Goal: Task Accomplishment & Management: Manage account settings

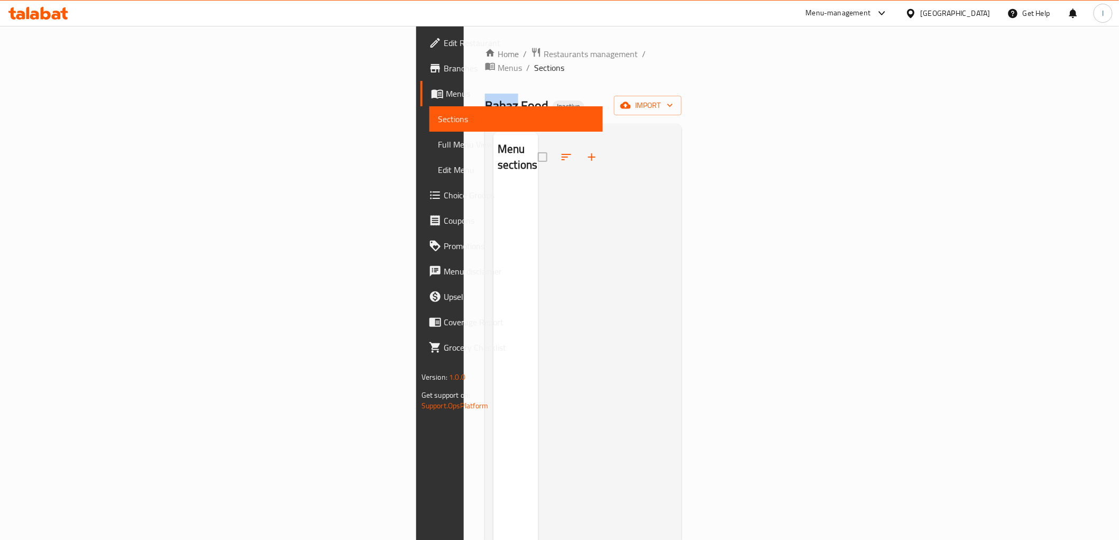
click at [438, 116] on span "Sections" at bounding box center [516, 119] width 157 height 13
click at [430, 113] on link "Sections" at bounding box center [517, 118] width 174 height 25
click at [421, 83] on link "Menus" at bounding box center [512, 93] width 182 height 25
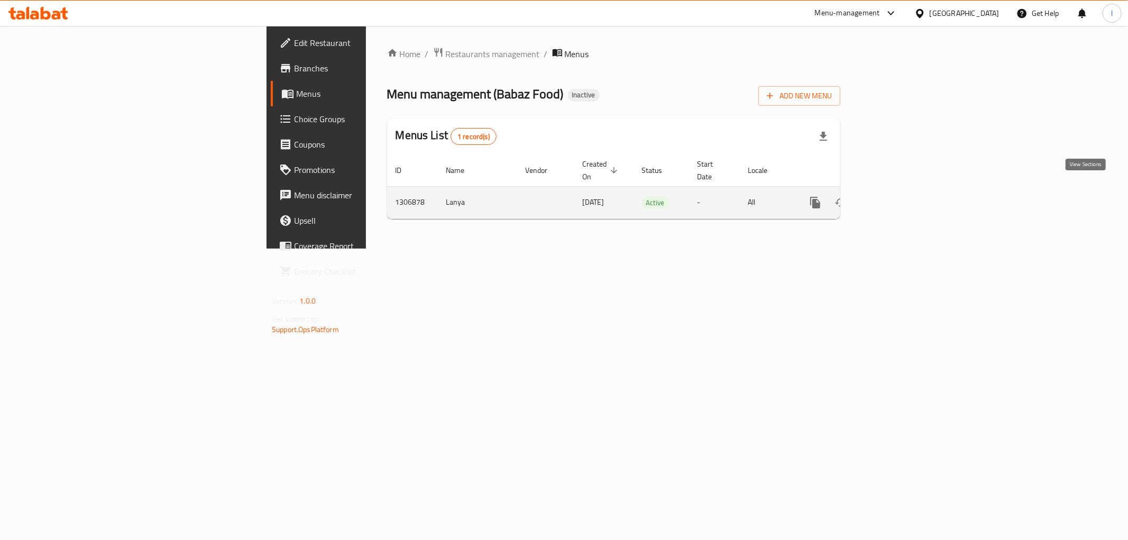
click at [898, 196] on icon "enhanced table" at bounding box center [892, 202] width 13 height 13
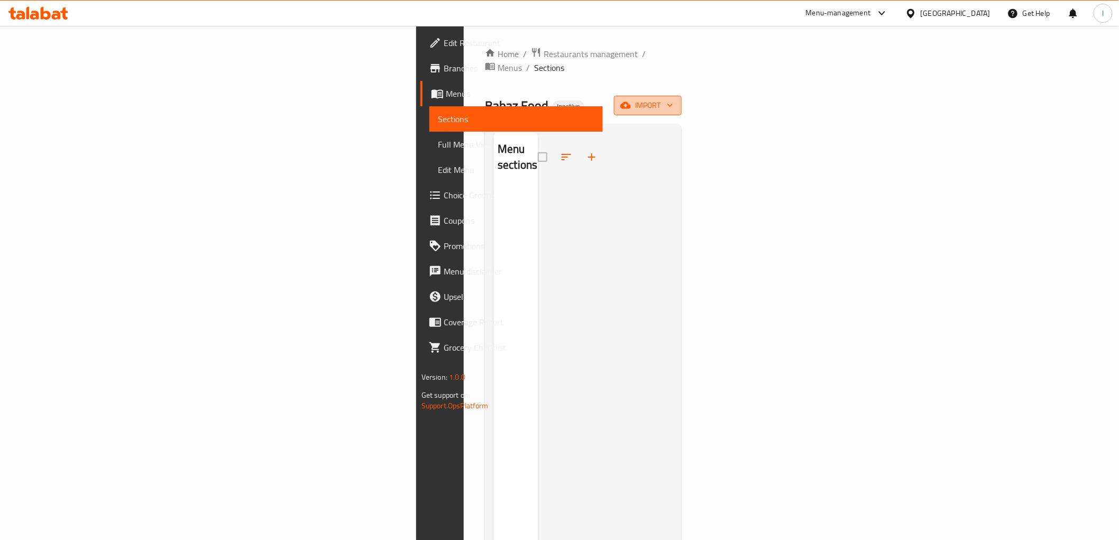
click at [673, 99] on span "import" at bounding box center [648, 105] width 51 height 13
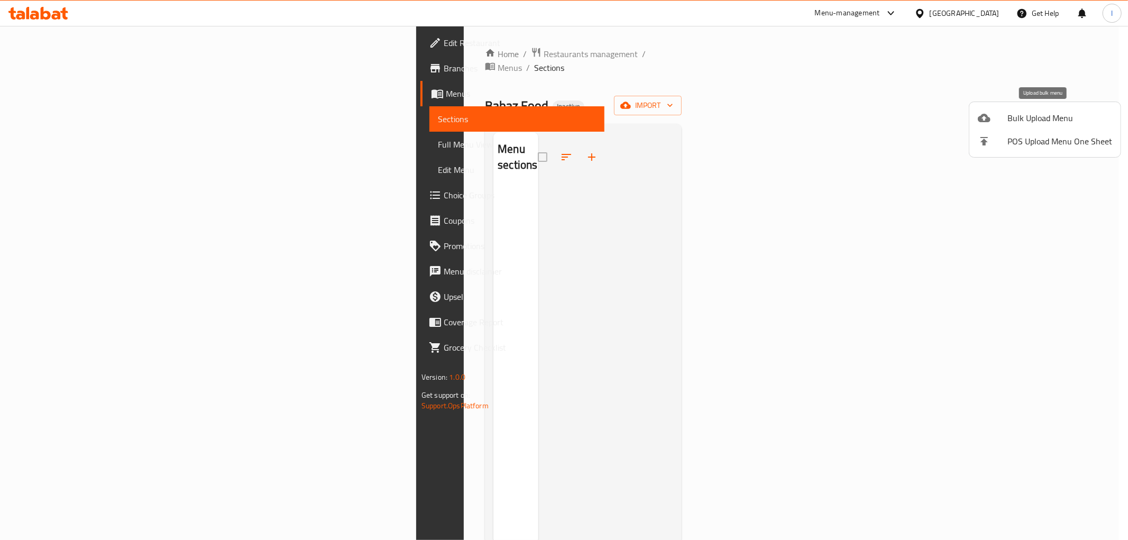
click at [1011, 117] on span "Bulk Upload Menu" at bounding box center [1060, 118] width 105 height 13
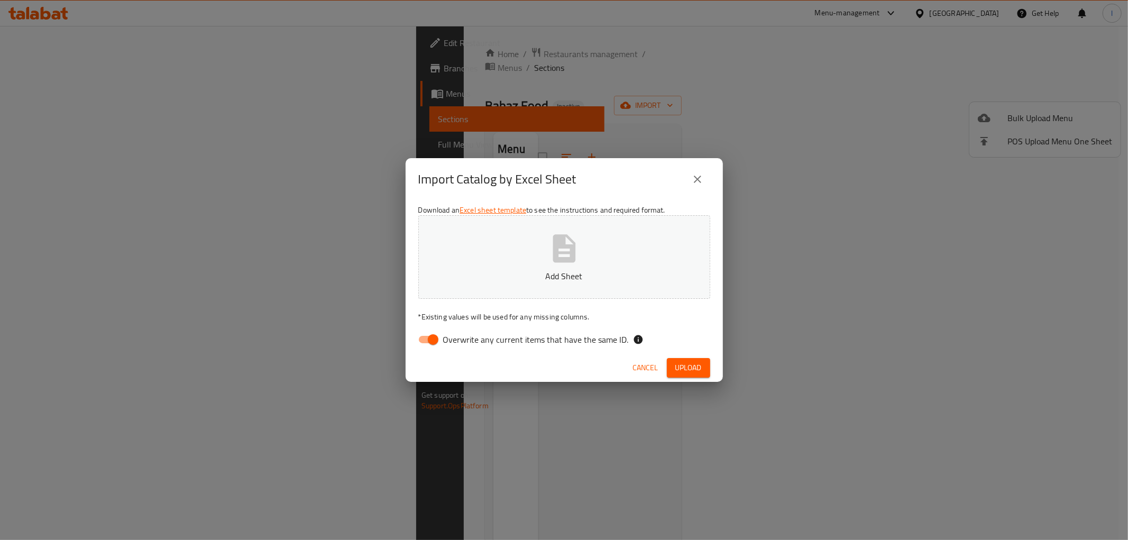
click at [480, 342] on span "Overwrite any current items that have the same ID." at bounding box center [536, 339] width 186 height 13
click at [463, 342] on input "Overwrite any current items that have the same ID." at bounding box center [433, 340] width 60 height 20
checkbox input "false"
click at [522, 255] on button "Add Sheet" at bounding box center [564, 257] width 292 height 84
click at [678, 358] on button "Upload" at bounding box center [688, 368] width 43 height 20
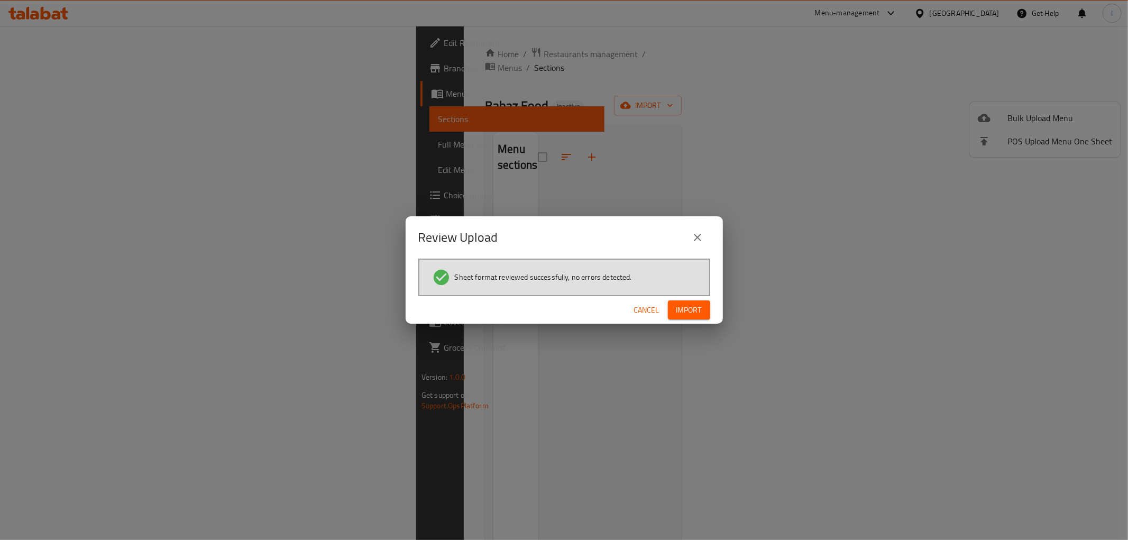
click at [697, 309] on span "Import" at bounding box center [689, 310] width 25 height 13
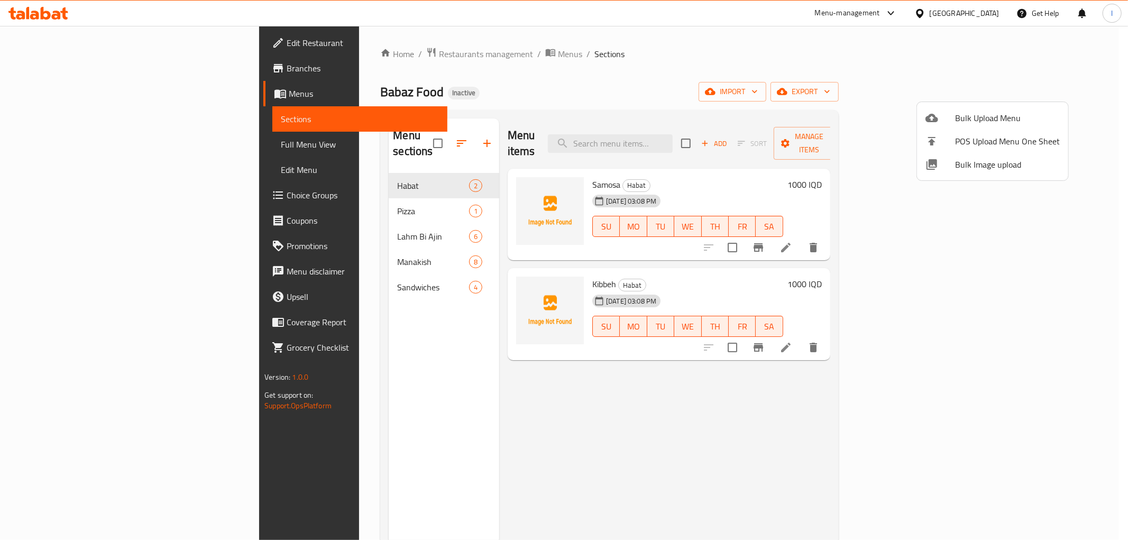
click at [75, 148] on div at bounding box center [564, 270] width 1128 height 540
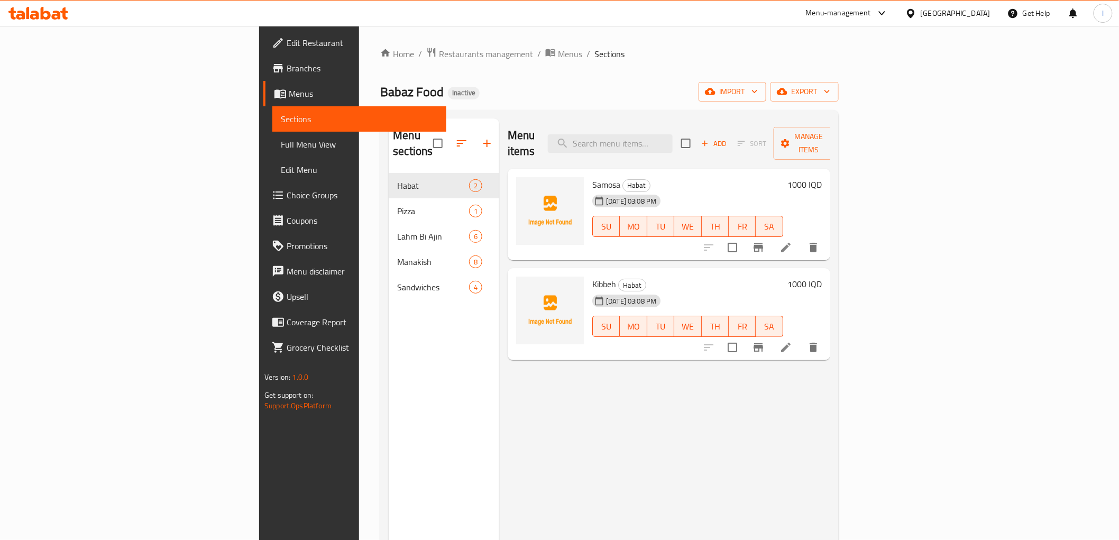
click at [281, 140] on span "Full Menu View" at bounding box center [359, 144] width 157 height 13
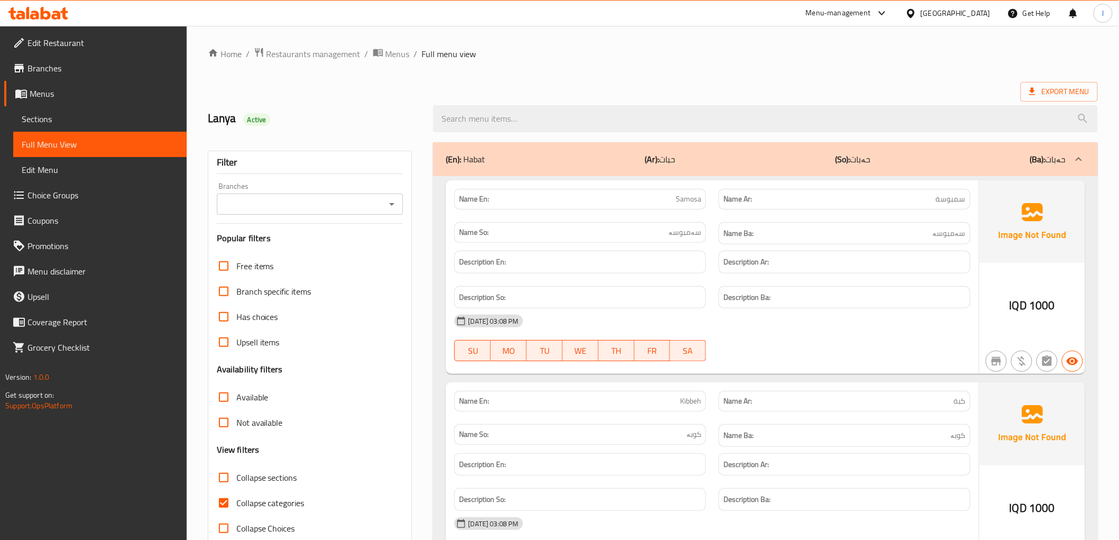
click at [391, 200] on icon "Open" at bounding box center [392, 204] width 13 height 13
click at [303, 204] on input "Branches" at bounding box center [301, 204] width 163 height 15
click at [349, 208] on input "Branches" at bounding box center [301, 204] width 163 height 15
click at [313, 203] on input "Branches" at bounding box center [301, 204] width 163 height 15
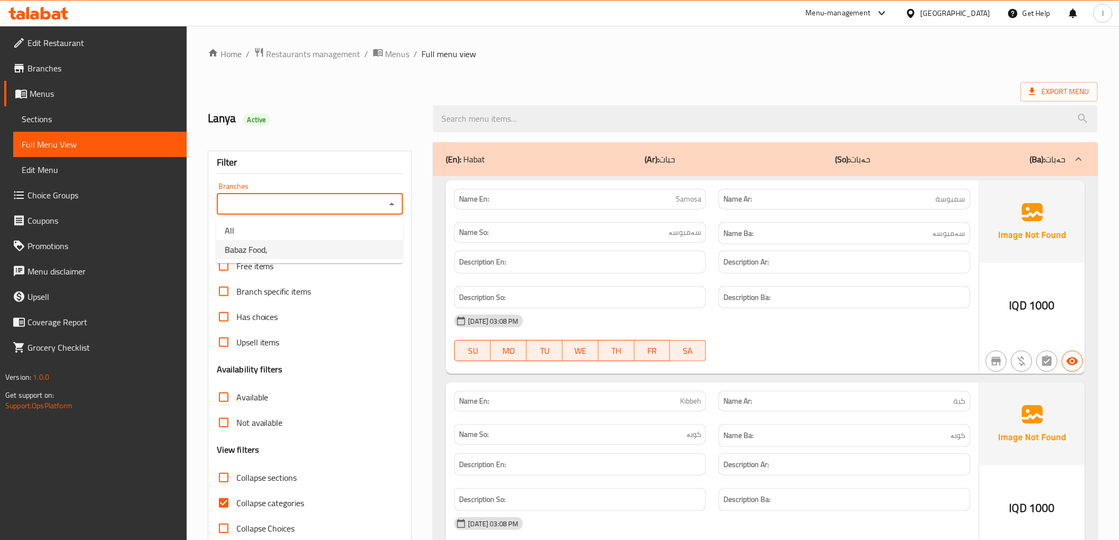
click at [283, 249] on li "Babaz Food," at bounding box center [309, 249] width 187 height 19
type input "Babaz Food,"
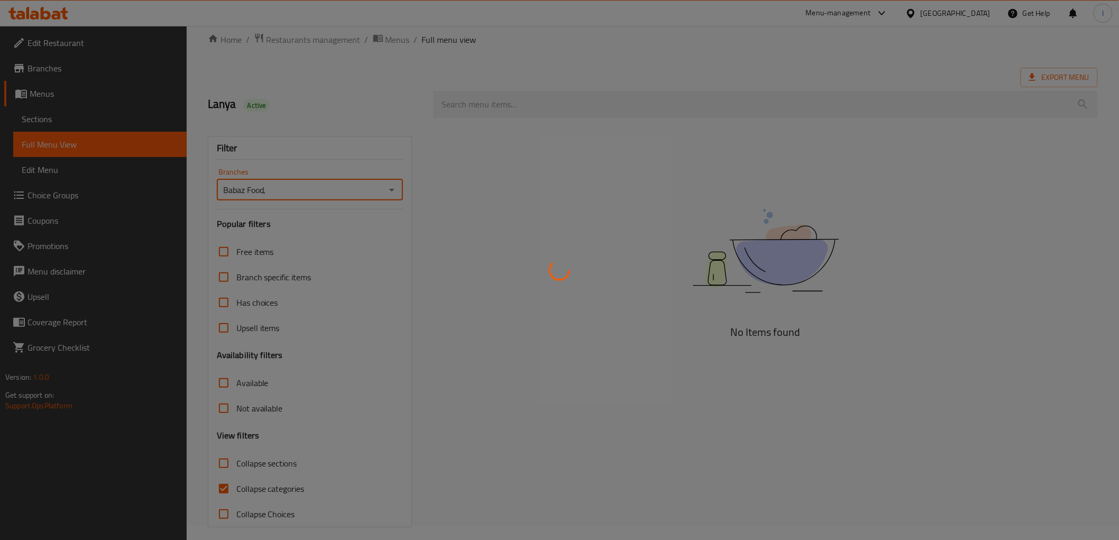
scroll to position [23, 0]
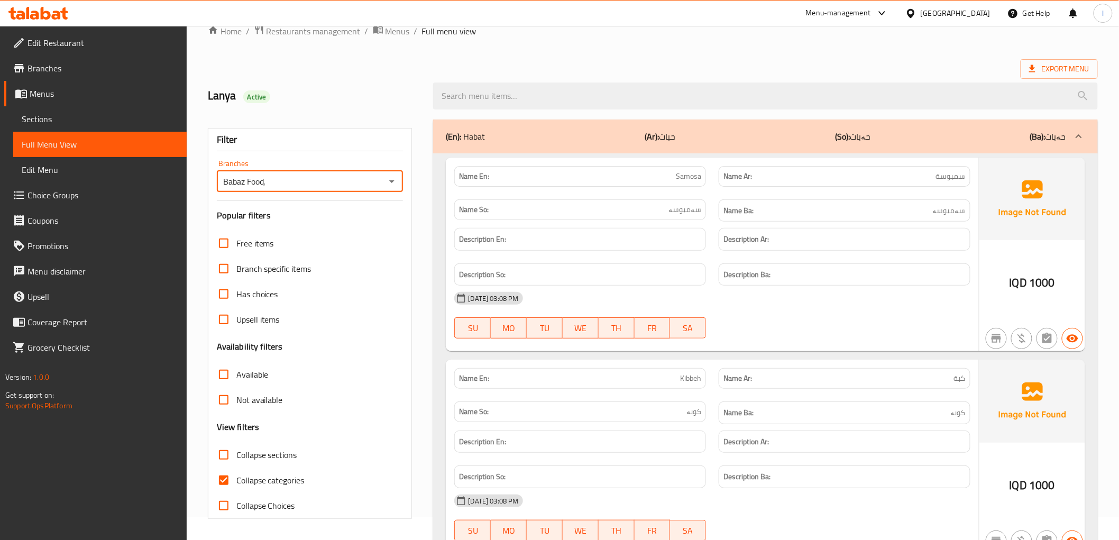
click at [260, 480] on span "Collapse categories" at bounding box center [270, 480] width 68 height 13
click at [236, 480] on input "Collapse categories" at bounding box center [223, 480] width 25 height 25
checkbox input "false"
click at [262, 451] on span "Collapse sections" at bounding box center [266, 455] width 61 height 13
click at [236, 451] on input "Collapse sections" at bounding box center [223, 454] width 25 height 25
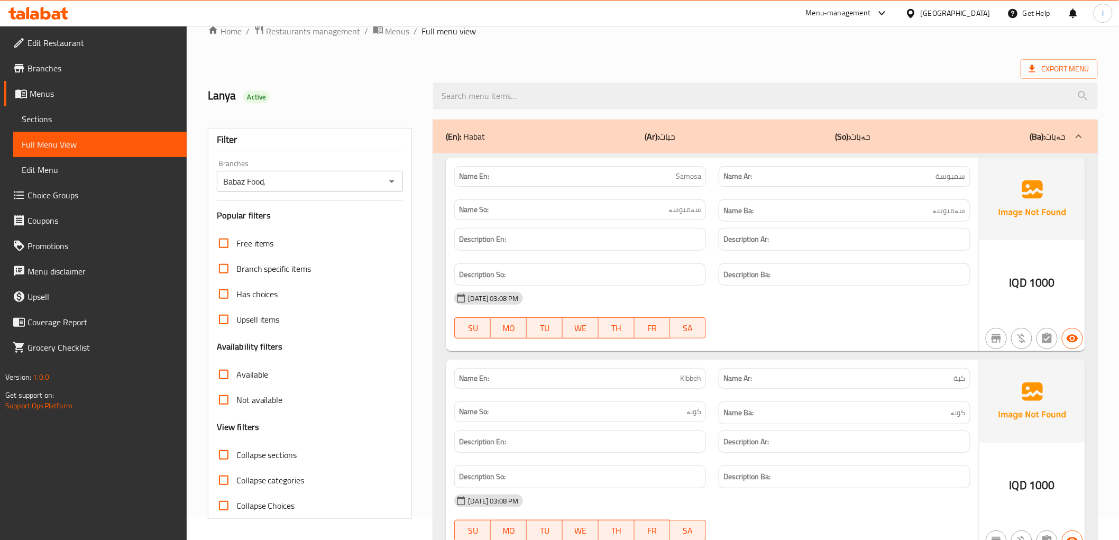
checkbox input "true"
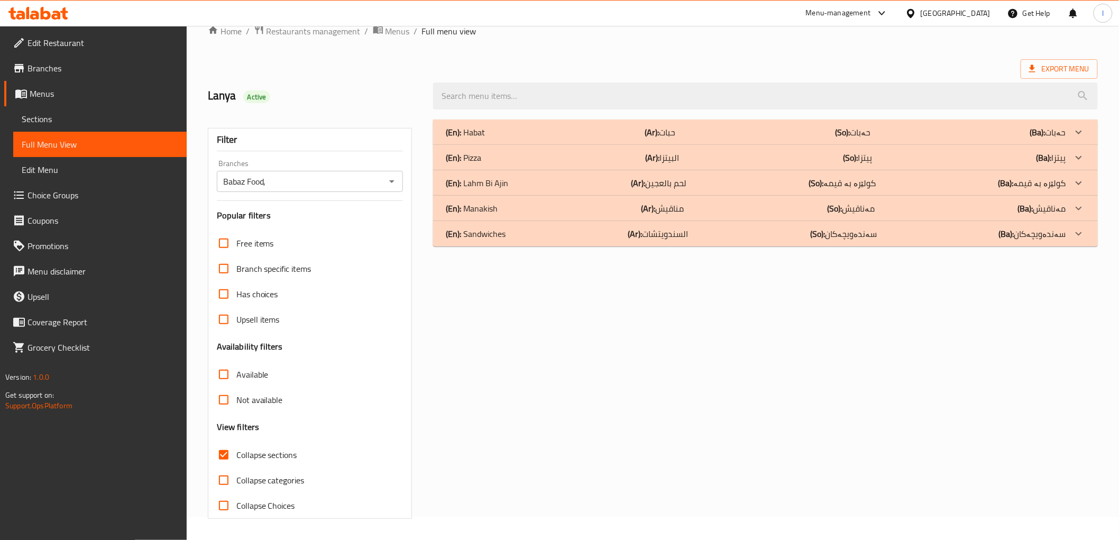
click at [800, 135] on div "(En): Habat (Ar): حبات (So): حەبات (Ba): حەبات" at bounding box center [756, 132] width 620 height 13
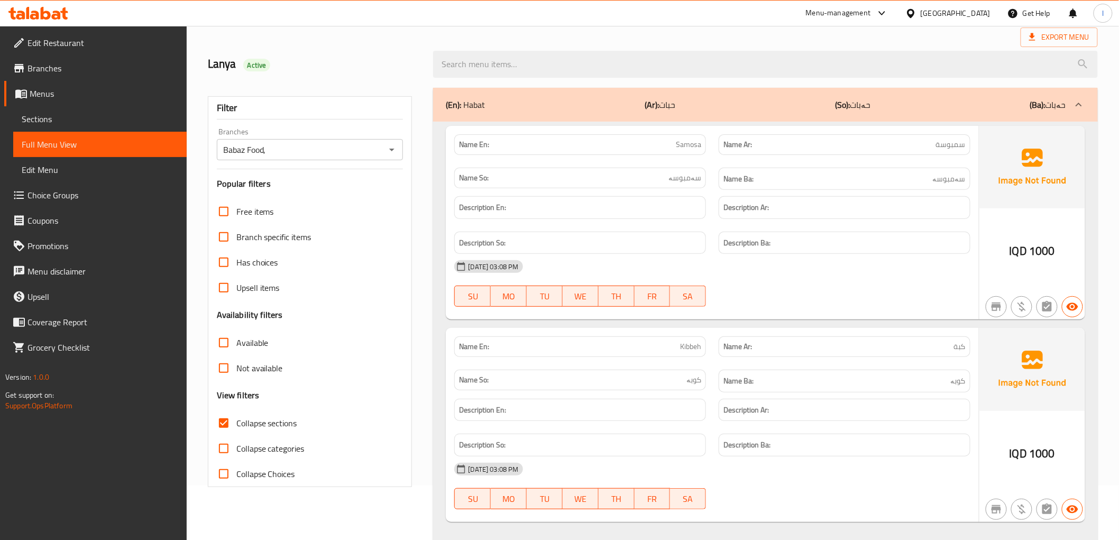
scroll to position [81, 0]
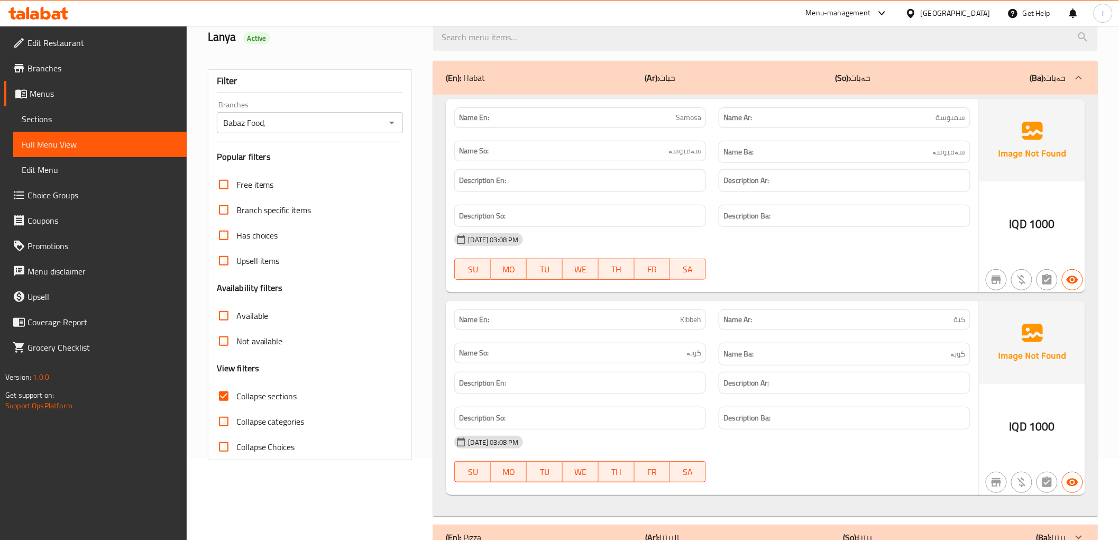
drag, startPoint x: 755, startPoint y: 77, endPoint x: 743, endPoint y: 88, distance: 16.5
click at [754, 77] on div "(En): Habat (Ar): حبات (So): حەبات (Ba): حەبات" at bounding box center [756, 77] width 620 height 13
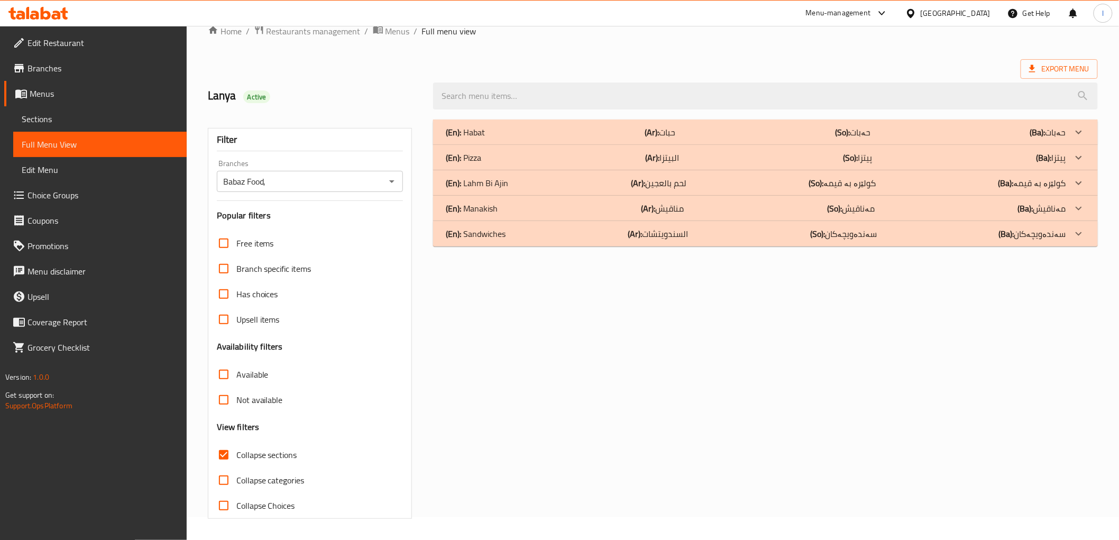
scroll to position [23, 0]
click at [658, 140] on b "(Ar):" at bounding box center [652, 132] width 14 height 16
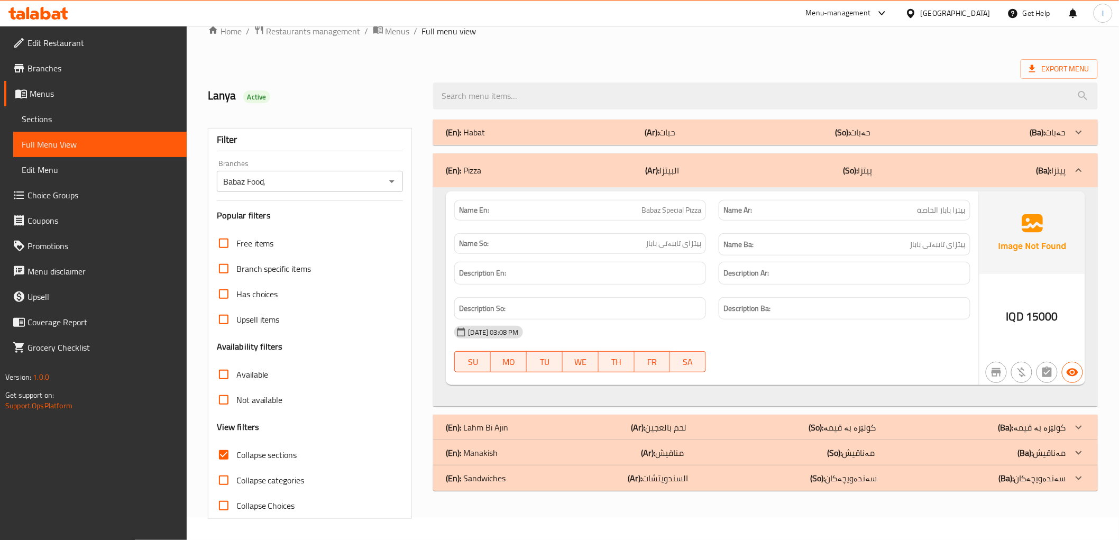
click at [726, 175] on div "(En): Pizza (Ar): البيتزا (So): پیتزا (Ba): پیتزا" at bounding box center [756, 170] width 620 height 13
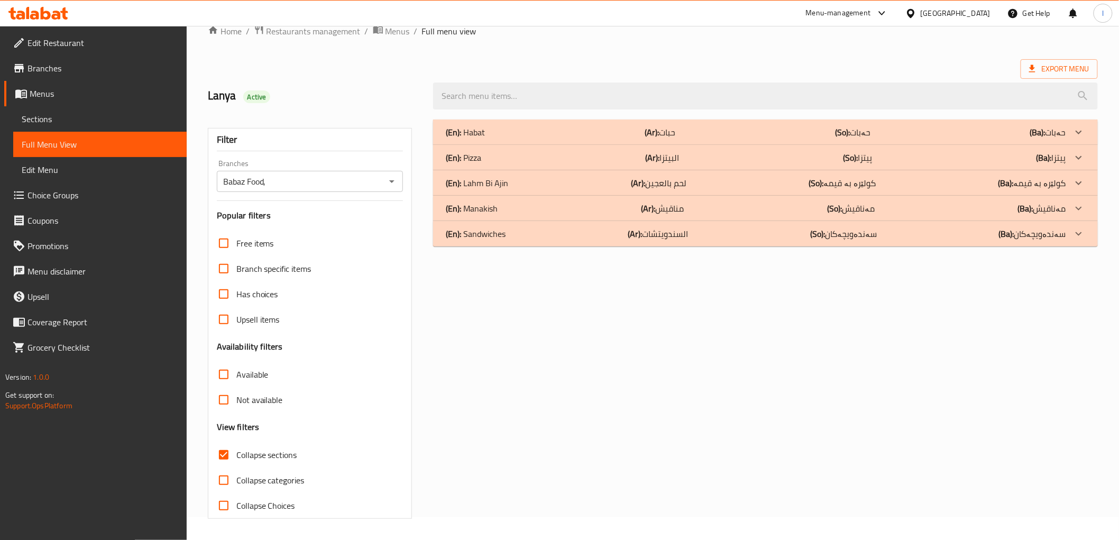
click at [655, 139] on p "(Ar): لحم بالعجين" at bounding box center [660, 132] width 31 height 13
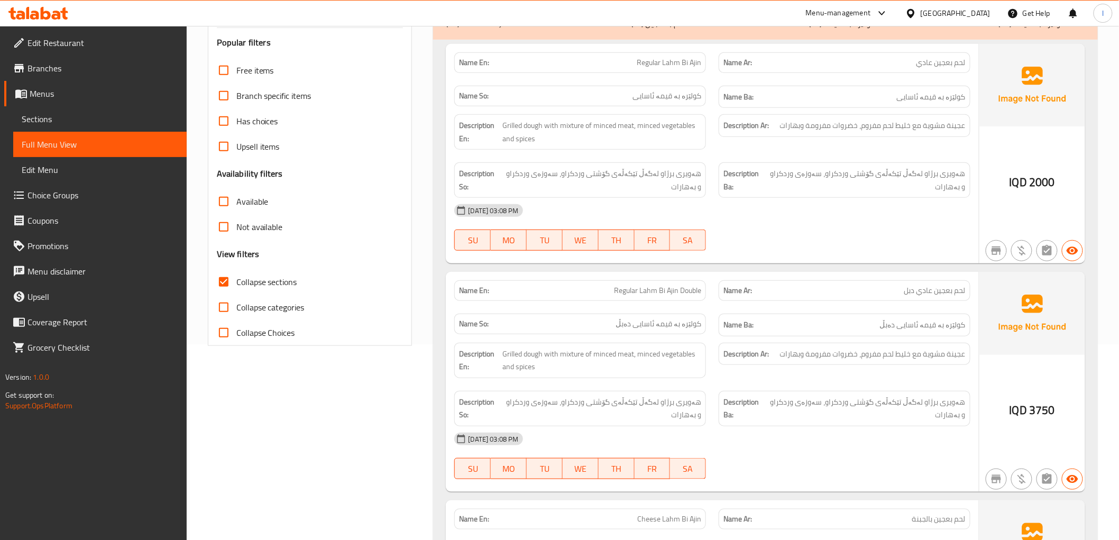
scroll to position [140, 0]
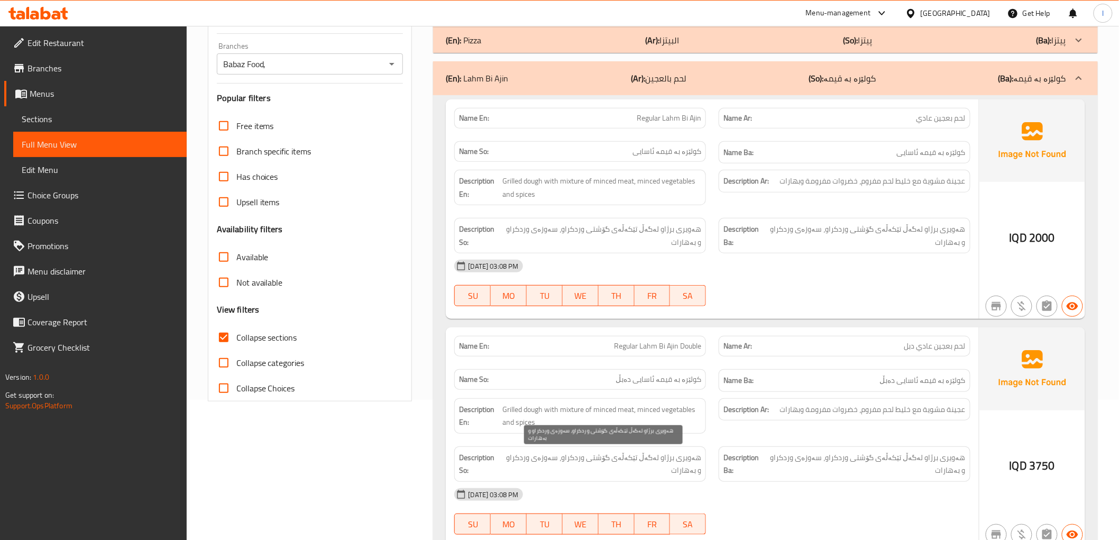
click at [607, 452] on span "هەویری برژاو لەگەڵ تێکەڵەی گۆشتی وردکراو، سەوزەی وردکراو و بەهارات" at bounding box center [602, 464] width 199 height 26
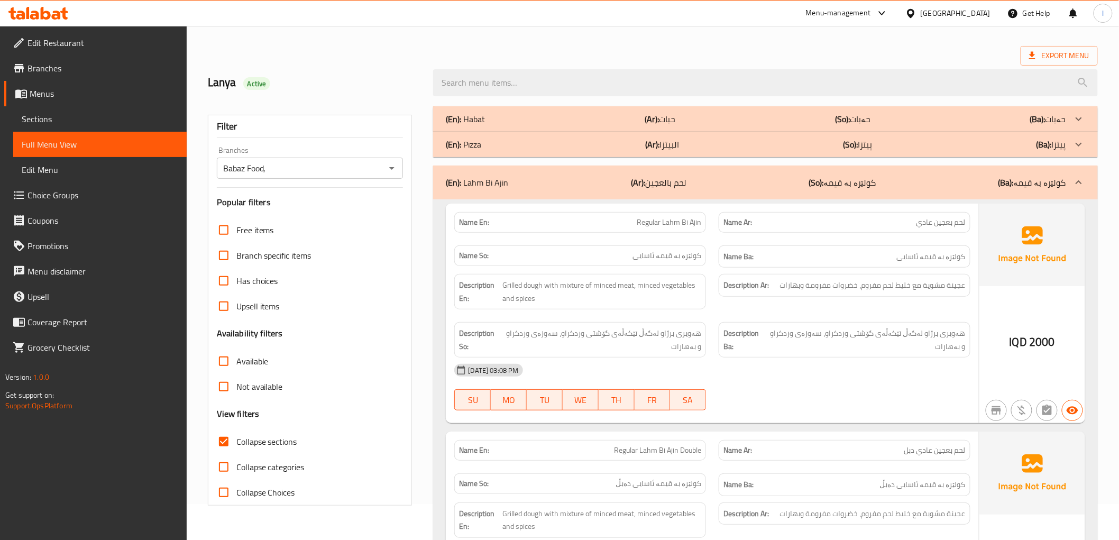
scroll to position [0, 0]
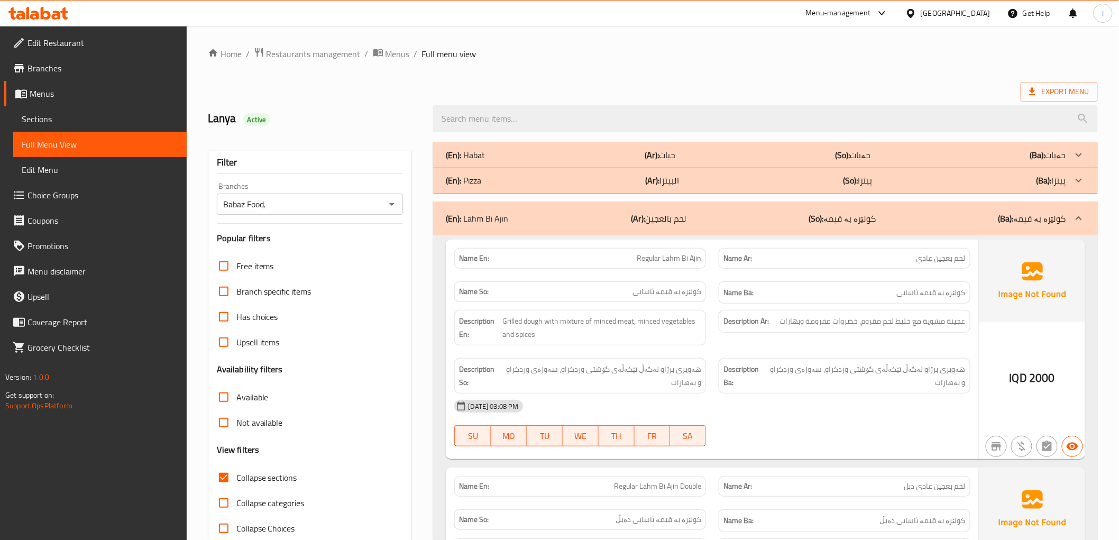
click at [879, 223] on div "(En): Lahm Bi Ajin (Ar): لحم بالعجين (So): کولێرە بە قیمە (Ba): کولێرە بە قیمە" at bounding box center [756, 218] width 620 height 13
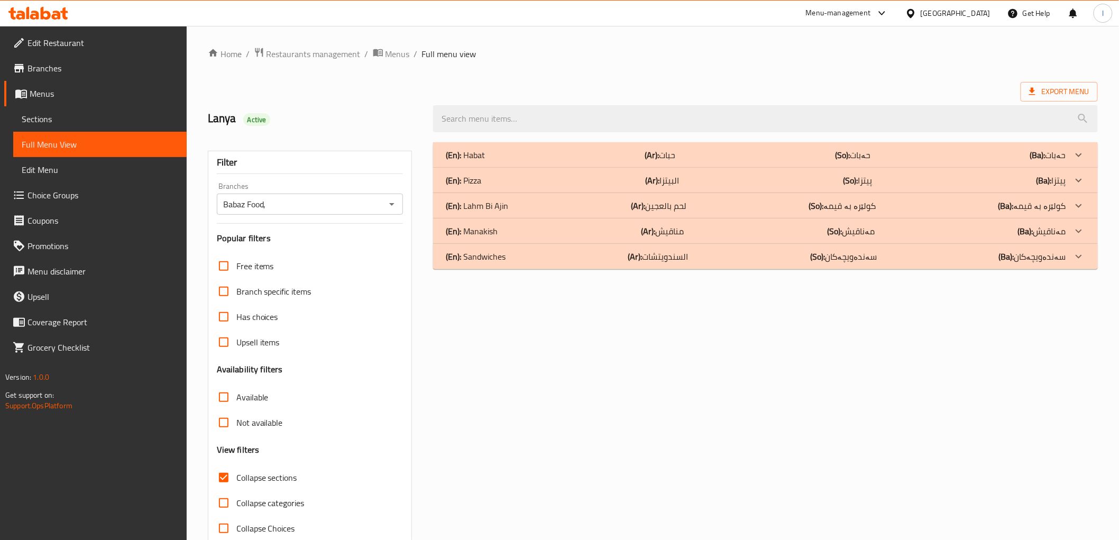
click at [985, 161] on div "(En): Manakish (Ar): مناقيش (So): مەناقیش (Ba): مەناقیش" at bounding box center [756, 155] width 620 height 13
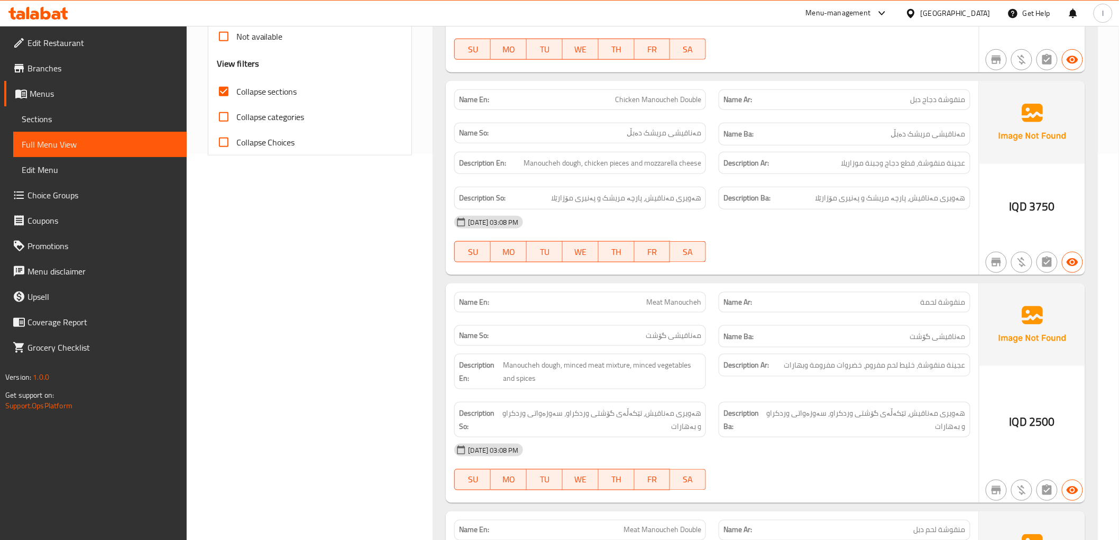
scroll to position [20, 0]
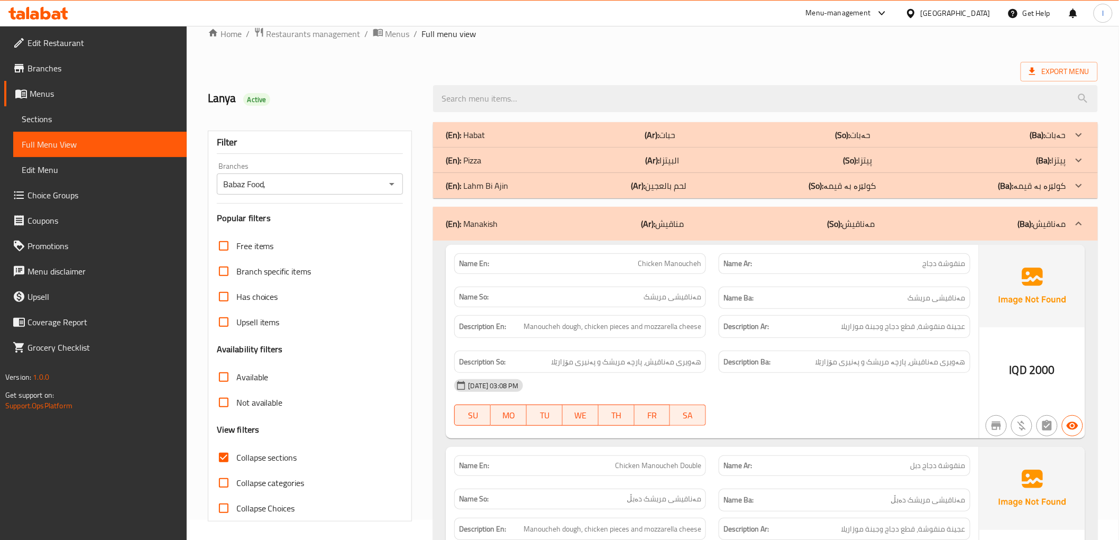
click at [873, 234] on div "(En): Manakish (Ar): مناقيش (So): مەناقیش (Ba): مەناقیش" at bounding box center [765, 224] width 664 height 34
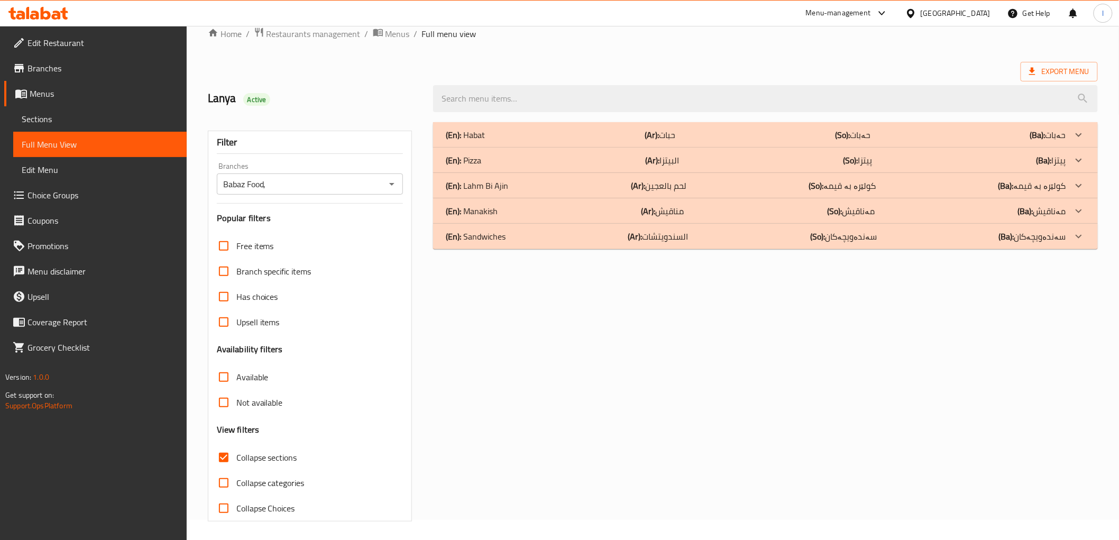
scroll to position [23, 0]
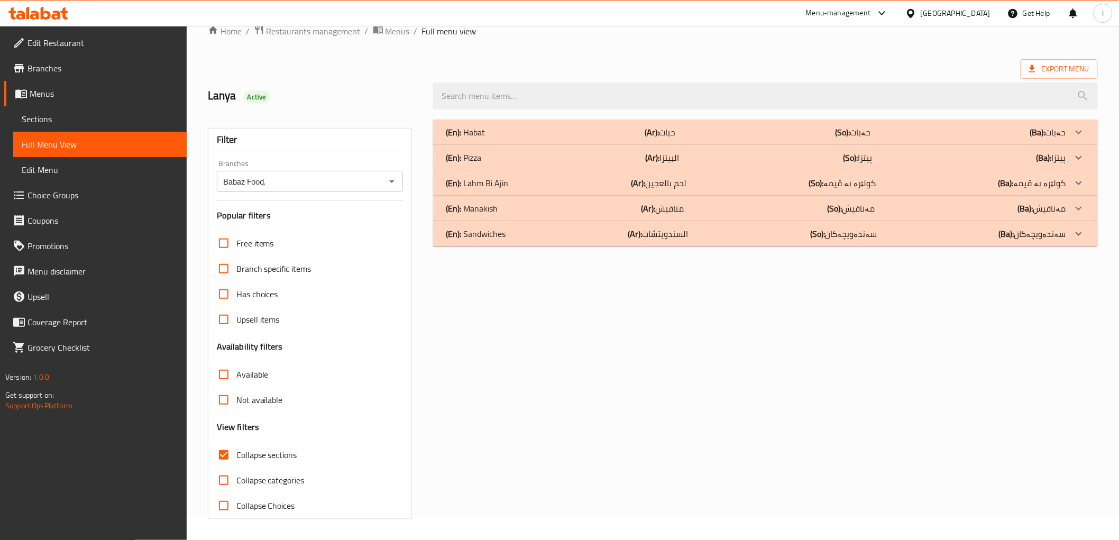
click at [912, 145] on div "(En): Sandwiches (Ar): السندويتشات (So): سەندەویچەکان (Ba): سەندەویچەکان" at bounding box center [765, 132] width 664 height 25
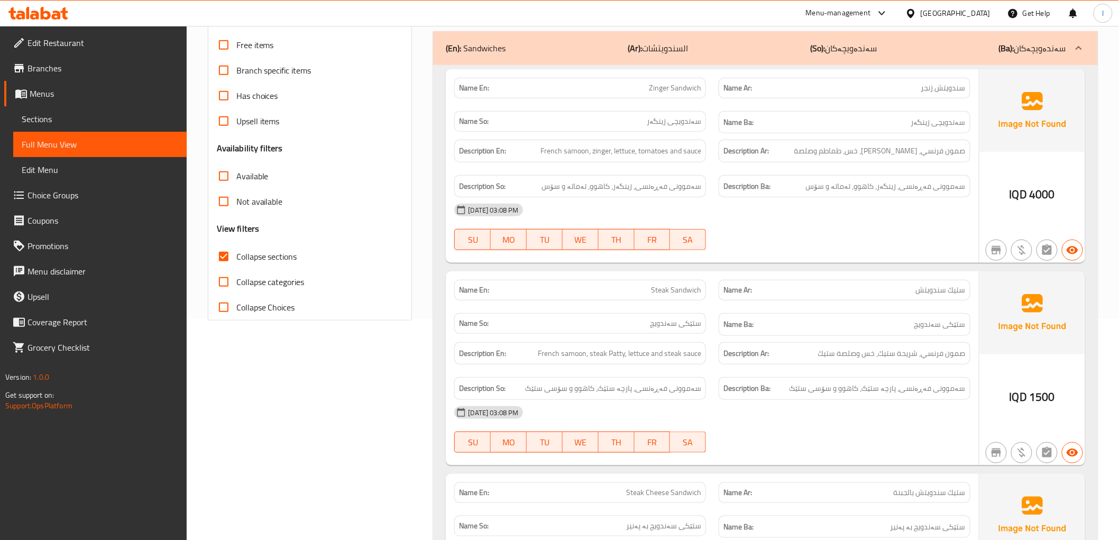
scroll to position [183, 0]
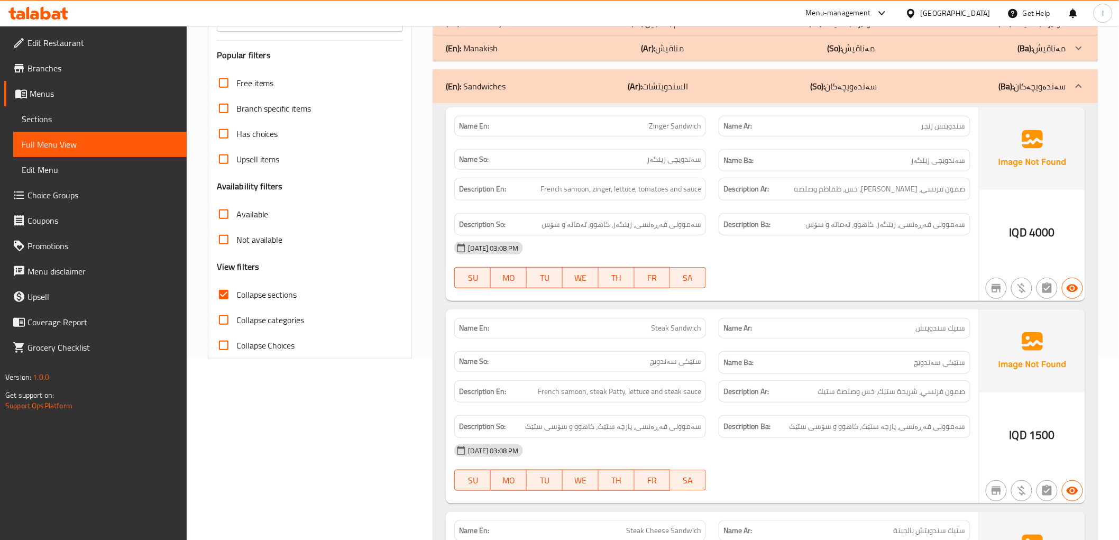
drag, startPoint x: 715, startPoint y: 339, endPoint x: 714, endPoint y: 355, distance: 16.4
click at [715, 341] on div "Name Ar: ستیك سندويتش" at bounding box center [845, 328] width 264 height 33
drag, startPoint x: 600, startPoint y: 397, endPoint x: 628, endPoint y: 396, distance: 27.5
click at [628, 396] on span "French samoon, steak Patty, lettuce and steak sauce" at bounding box center [619, 391] width 163 height 13
click at [620, 398] on span "French samoon, steak Patty, lettuce and steak sauce" at bounding box center [619, 391] width 163 height 13
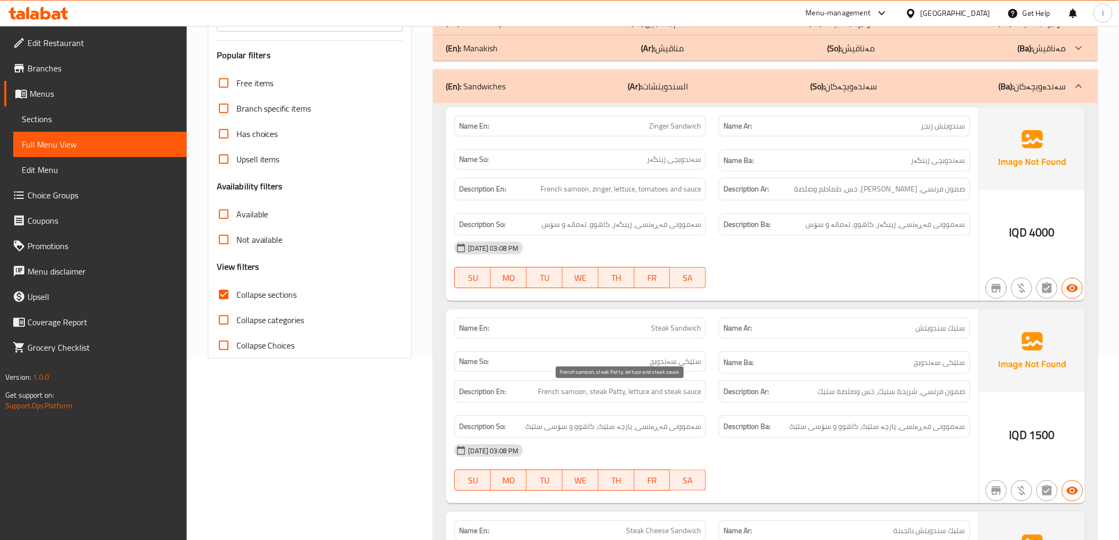
click at [620, 398] on span "French samoon, steak Patty, lettuce and steak sauce" at bounding box center [619, 391] width 163 height 13
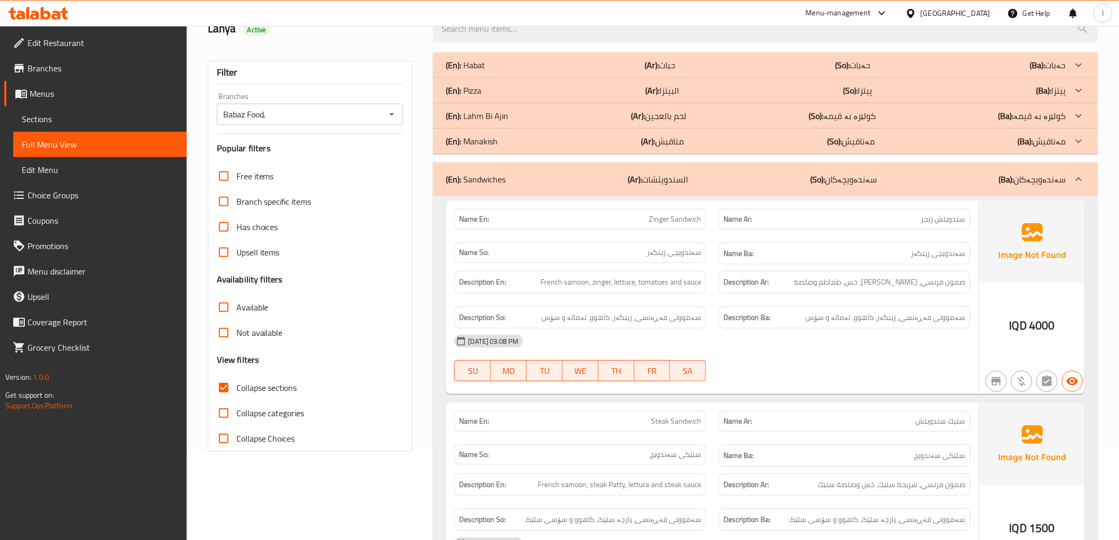
scroll to position [86, 0]
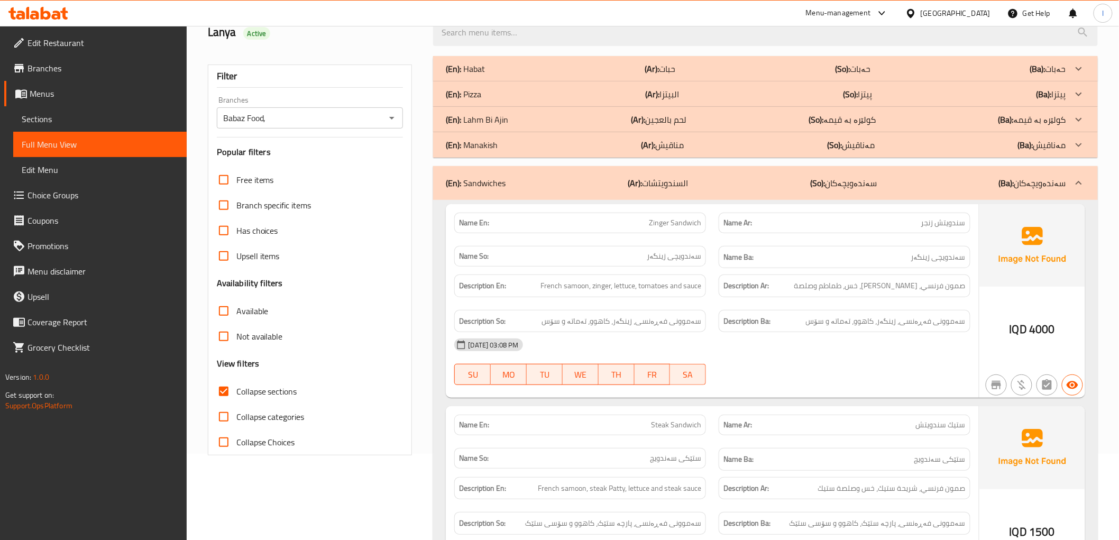
click at [686, 175] on div "(En): Sandwiches (Ar): السندويتشات (So): سەندەویچەکان (Ba): سەندەویچەکان" at bounding box center [765, 183] width 664 height 34
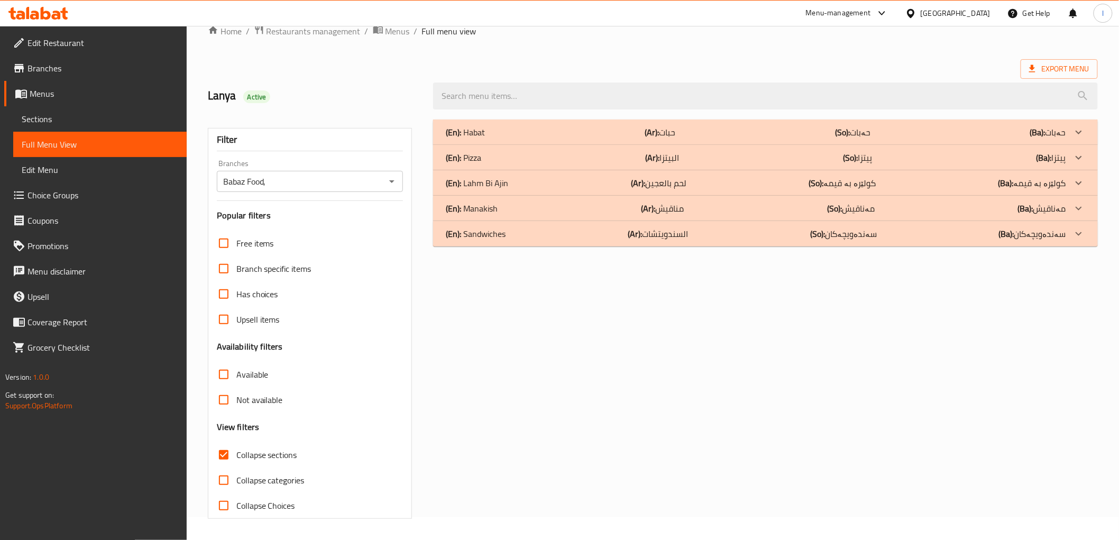
scroll to position [23, 0]
click at [67, 122] on span "Sections" at bounding box center [100, 119] width 157 height 13
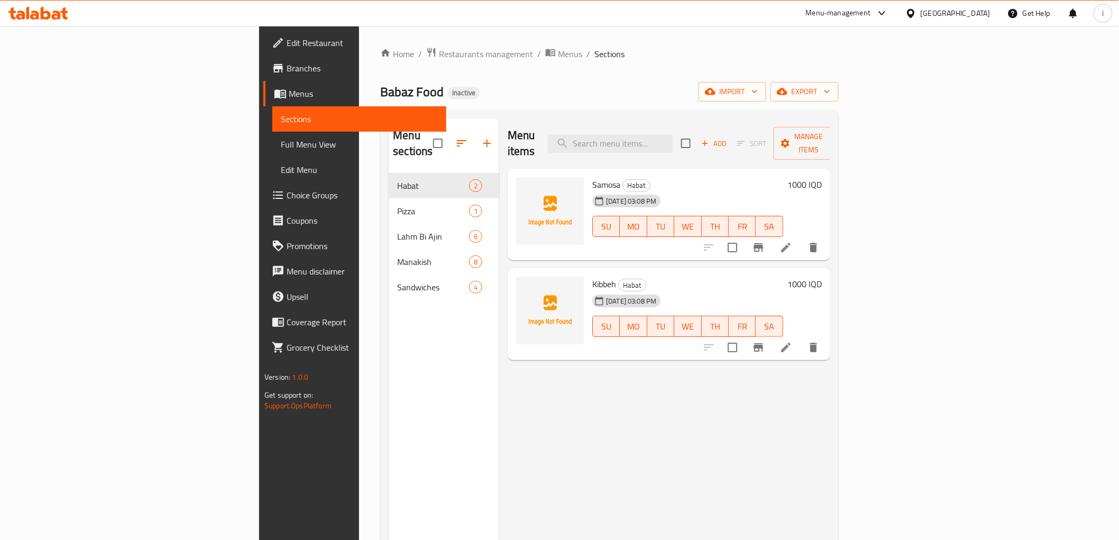
click at [287, 47] on span "Edit Restaurant" at bounding box center [362, 42] width 151 height 13
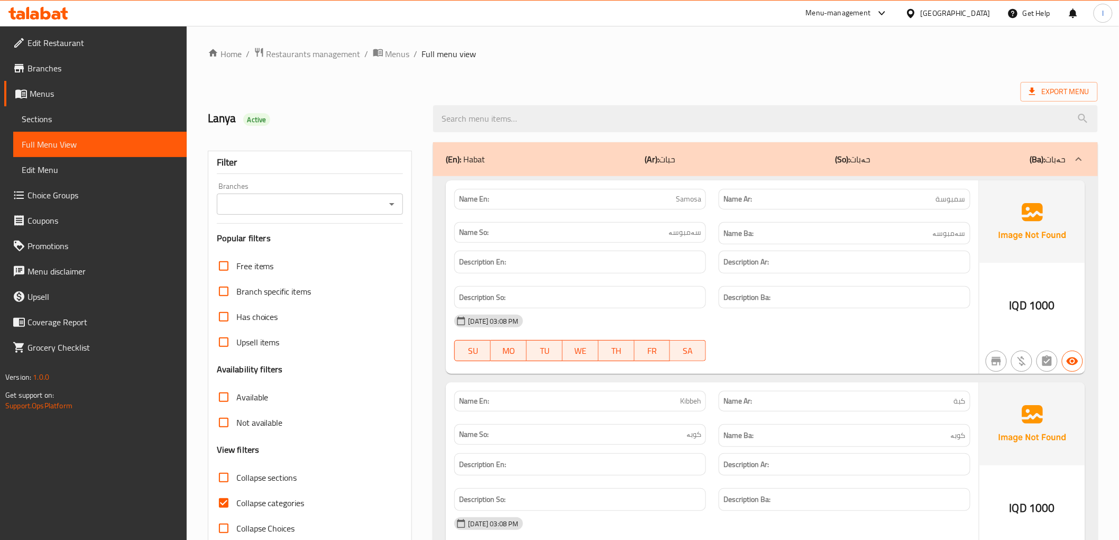
click at [69, 125] on span "Sections" at bounding box center [100, 119] width 157 height 13
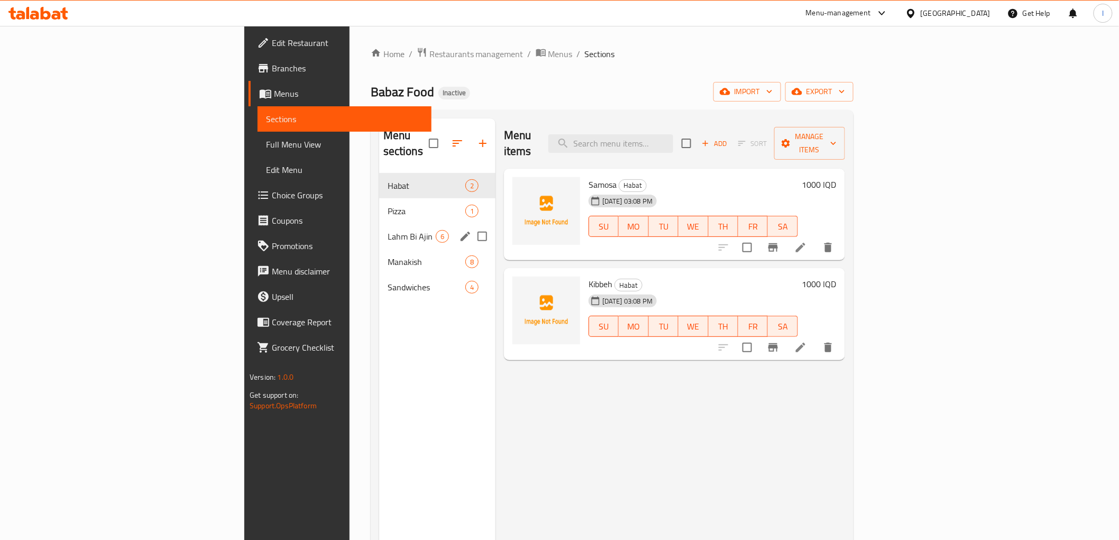
click at [388, 230] on span "Lahm Bi Ajin" at bounding box center [412, 236] width 48 height 13
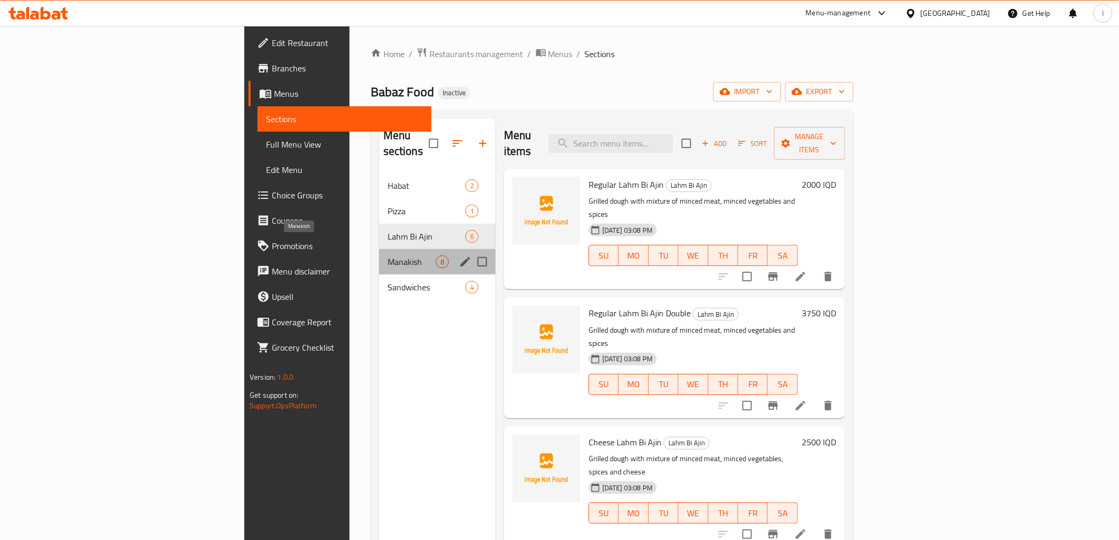
click at [388, 255] on span "Manakish" at bounding box center [412, 261] width 48 height 13
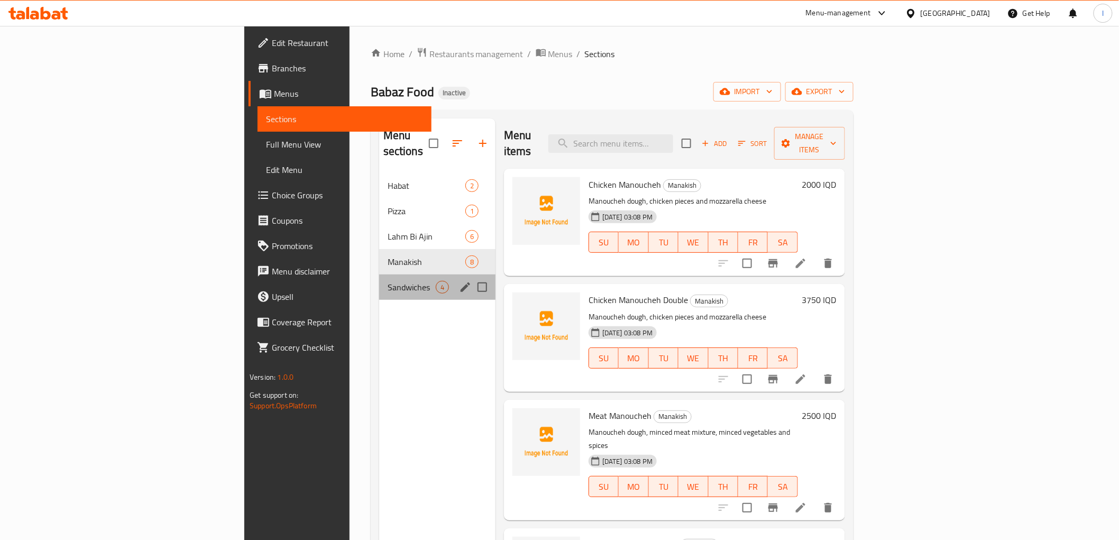
click at [379, 275] on div "Sandwiches 4" at bounding box center [437, 287] width 116 height 25
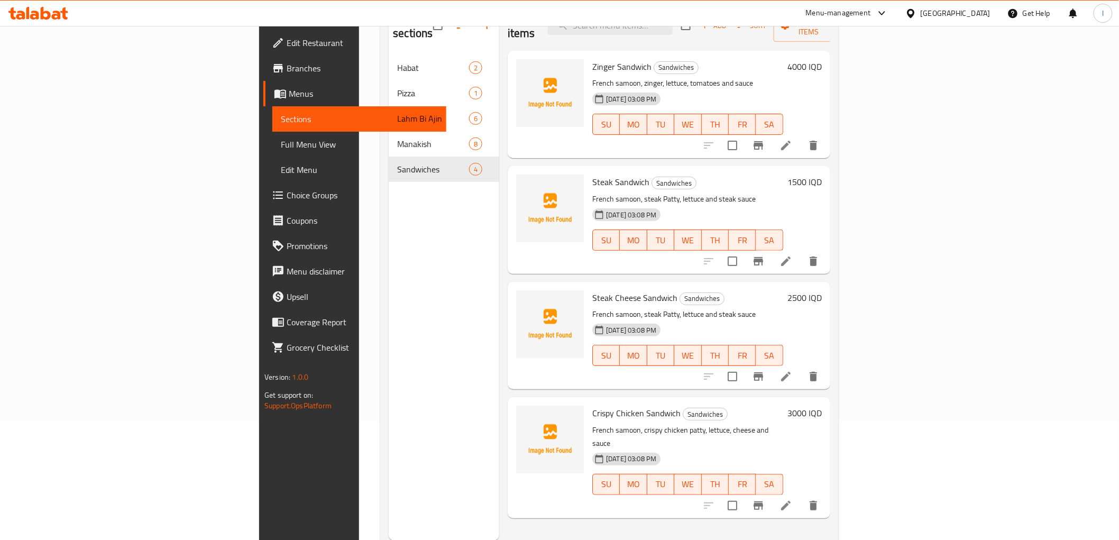
scroll to position [148, 0]
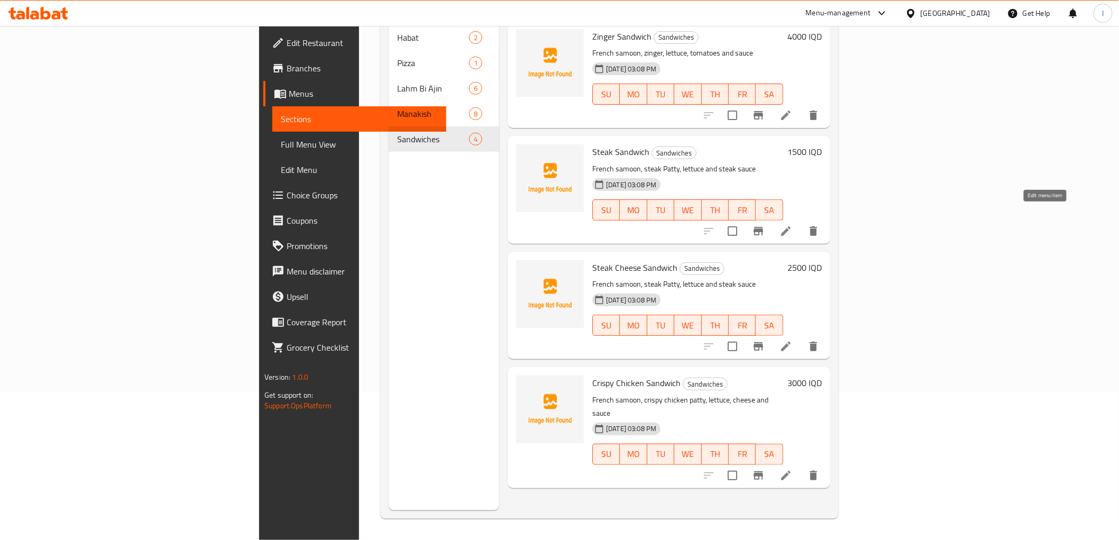
click at [792, 225] on icon at bounding box center [786, 231] width 13 height 13
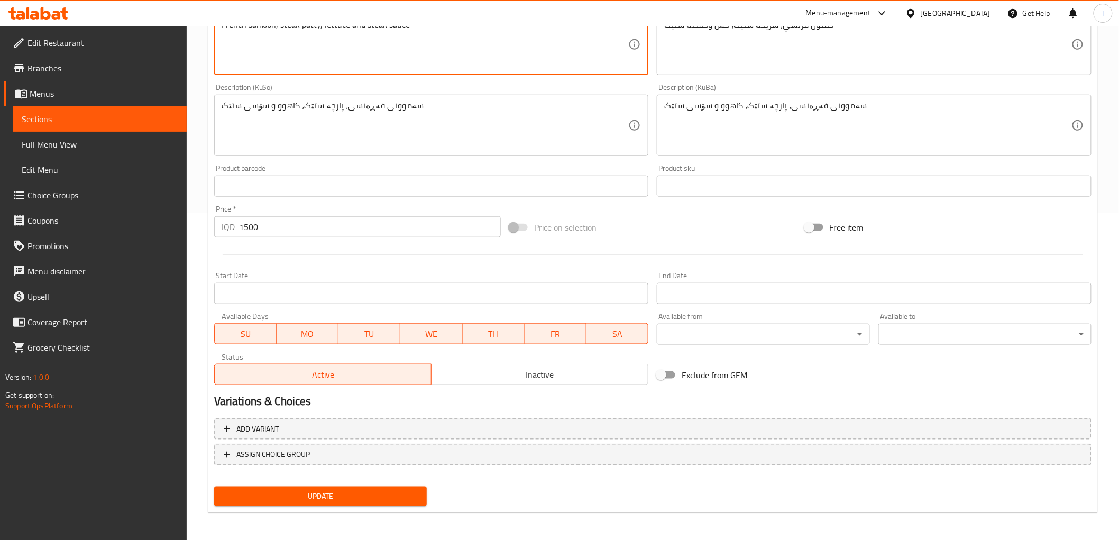
type textarea "French samoon, steak patty, lettuce and steak sauce"
click at [359, 500] on span "Update" at bounding box center [321, 496] width 196 height 13
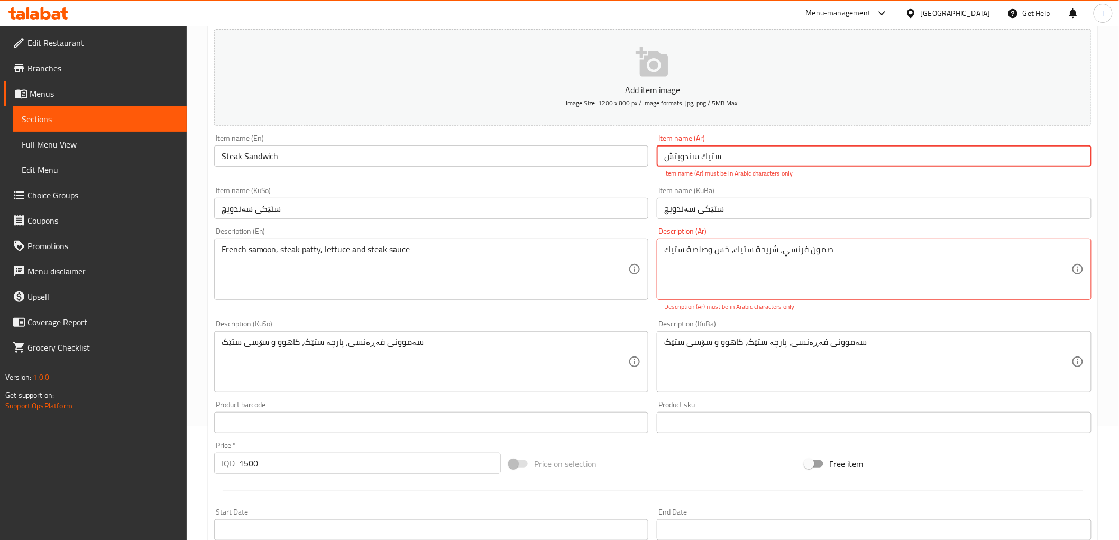
scroll to position [118, 0]
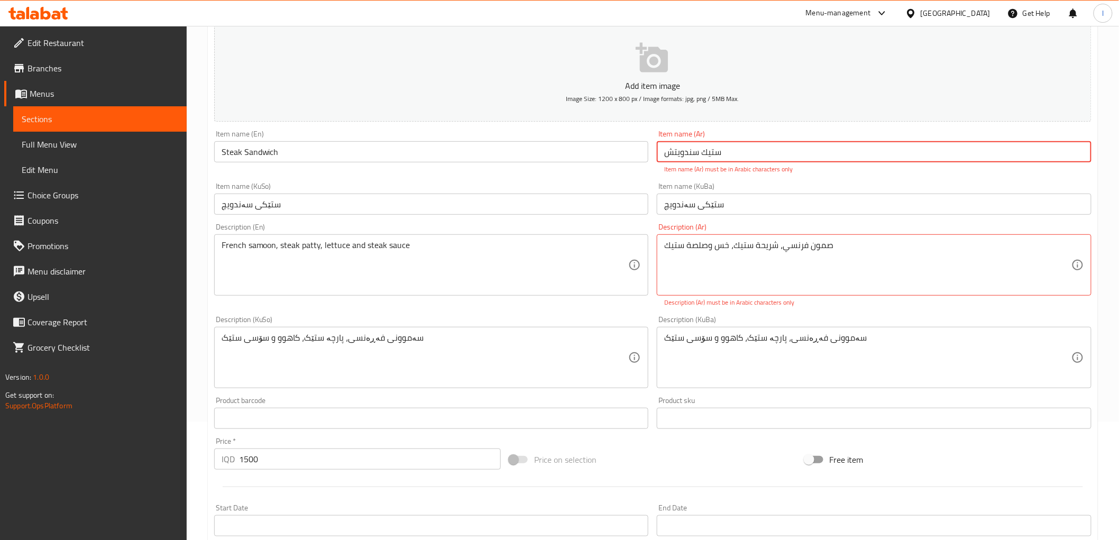
click at [671, 149] on input "ستیك سندويتش" at bounding box center [874, 151] width 435 height 21
drag, startPoint x: 1009, startPoint y: 151, endPoint x: 1128, endPoint y: 150, distance: 119.0
click at [1119, 150] on html "​ Menu-management Iraq Get Help l Edit Restaurant Branches Menus Sections Full …" at bounding box center [559, 152] width 1119 height 540
paste input "ستيك ساندويتش"
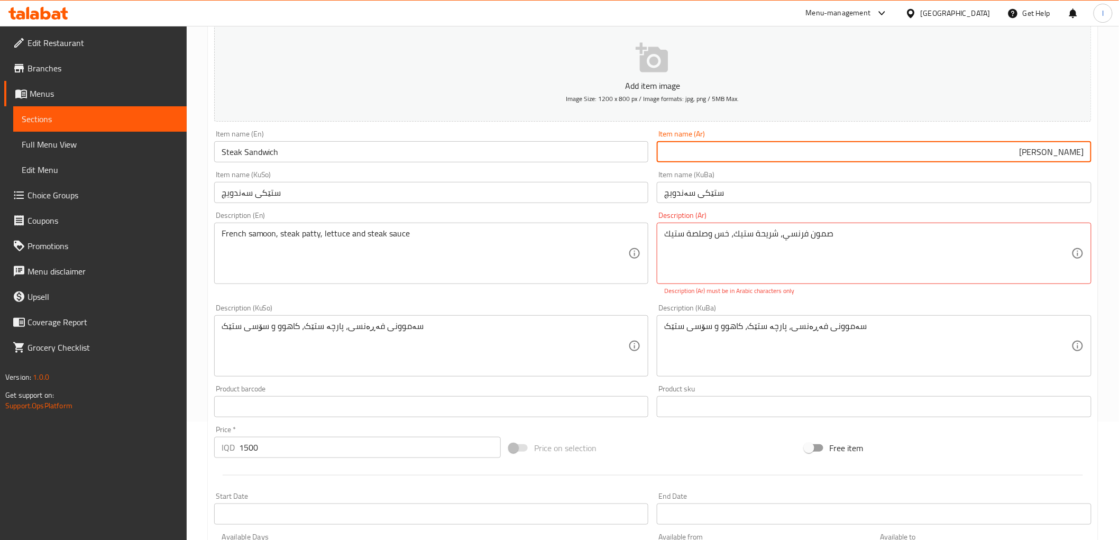
type input "ستيك ساندويتش"
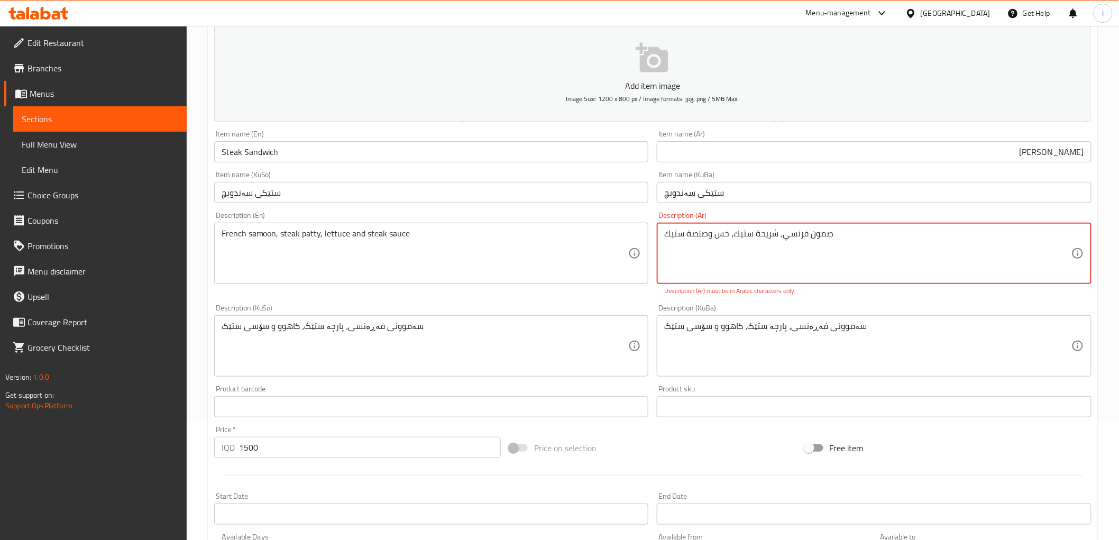
drag, startPoint x: 852, startPoint y: 241, endPoint x: 496, endPoint y: 226, distance: 355.8
click at [496, 226] on div "Add item image Image Size: 1200 x 800 px / Image formats: jpg, png / 5MB Max. I…" at bounding box center [653, 315] width 886 height 589
paste textarea "مّون فرنسي، شريحة ستيك، خس، وصلصة ستي"
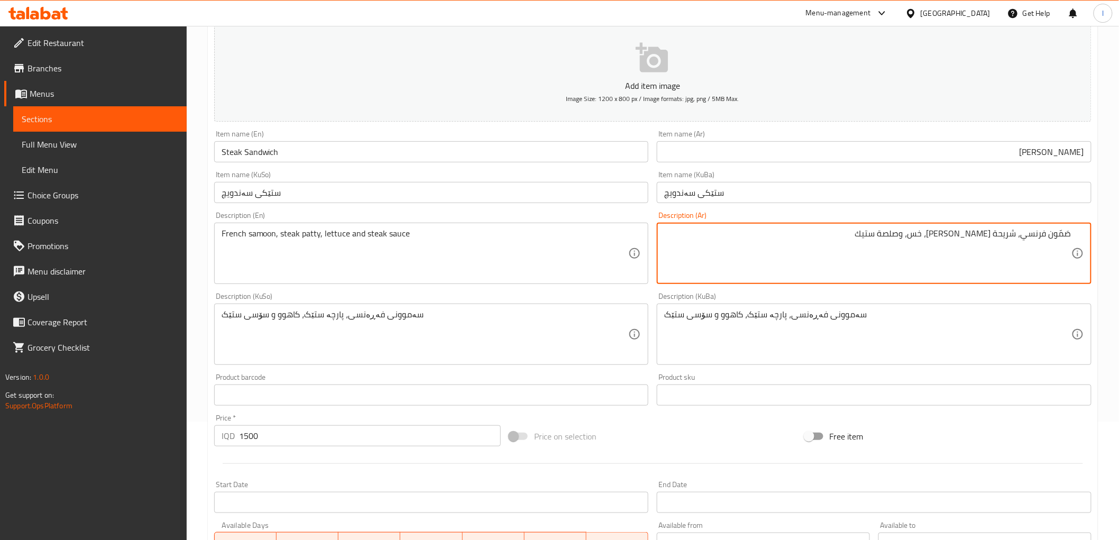
click at [1059, 237] on textarea "صَمّون فرنسي، شريحة ستيك، خس، وصلصة ستيك" at bounding box center [867, 254] width 407 height 50
click at [1065, 235] on textarea "صَمون فرنسي، شريحة ستيك، خس، وصلصة ستيك" at bounding box center [867, 254] width 407 height 50
click at [951, 240] on textarea "صمون فرنسي، شريحة ستيك، خس، وصلصة ستيك" at bounding box center [867, 254] width 407 height 50
type textarea "صمون فرنسي، شريحة ستيك، خس وصلصة ستيك"
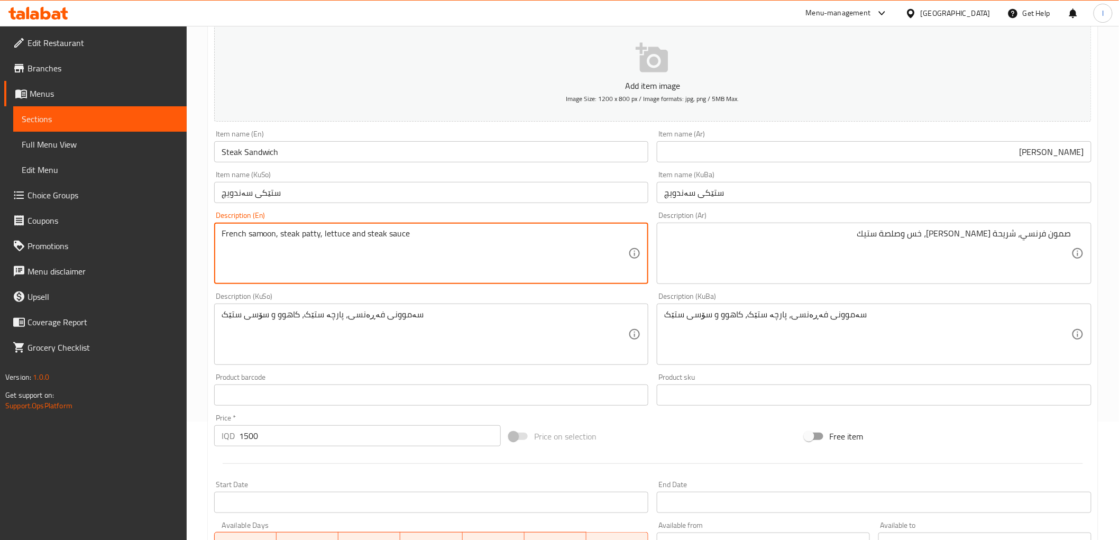
click at [307, 233] on textarea "French samoon, steak patty, lettuce and steak sauce" at bounding box center [425, 254] width 407 height 50
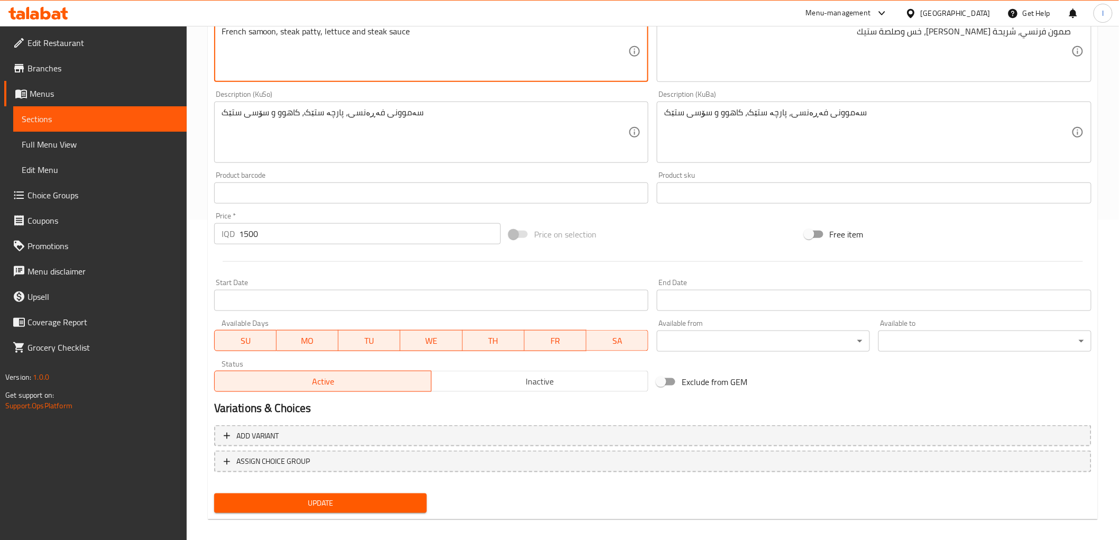
scroll to position [327, 0]
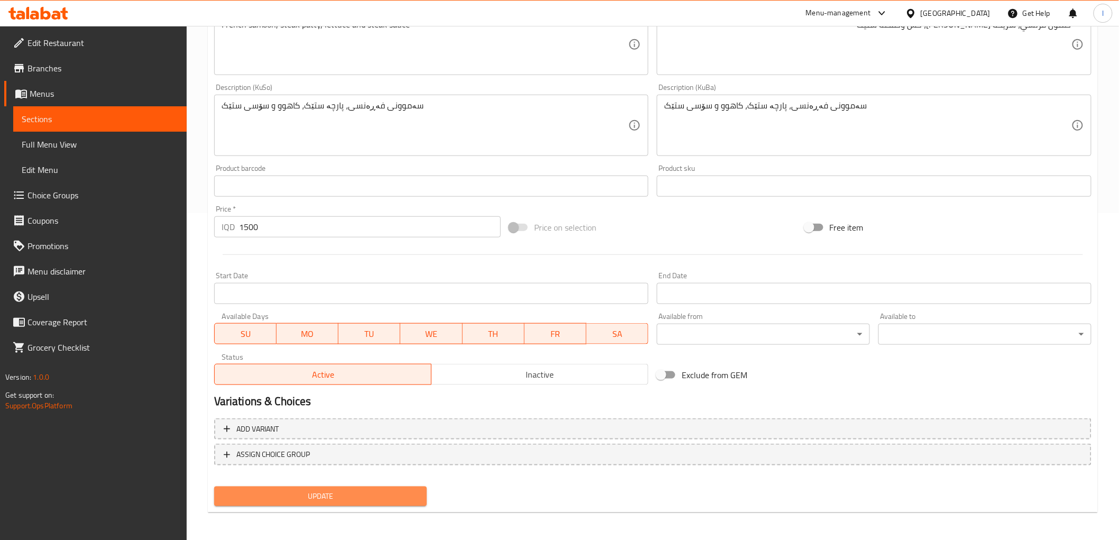
click at [348, 496] on span "Update" at bounding box center [321, 496] width 196 height 13
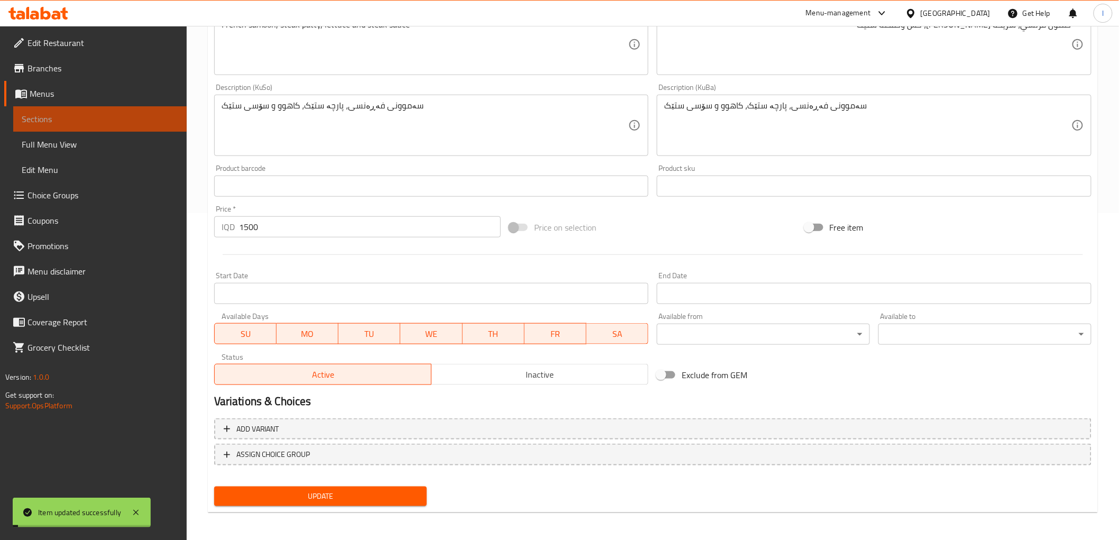
click at [107, 123] on span "Sections" at bounding box center [100, 119] width 157 height 13
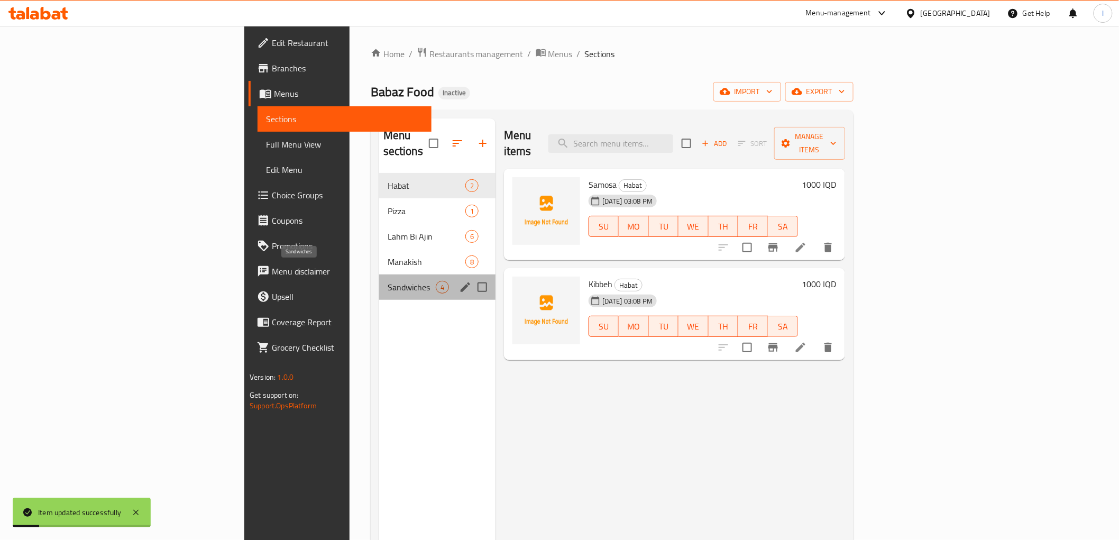
click at [388, 281] on span "Sandwiches" at bounding box center [412, 287] width 48 height 13
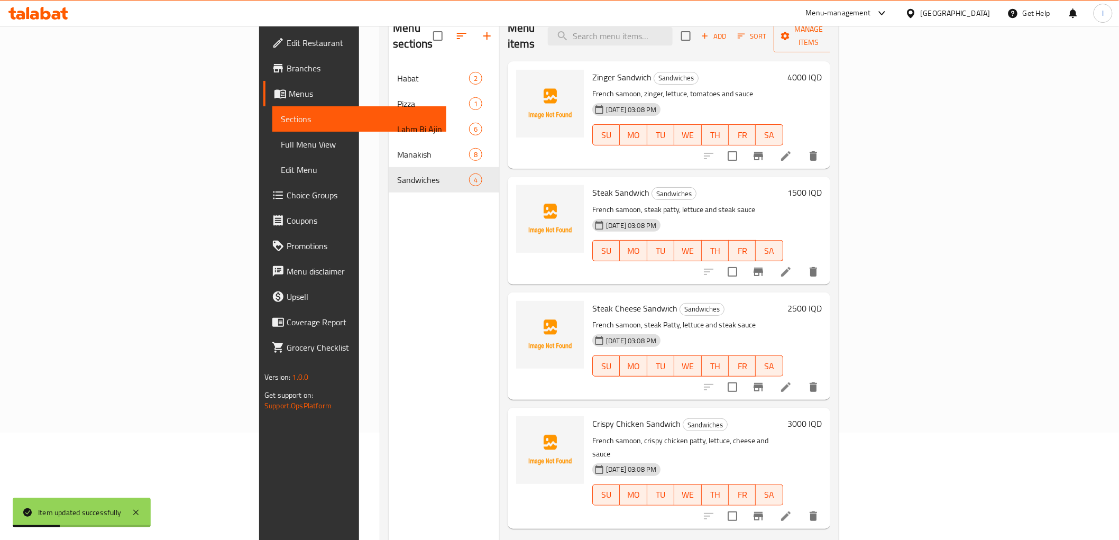
scroll to position [117, 0]
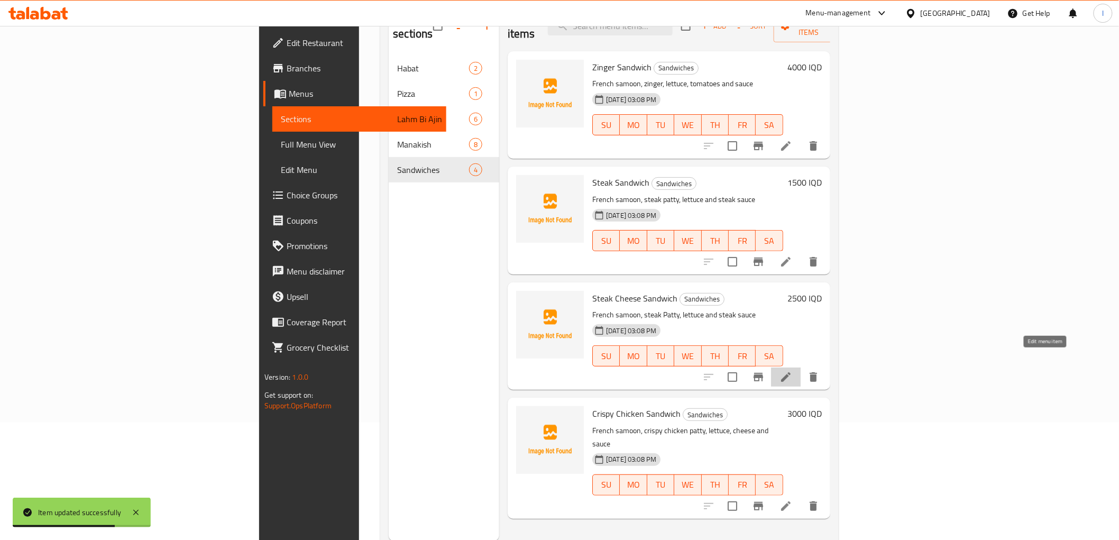
click at [791, 372] on icon at bounding box center [786, 377] width 10 height 10
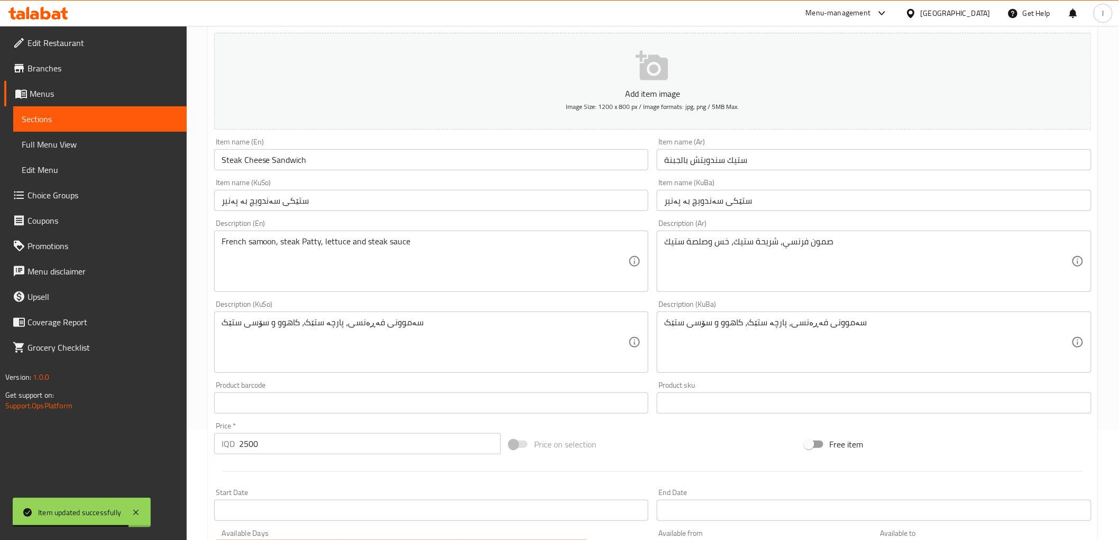
scroll to position [117, 0]
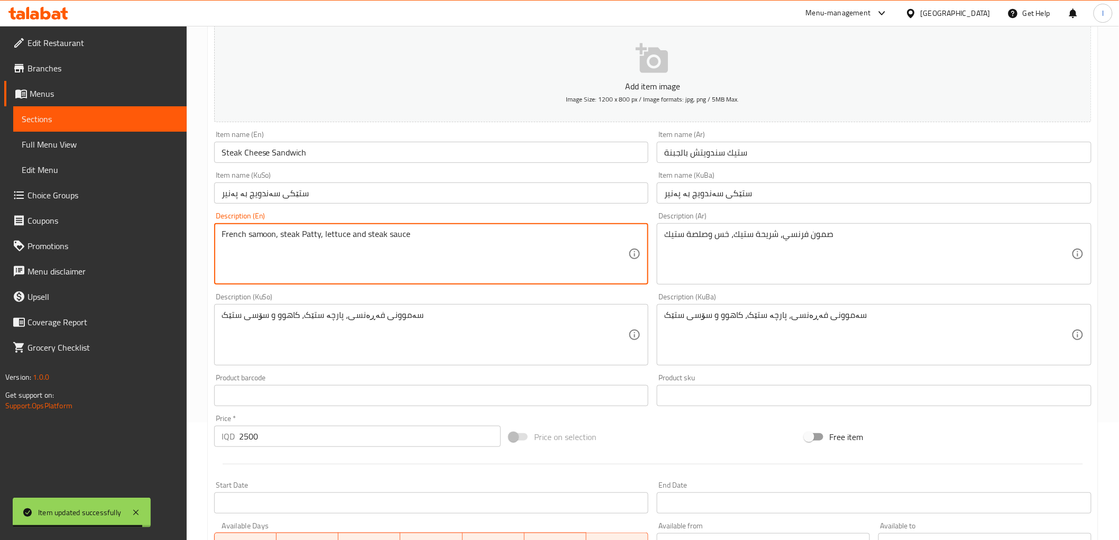
click at [306, 234] on textarea "French samoon, steak Patty, lettuce and steak sauce" at bounding box center [425, 254] width 407 height 50
paste textarea "p"
type textarea "French samoon, steak patty, lettuce and steak sauce"
click at [527, 410] on div "Add item image Image Size: 1200 x 800 px / Image formats: jpg, png / 5MB Max. I…" at bounding box center [653, 310] width 886 height 578
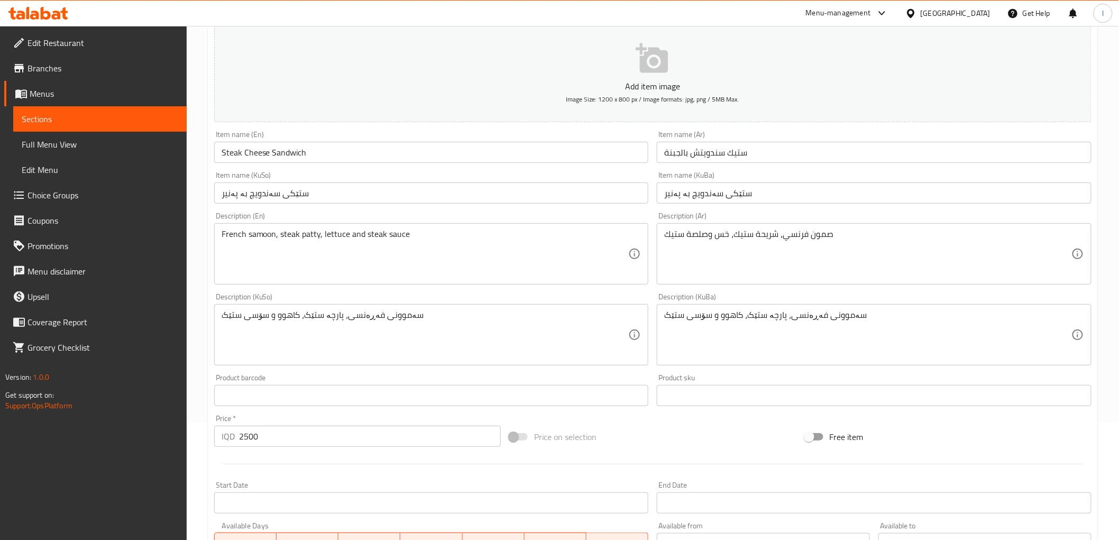
click at [568, 368] on div "Description (KuSo) سەموونی فەڕەنسی، پارچە ستێک، کاهوو و سۆسی ستێک Description (…" at bounding box center [431, 329] width 443 height 81
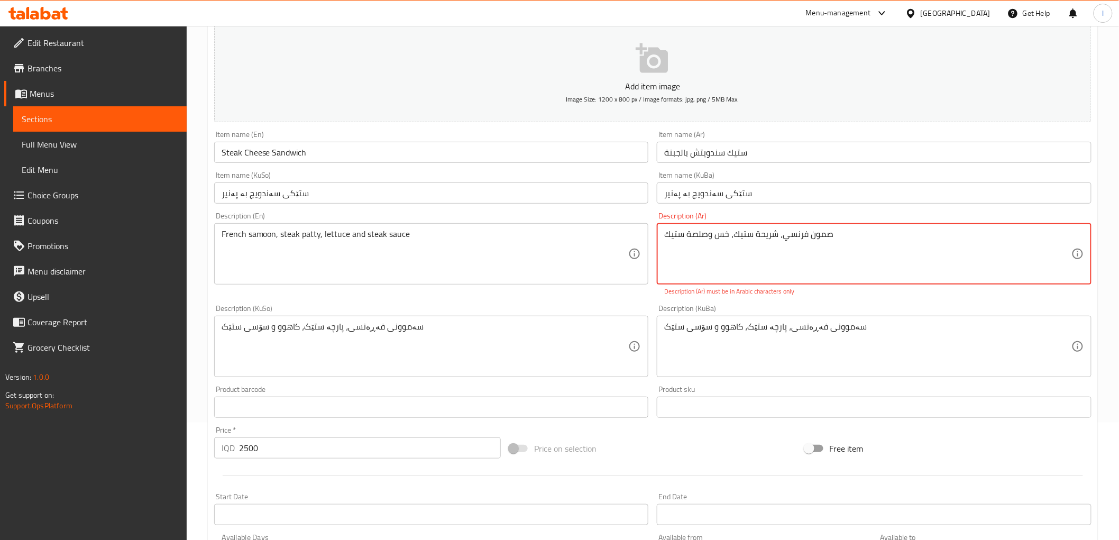
drag, startPoint x: 857, startPoint y: 233, endPoint x: 605, endPoint y: 217, distance: 252.3
paste textarea "مّون فرنسي، شريحة ستيك، خس، وصلصة ستي"
click at [1059, 235] on textarea "صَمّون فرنسي، شريحة ستيك، خس، وصلصة ستيك" at bounding box center [867, 254] width 407 height 50
click at [1065, 239] on textarea "صَمون فرنسي، شريحة ستيك، خس، وصلصة ستيك" at bounding box center [867, 254] width 407 height 50
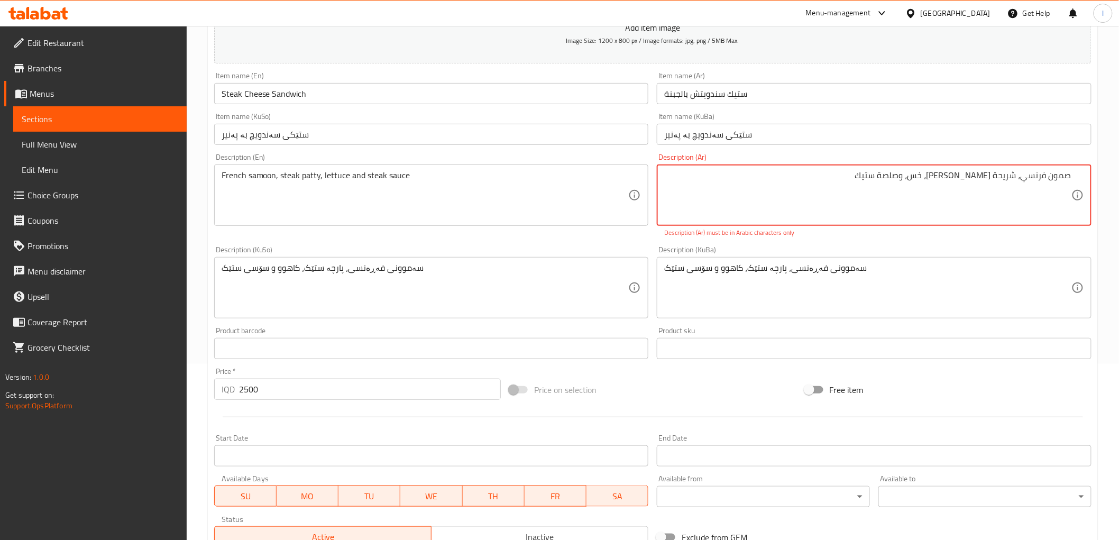
click at [951, 178] on textarea "صمون فرنسي، شريحة ستيك، خس، وصلصة ستيك" at bounding box center [867, 195] width 407 height 50
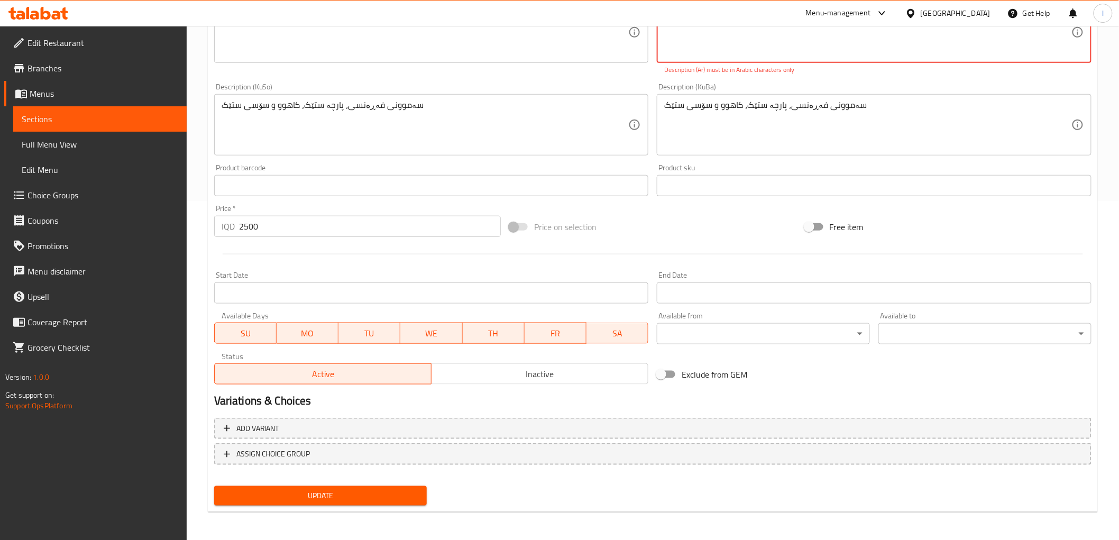
type textarea "صمون فرنسي، شريحة ستيك، خس وصلصة ستيك"
click at [311, 494] on span "Update" at bounding box center [321, 495] width 196 height 13
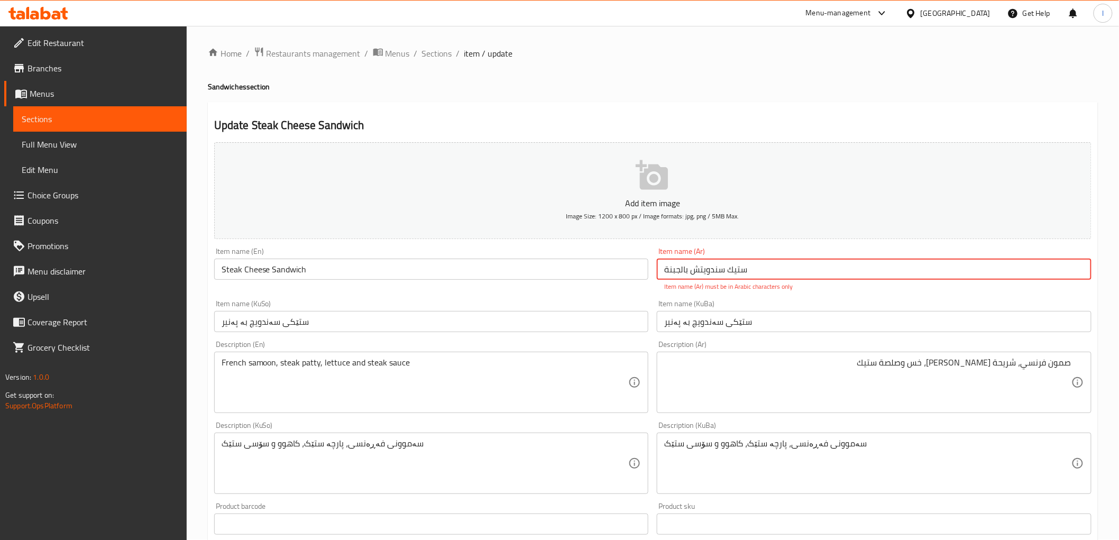
drag, startPoint x: 763, startPoint y: 267, endPoint x: 590, endPoint y: 242, distance: 175.4
click at [590, 242] on div "Add item image Image Size: 1200 x 800 px / Image formats: jpg, png / 5MB Max. I…" at bounding box center [653, 432] width 886 height 589
paste input "يـك سندويـتش بالجبنـ"
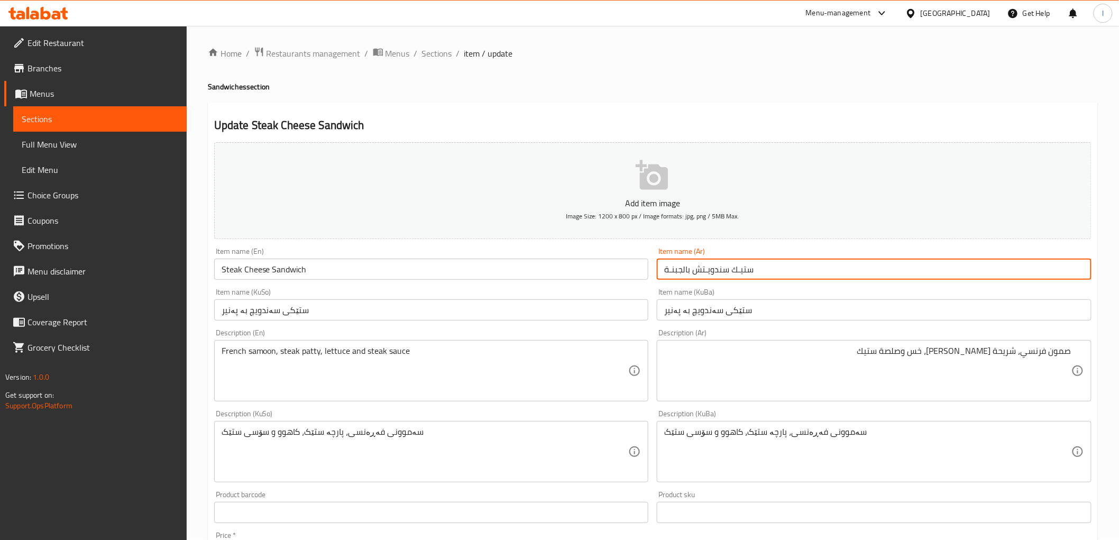
type input "ستيـك سندويـتش بالجبنـة"
click at [781, 300] on input "ستێكی سەندویچ بە پەنیر" at bounding box center [874, 309] width 435 height 21
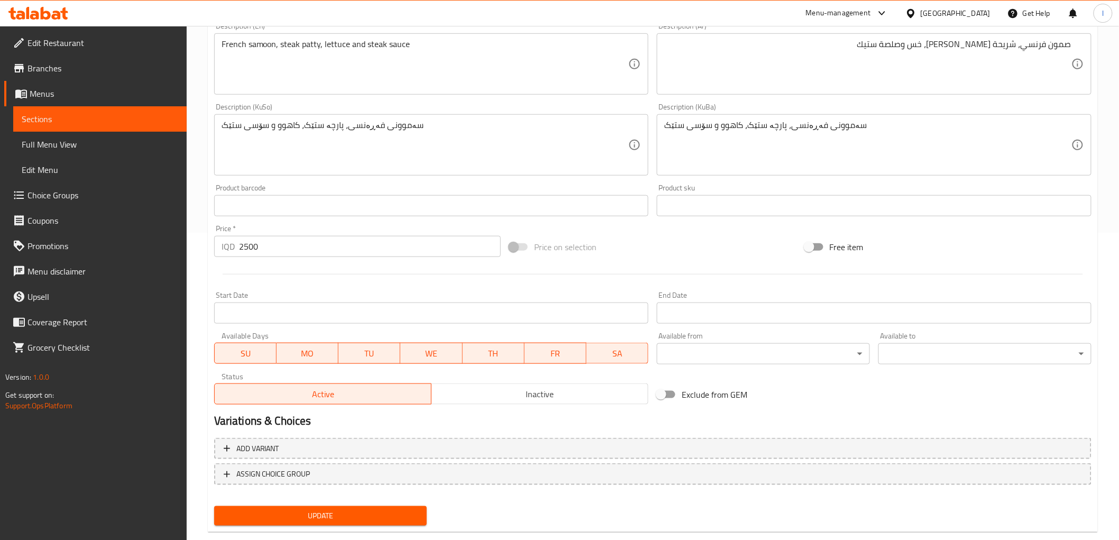
scroll to position [327, 0]
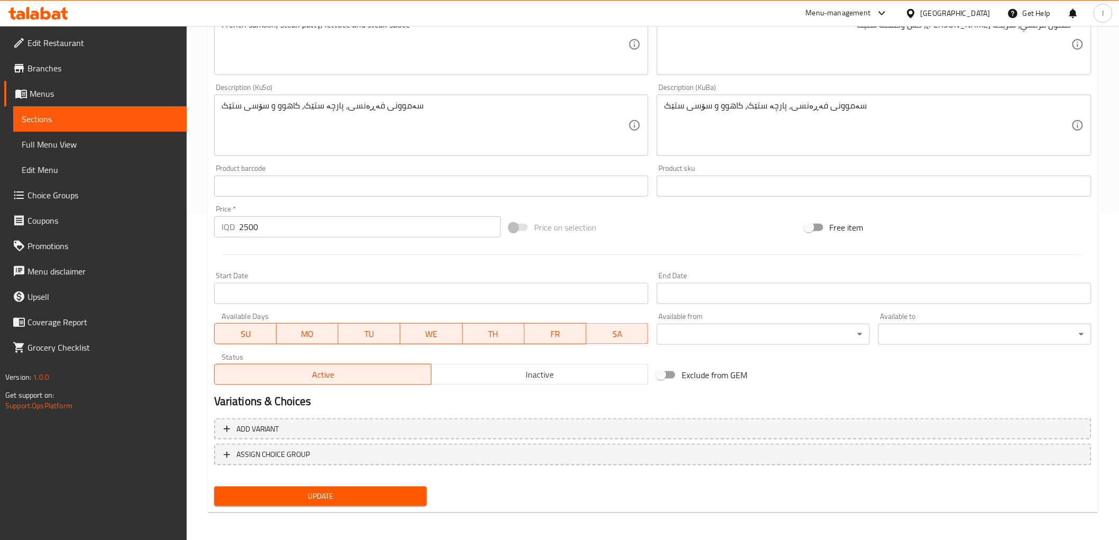
click at [330, 490] on span "Update" at bounding box center [321, 496] width 196 height 13
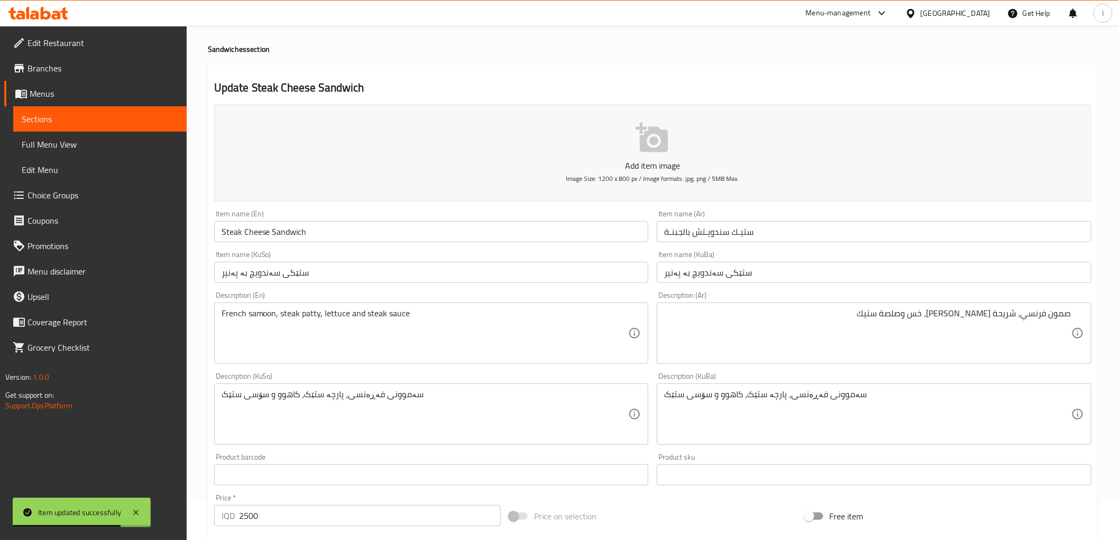
scroll to position [0, 0]
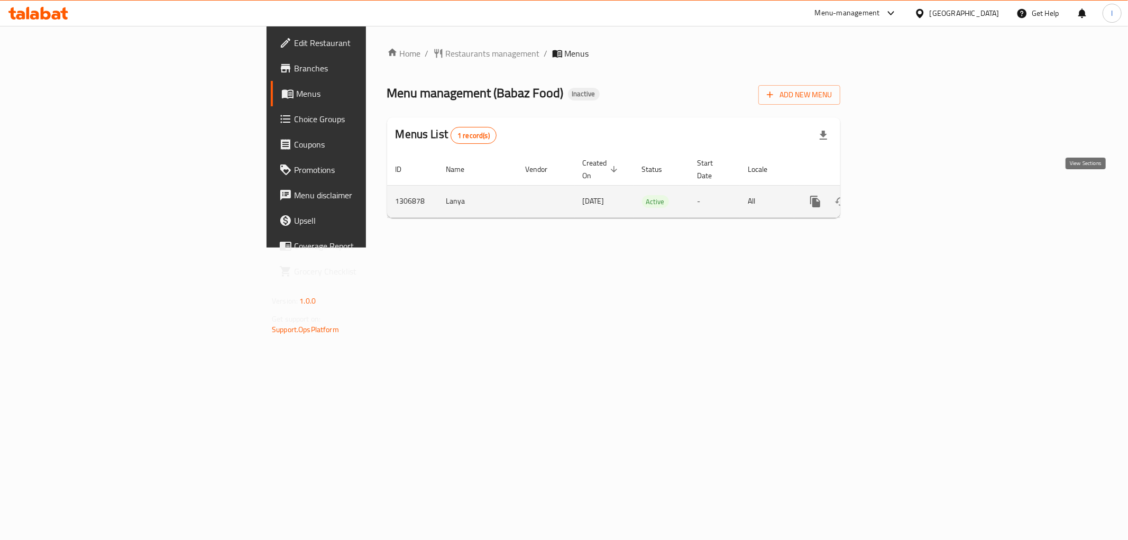
click at [897, 197] on icon "enhanced table" at bounding box center [892, 202] width 10 height 10
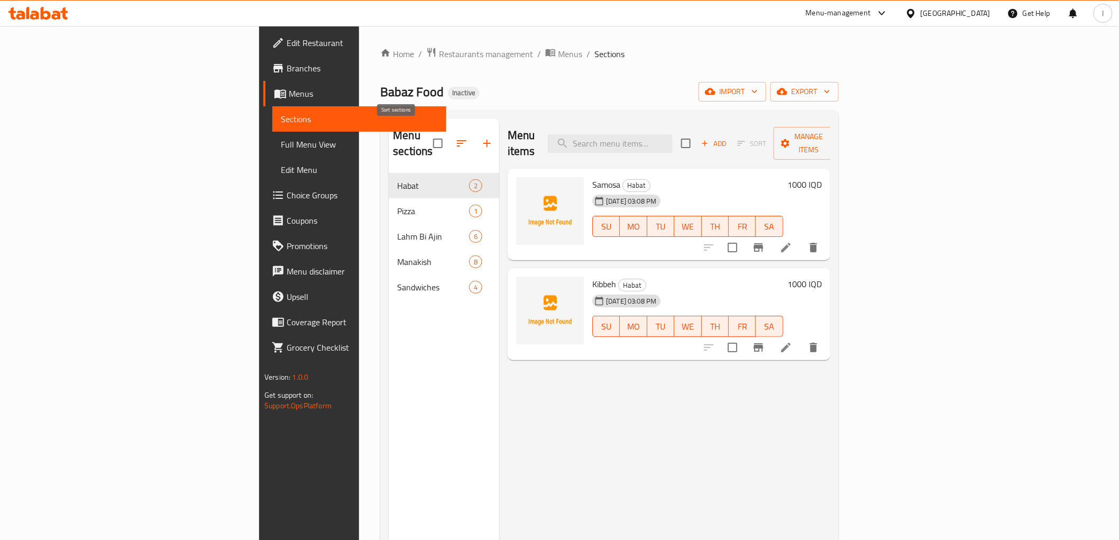
click at [455, 137] on icon "button" at bounding box center [461, 143] width 13 height 13
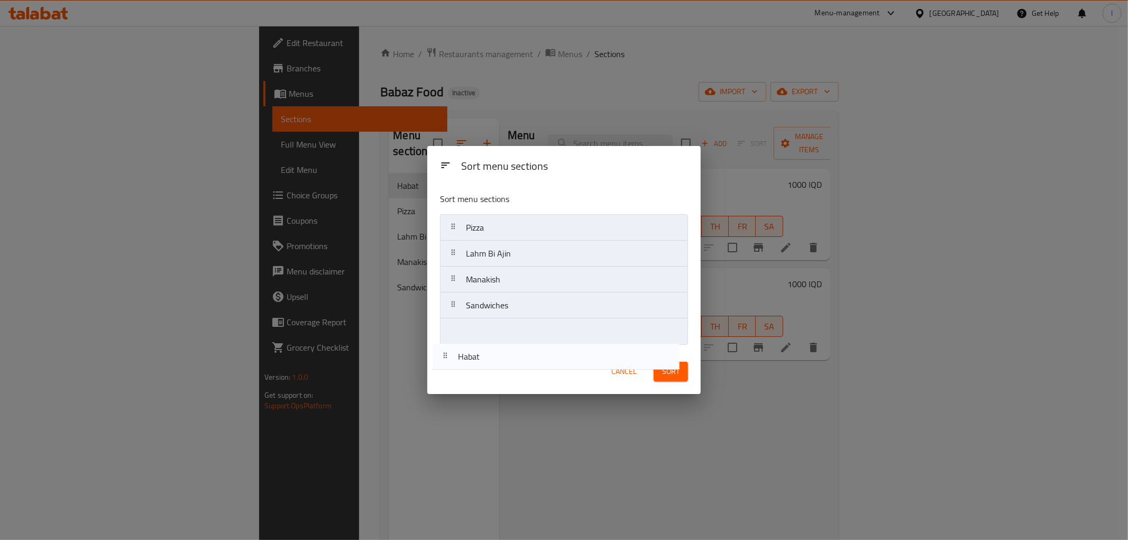
drag, startPoint x: 494, startPoint y: 226, endPoint x: 489, endPoint y: 357, distance: 130.7
click at [487, 360] on div "Sort menu sections Sort menu sections Habat Pizza Lahm Bi Ajin Manakish Sandwic…" at bounding box center [563, 270] width 273 height 248
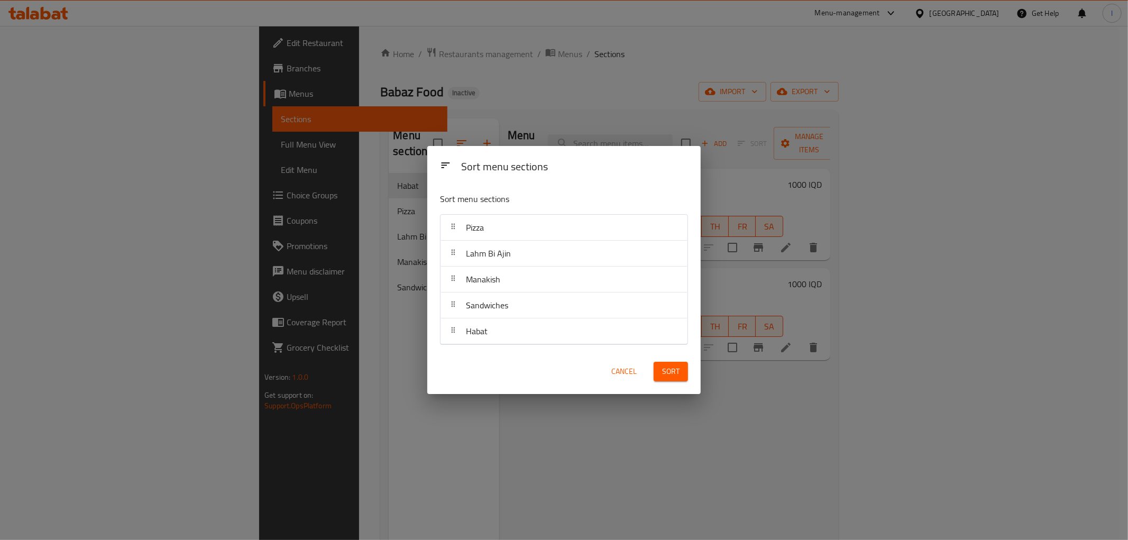
click at [690, 371] on div "Sort" at bounding box center [670, 371] width 47 height 32
click at [685, 372] on button "Sort" at bounding box center [671, 372] width 34 height 20
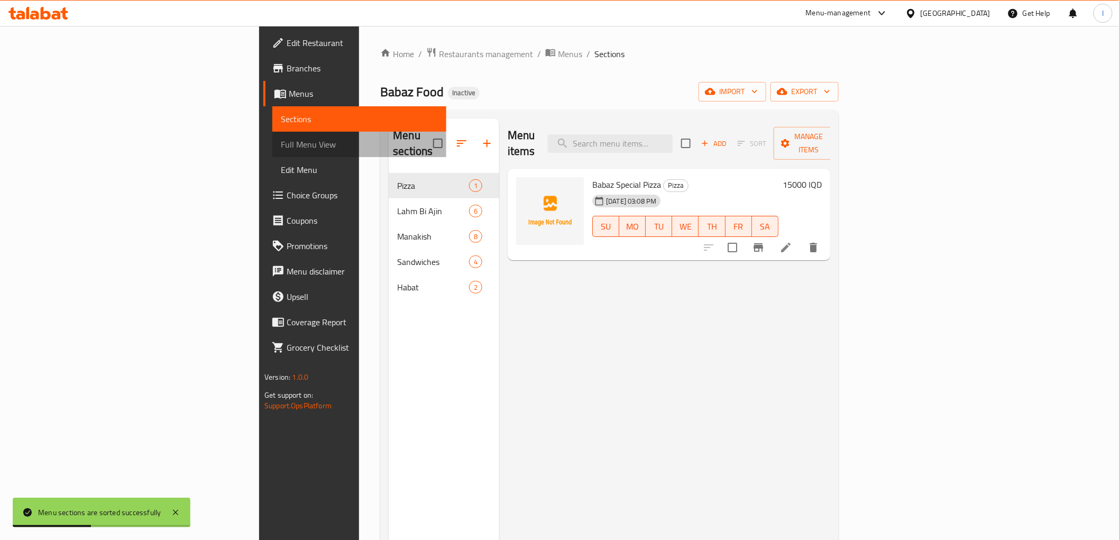
click at [272, 152] on link "Full Menu View" at bounding box center [359, 144] width 174 height 25
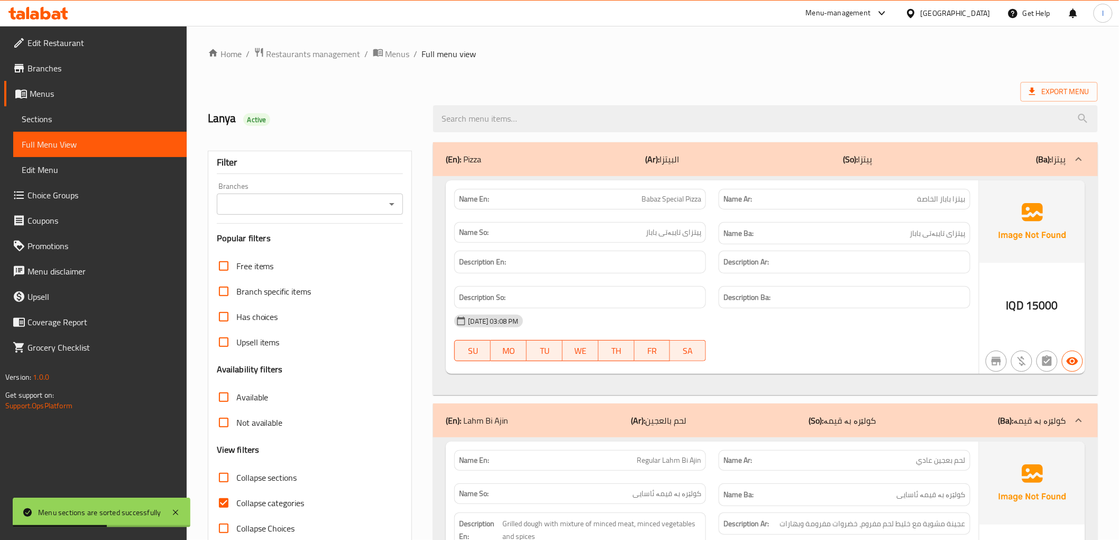
click at [376, 194] on div "Branches" at bounding box center [310, 204] width 187 height 21
click at [386, 205] on icon "Open" at bounding box center [392, 204] width 13 height 13
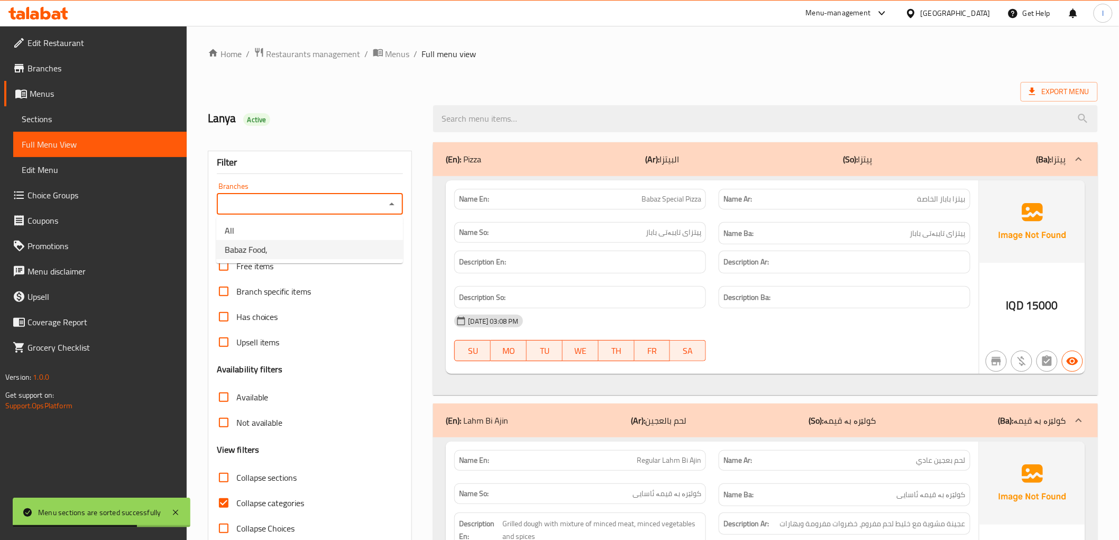
click at [286, 257] on li "Babaz Food," at bounding box center [309, 249] width 187 height 19
type input "Babaz Food,"
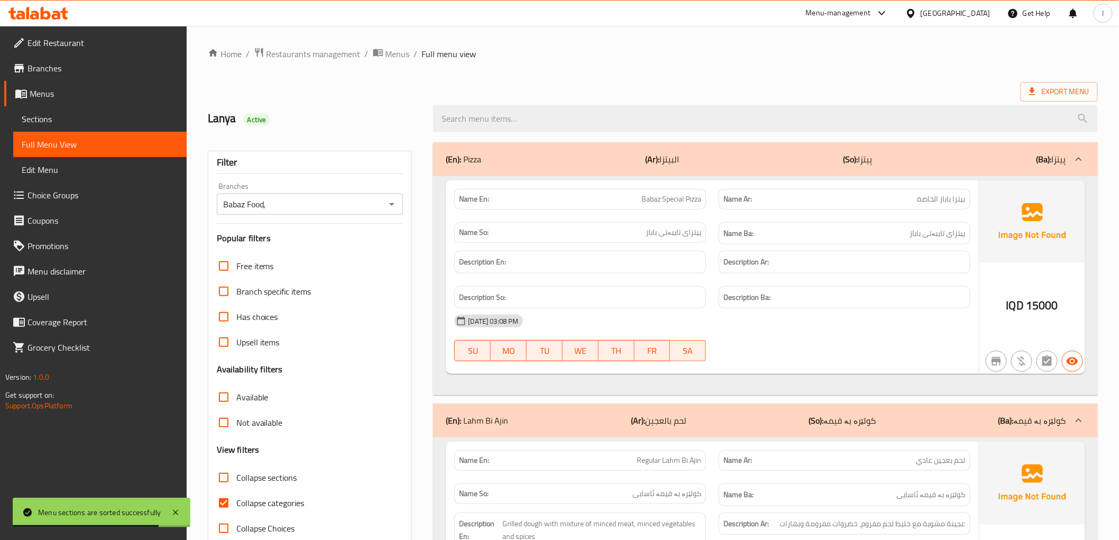
click at [247, 504] on span "Collapse categories" at bounding box center [270, 503] width 68 height 13
click at [236, 504] on input "Collapse categories" at bounding box center [223, 502] width 25 height 25
checkbox input "false"
click at [253, 473] on span "Collapse sections" at bounding box center [266, 477] width 61 height 13
click at [236, 473] on input "Collapse sections" at bounding box center [223, 477] width 25 height 25
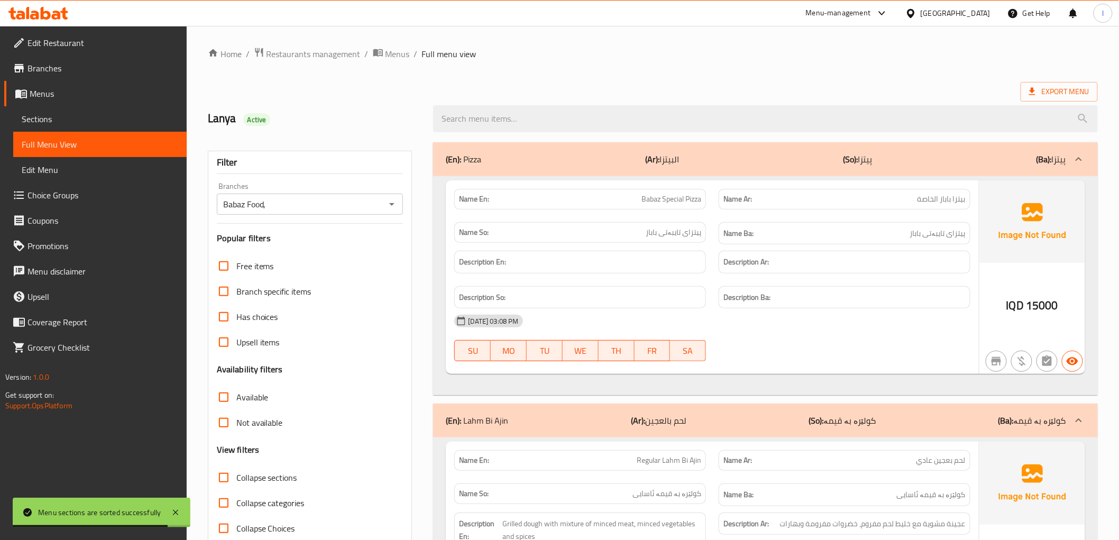
checkbox input "true"
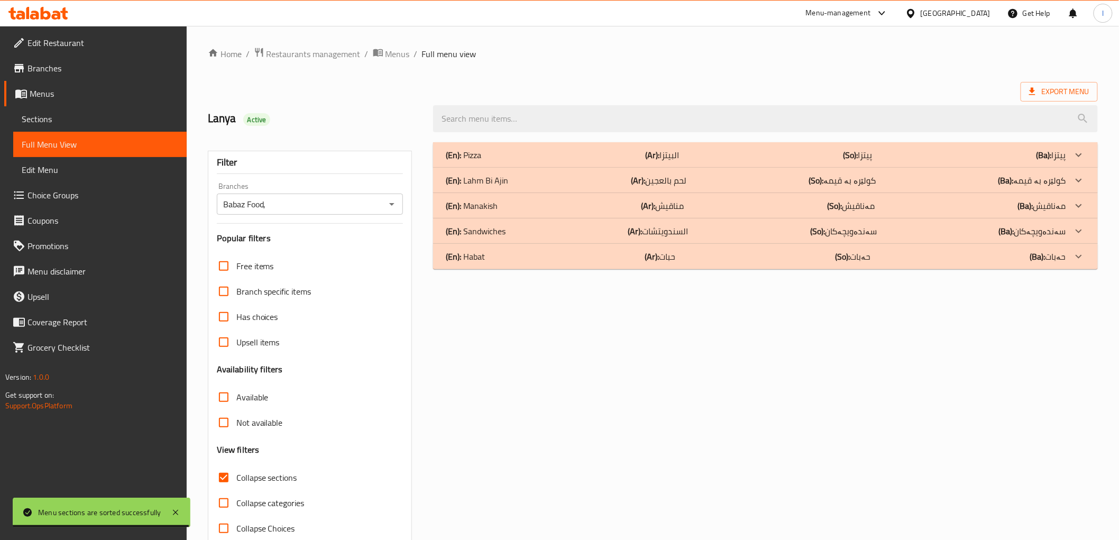
click at [585, 161] on div "(En): Habat (Ar): حبات (So): حەبات (Ba): حەبات" at bounding box center [756, 155] width 620 height 13
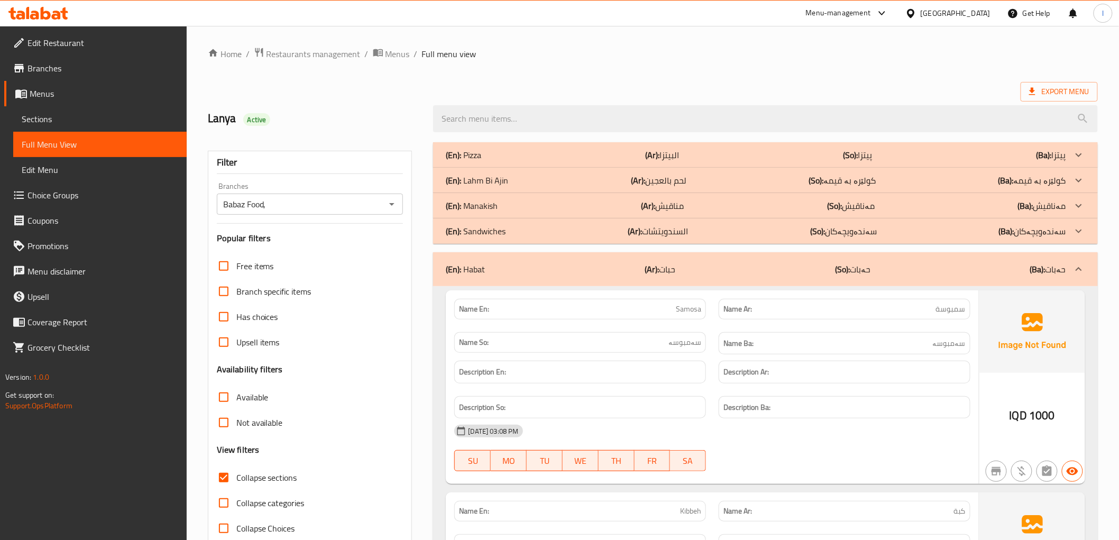
click at [580, 161] on div "(En): Sandwiches (Ar): السندويتشات (So): سەندەویچەکان (Ba): سەندەویچەکان" at bounding box center [756, 155] width 620 height 13
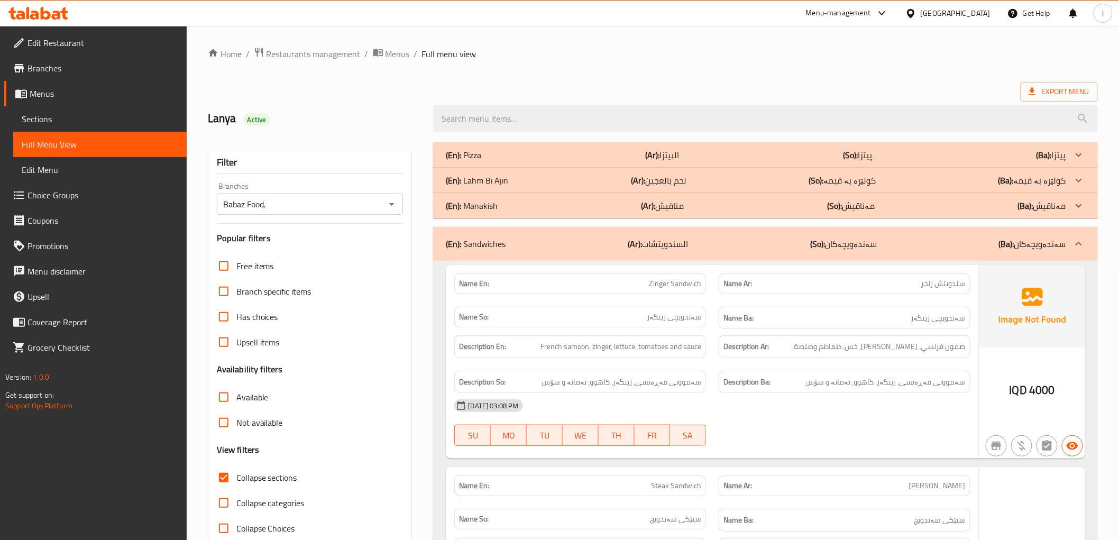
click at [598, 161] on div "(En): Manakish (Ar): مناقيش (So): مەناقیش (Ba): مەناقیش" at bounding box center [756, 155] width 620 height 13
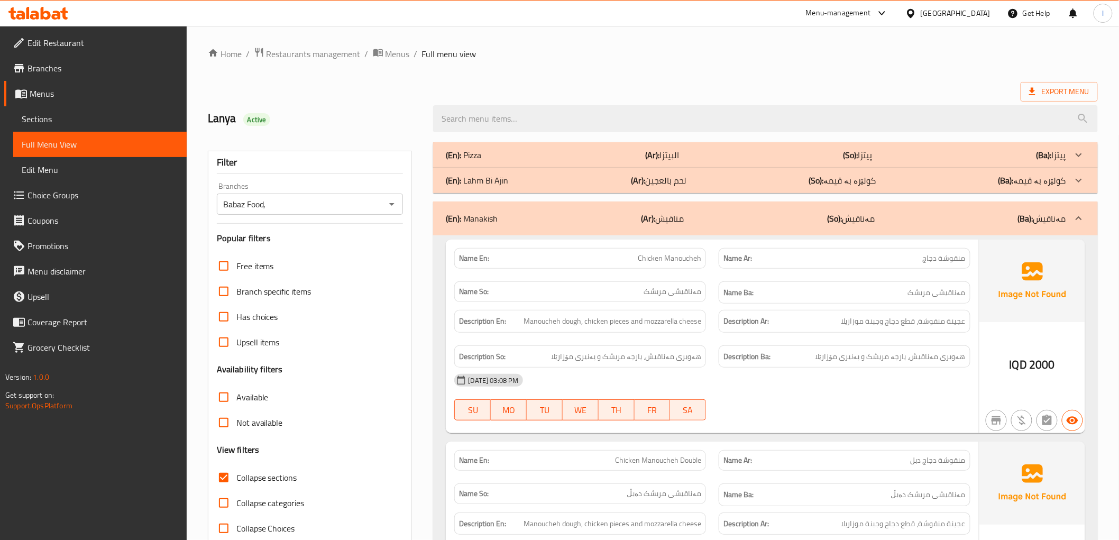
click at [611, 168] on div "(En): Lahm Bi Ajin (Ar): لحم بالعجين (So): کولێرە بە قیمە (Ba): کولێرە بە قیمە" at bounding box center [765, 154] width 664 height 25
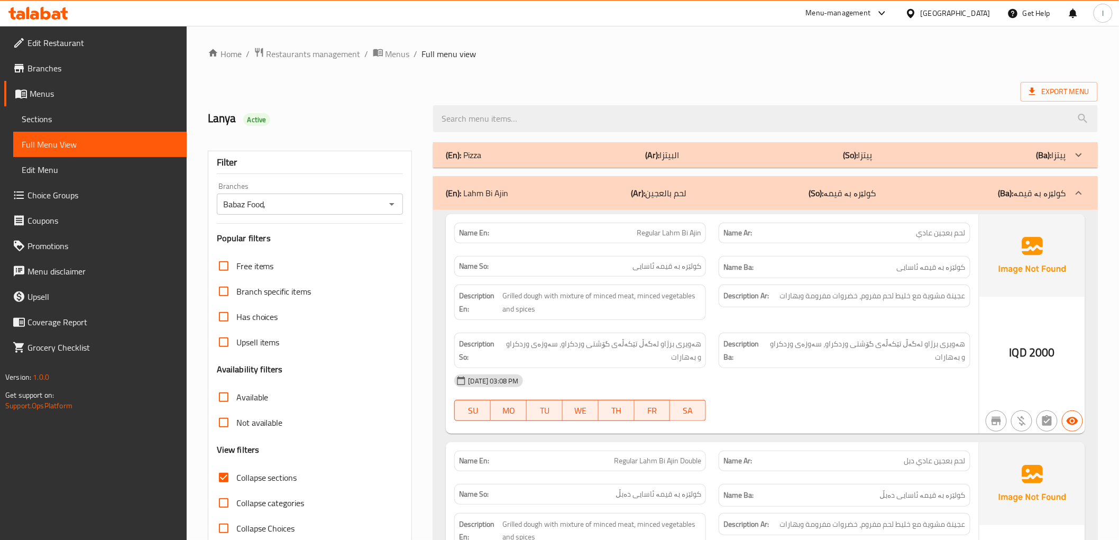
click at [625, 145] on div "(En): Pizza (Ar): البيتزا (So): پیتزا (Ba): پیتزا" at bounding box center [765, 154] width 664 height 25
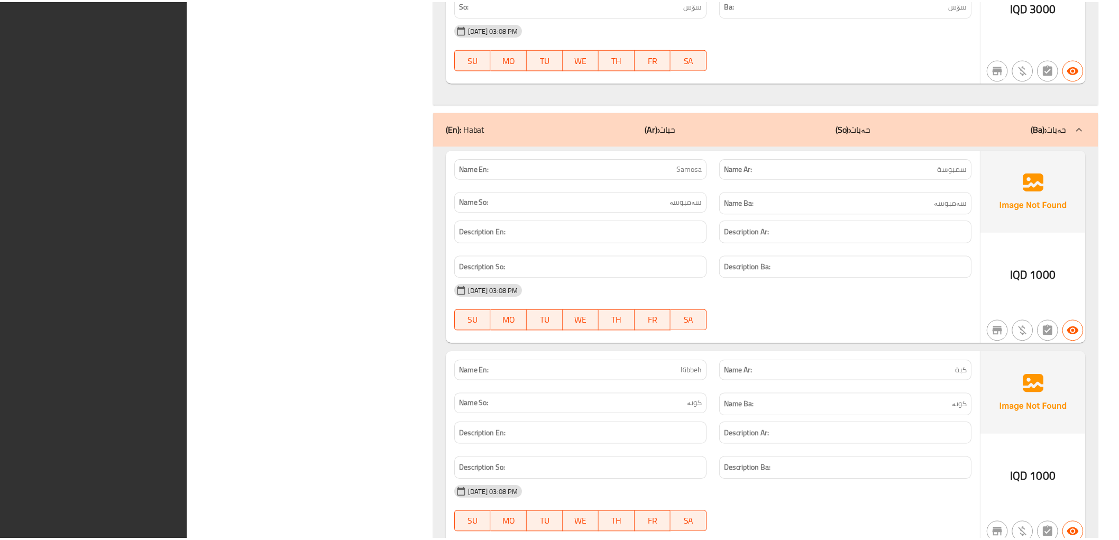
scroll to position [4387, 0]
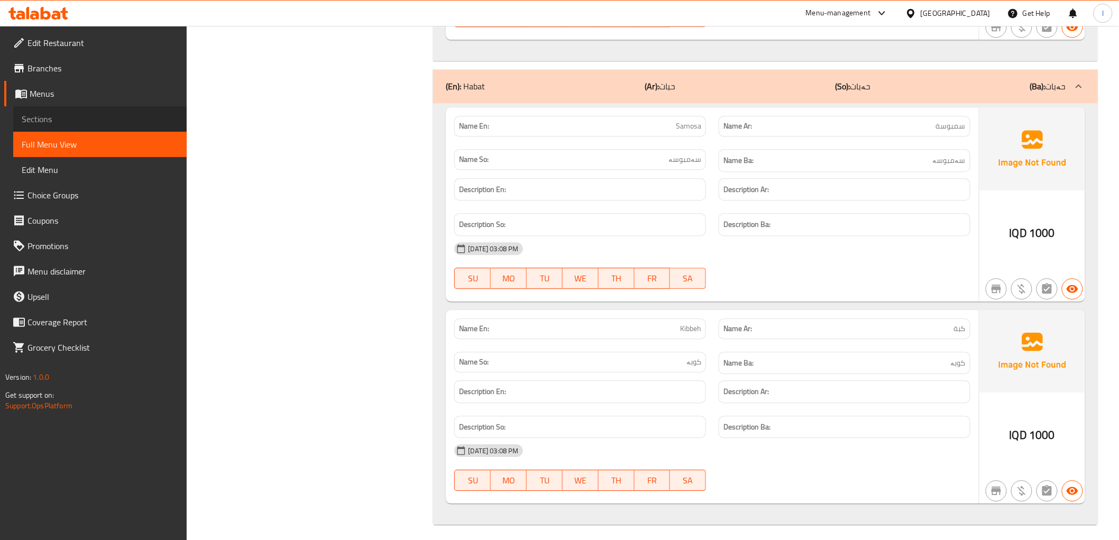
click at [57, 128] on link "Sections" at bounding box center [100, 118] width 174 height 25
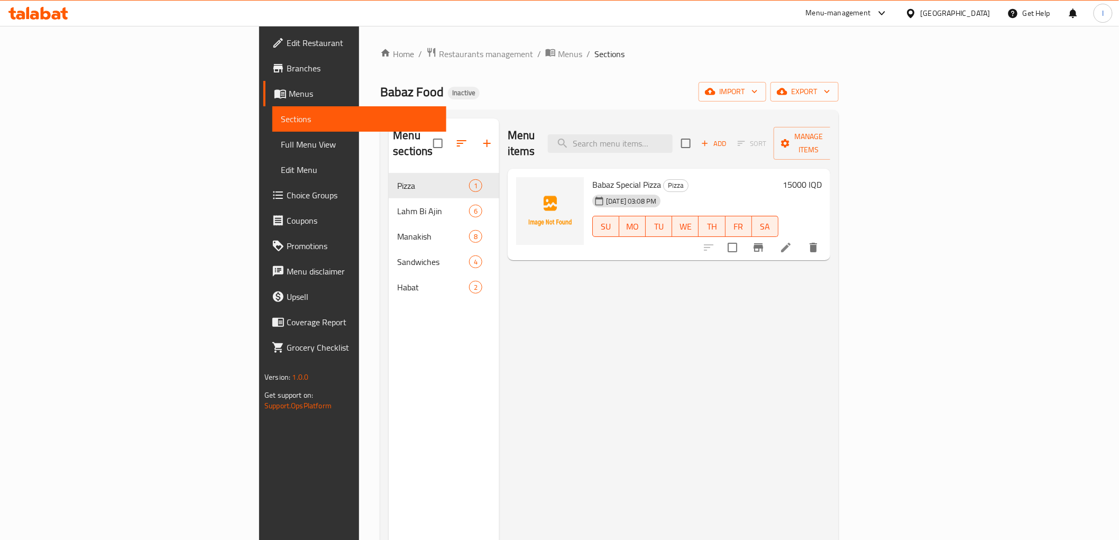
click at [272, 132] on link "Full Menu View" at bounding box center [359, 144] width 174 height 25
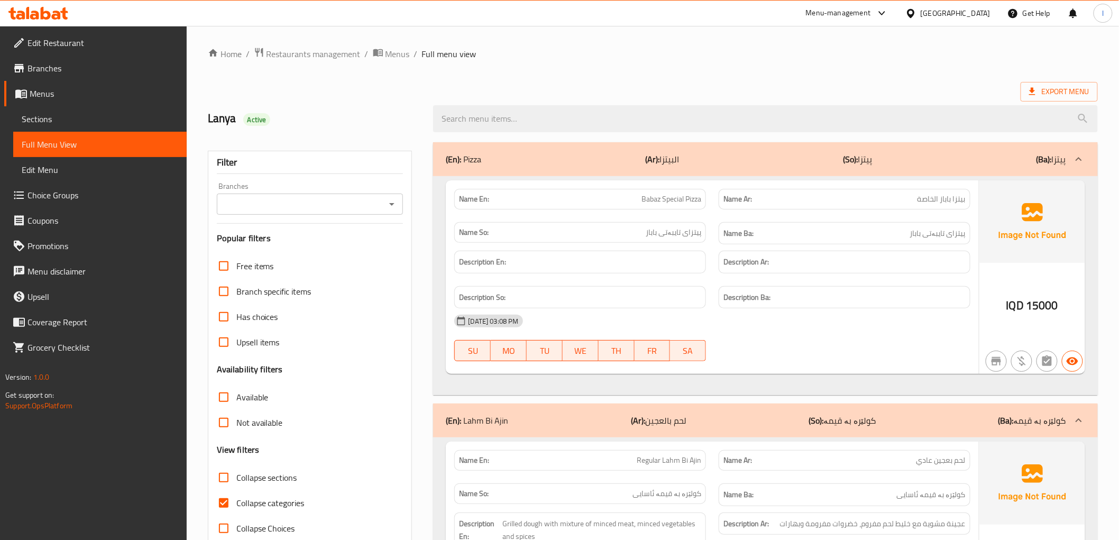
click at [71, 144] on span "Full Menu View" at bounding box center [100, 144] width 157 height 13
click at [83, 125] on span "Sections" at bounding box center [100, 119] width 157 height 13
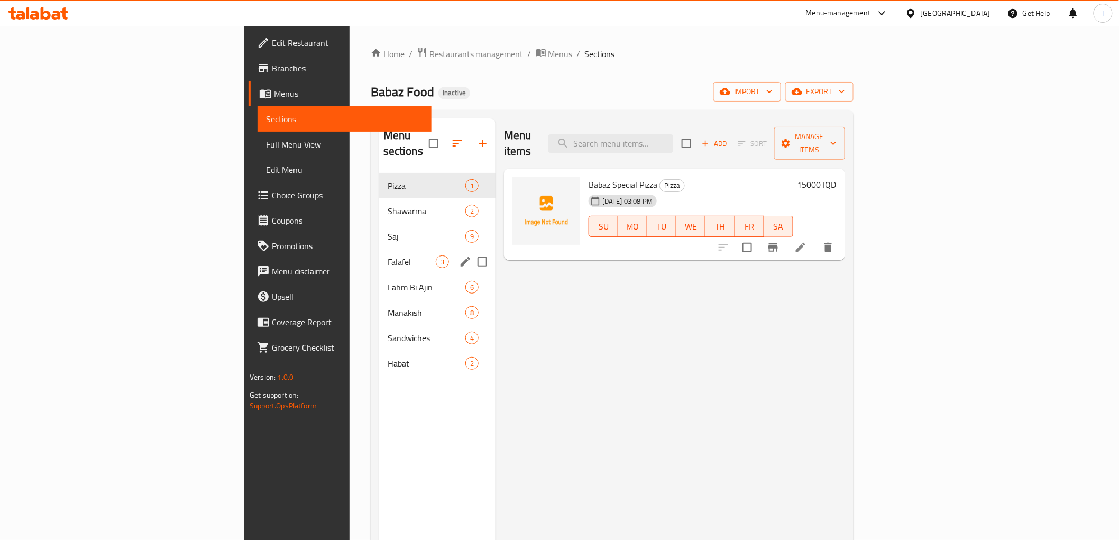
click at [379, 249] on div "Falafel 3" at bounding box center [437, 261] width 116 height 25
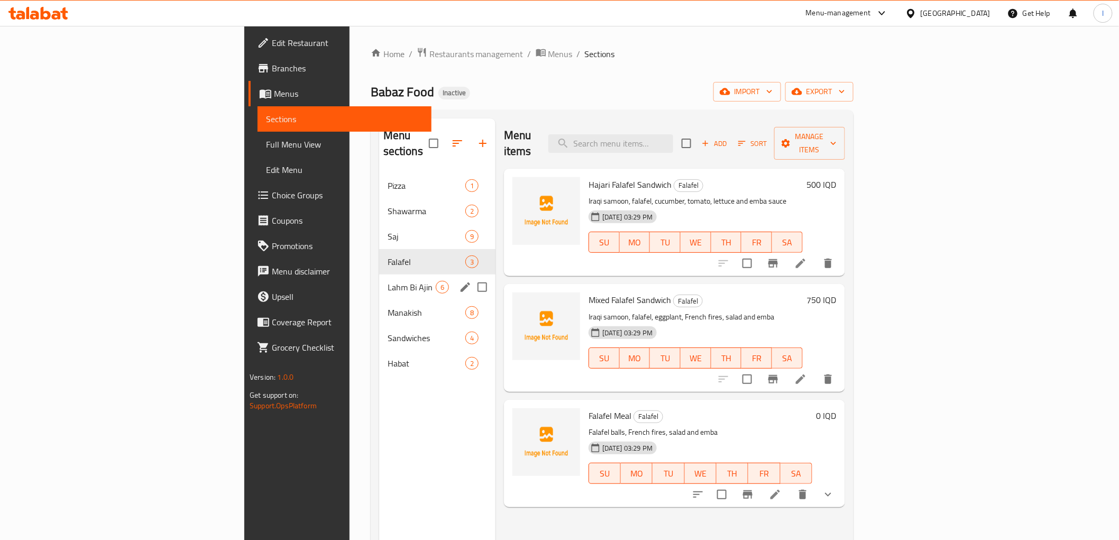
click at [379, 275] on div "Lahm Bi Ajin 6" at bounding box center [437, 287] width 116 height 25
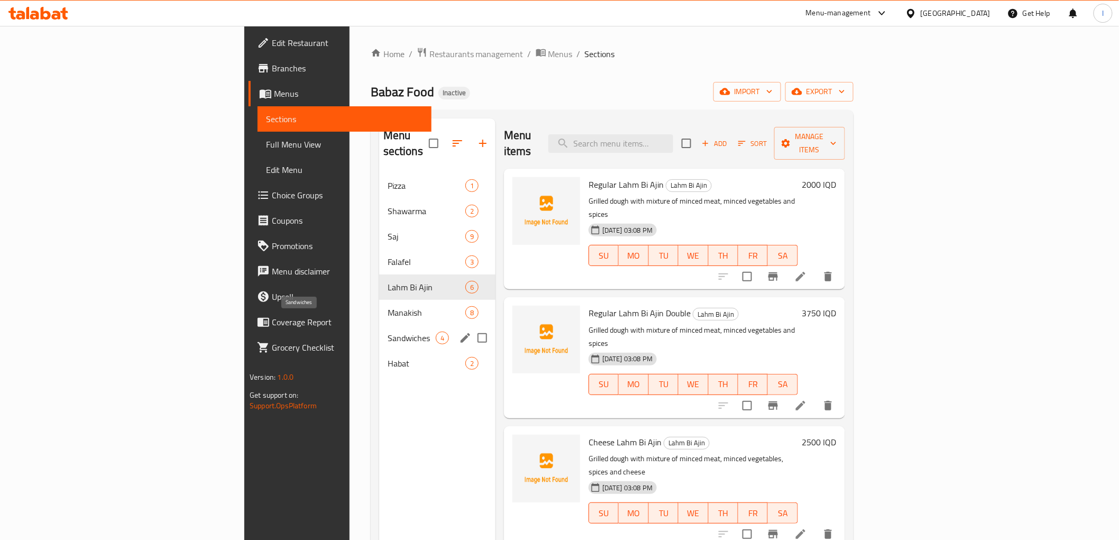
click at [388, 332] on span "Sandwiches" at bounding box center [412, 338] width 48 height 13
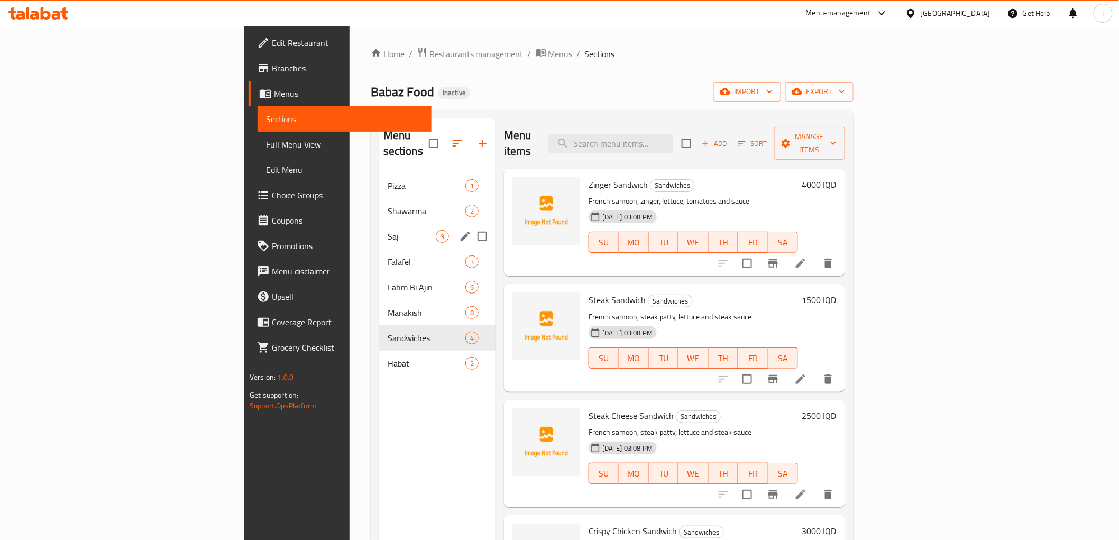
click at [379, 224] on div "Saj 9" at bounding box center [437, 236] width 116 height 25
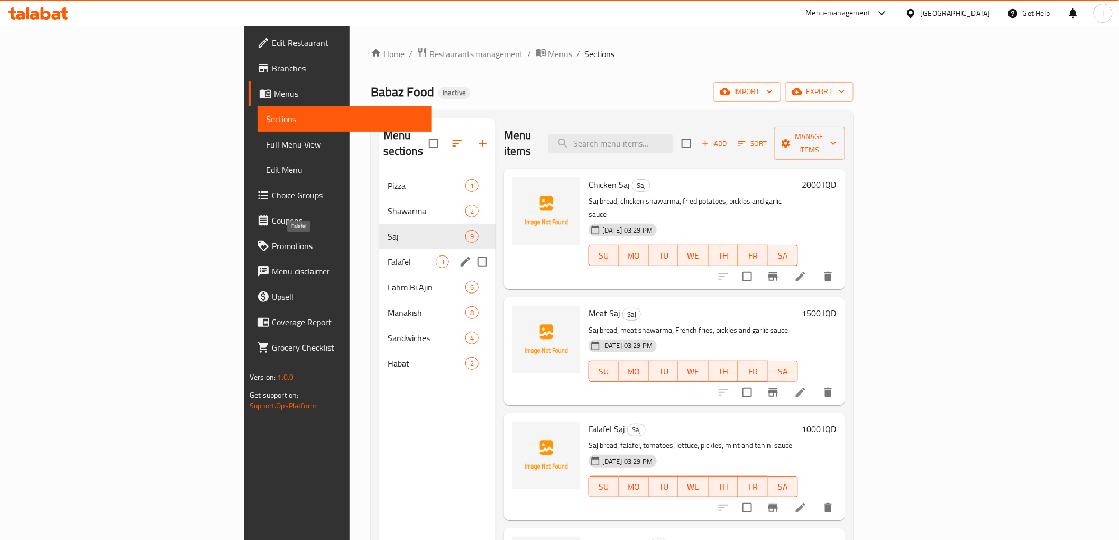
click at [388, 255] on span "Falafel" at bounding box center [412, 261] width 48 height 13
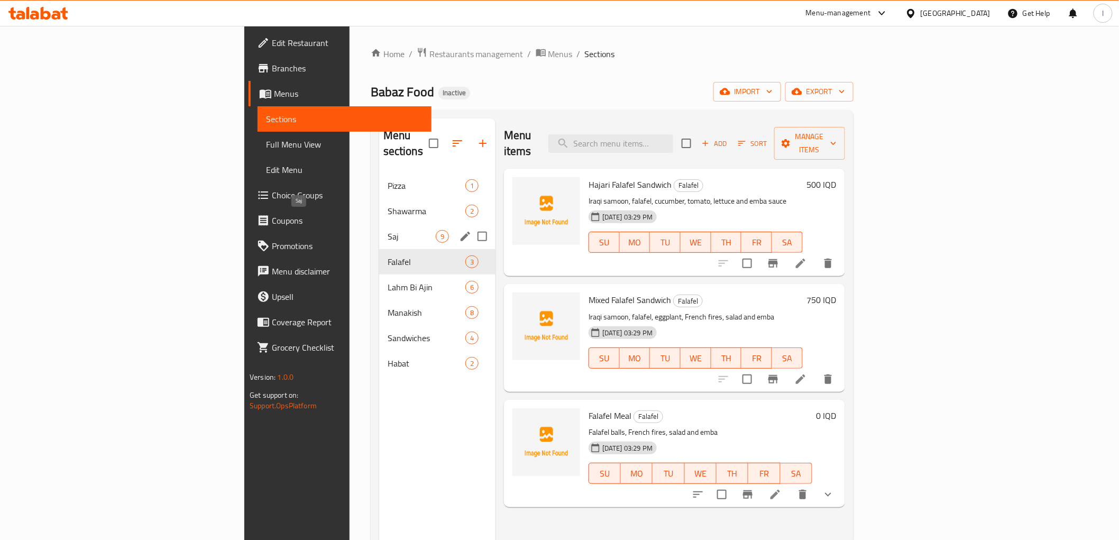
click at [388, 230] on span "Saj" at bounding box center [412, 236] width 48 height 13
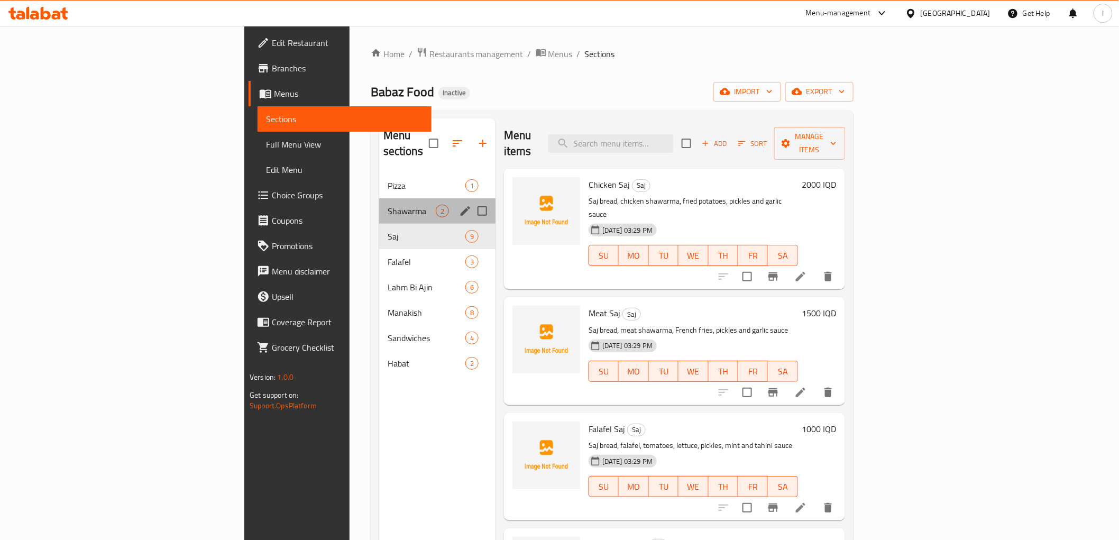
click at [379, 198] on div "Shawarma 2" at bounding box center [437, 210] width 116 height 25
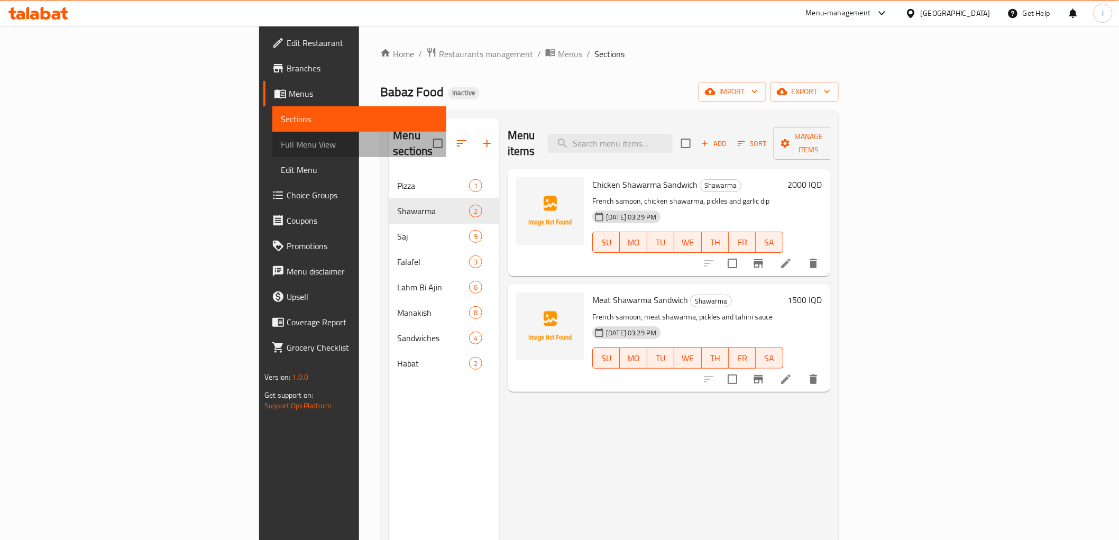
click at [281, 141] on span "Full Menu View" at bounding box center [359, 144] width 157 height 13
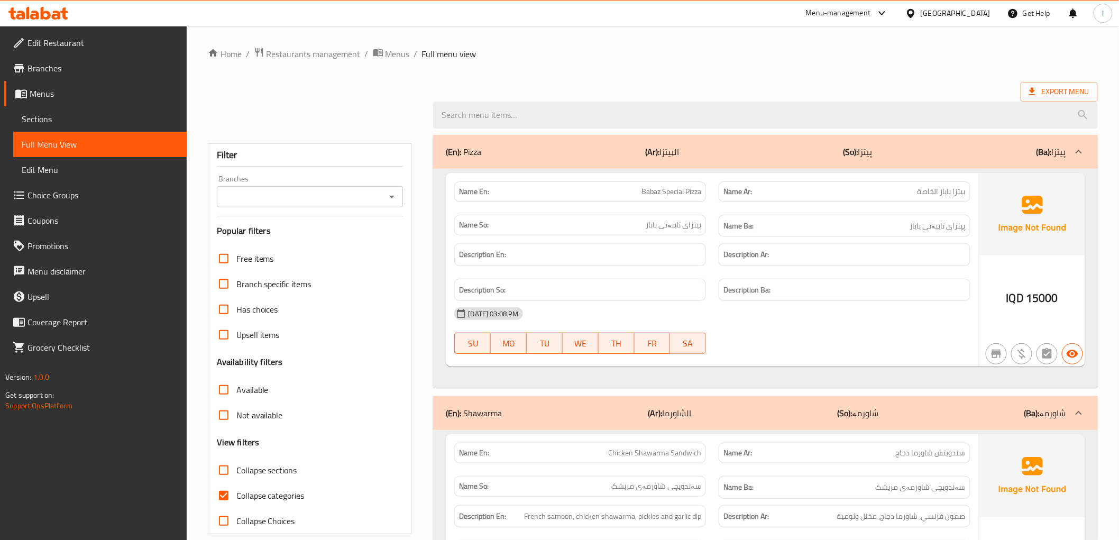
click at [47, 125] on span "Sections" at bounding box center [100, 119] width 157 height 13
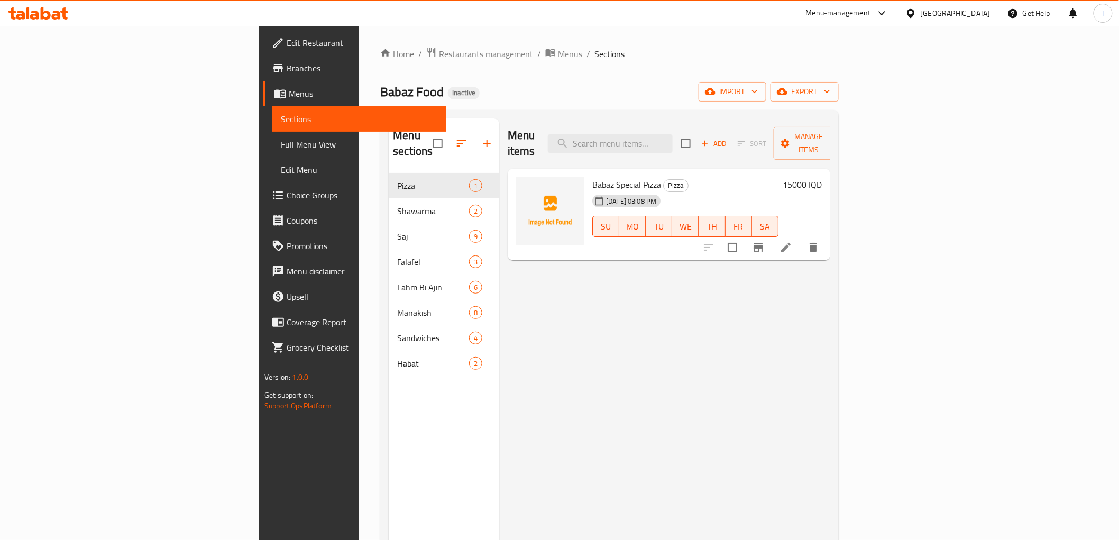
click at [281, 125] on span "Sections" at bounding box center [359, 119] width 157 height 13
click at [281, 145] on span "Full Menu View" at bounding box center [359, 144] width 157 height 13
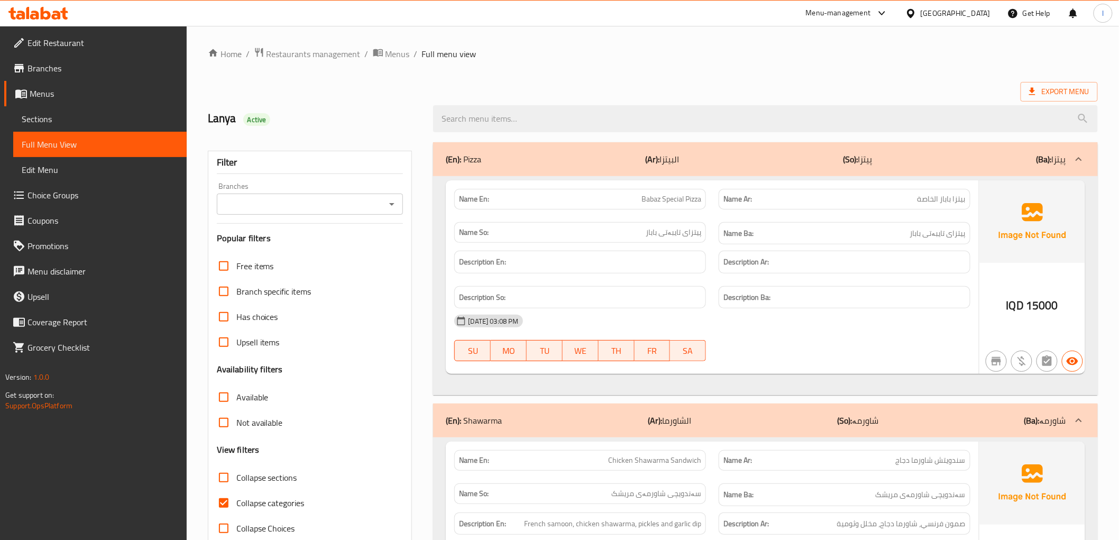
click at [60, 138] on span "Full Menu View" at bounding box center [100, 144] width 157 height 13
click at [60, 120] on span "Sections" at bounding box center [100, 119] width 157 height 13
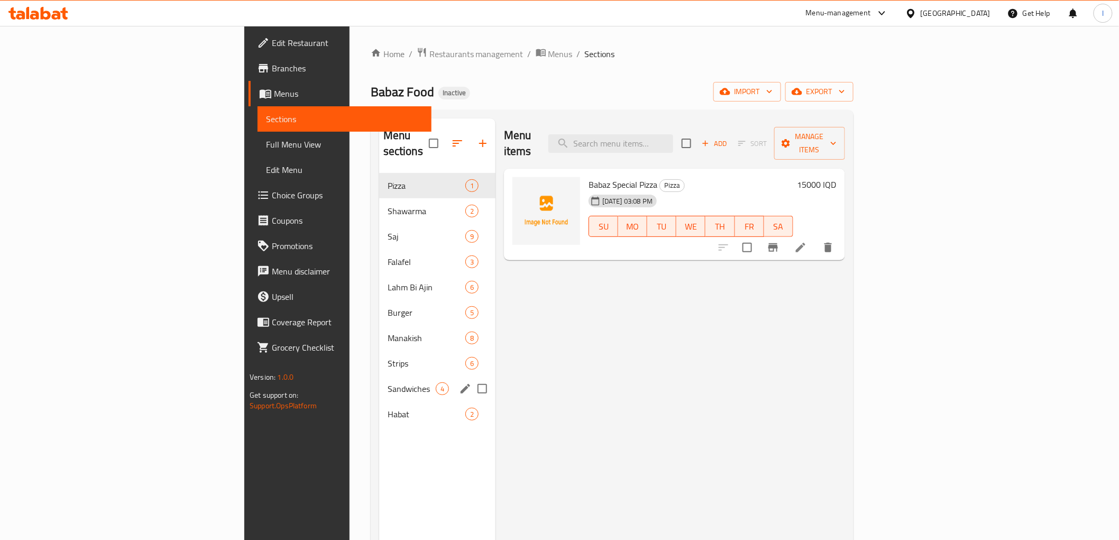
click at [379, 382] on div "Sandwiches 4" at bounding box center [437, 388] width 116 height 25
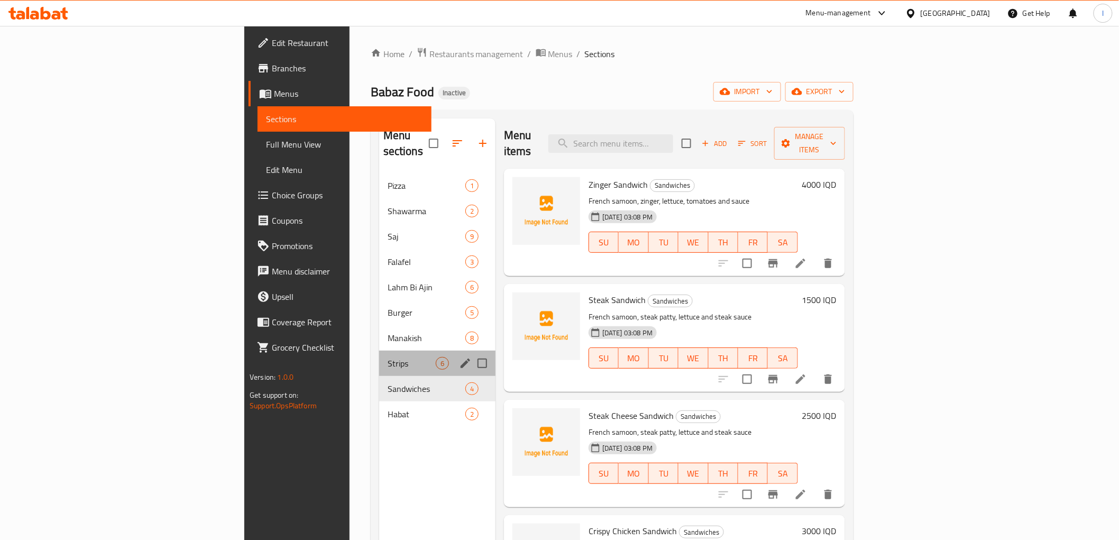
click at [379, 351] on div "Strips 6" at bounding box center [437, 363] width 116 height 25
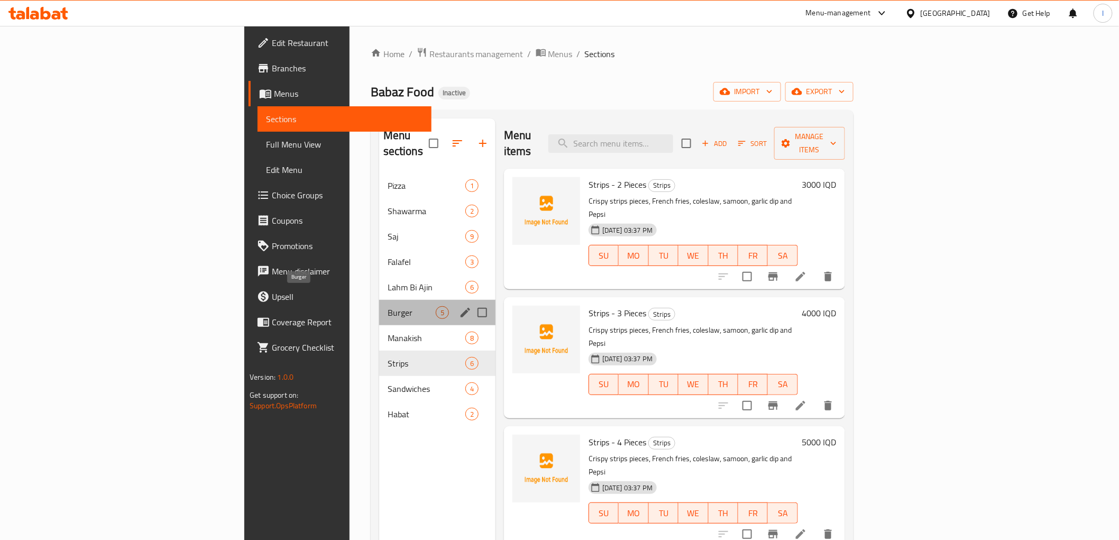
click at [388, 306] on span "Burger" at bounding box center [412, 312] width 48 height 13
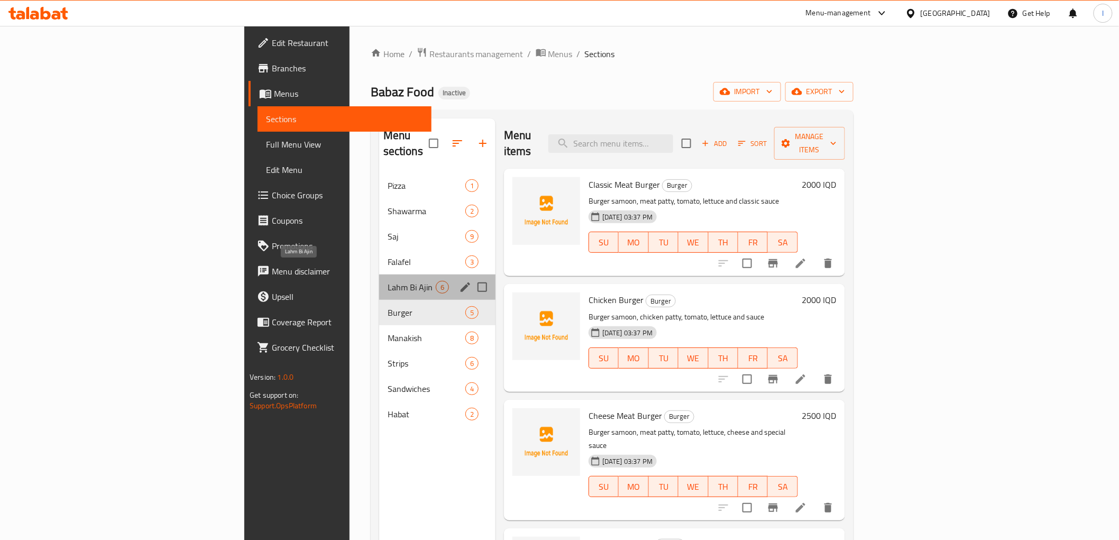
click at [388, 281] on span "Lahm Bi Ajin" at bounding box center [412, 287] width 48 height 13
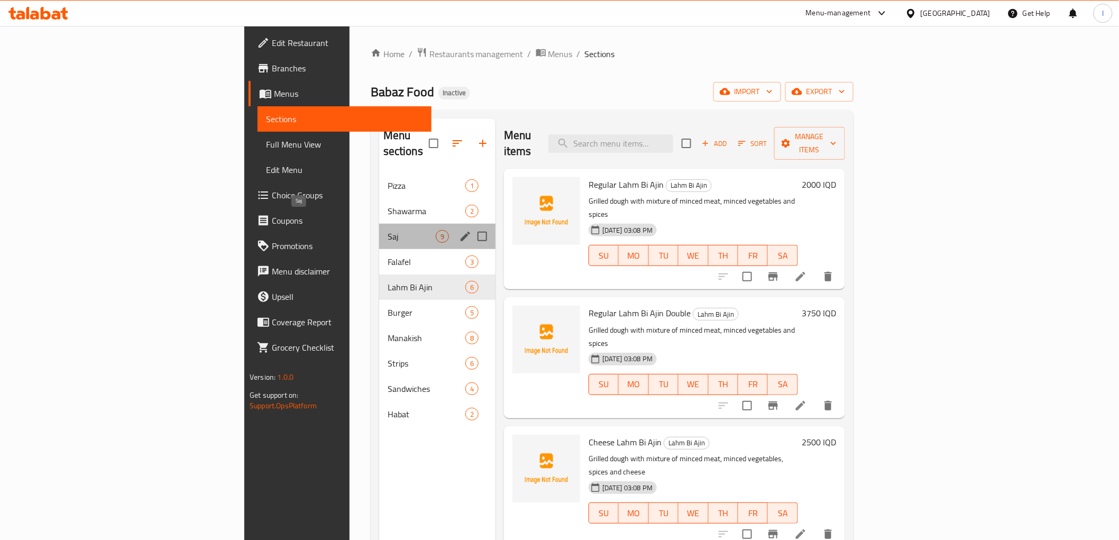
click at [388, 230] on span "Saj" at bounding box center [412, 236] width 48 height 13
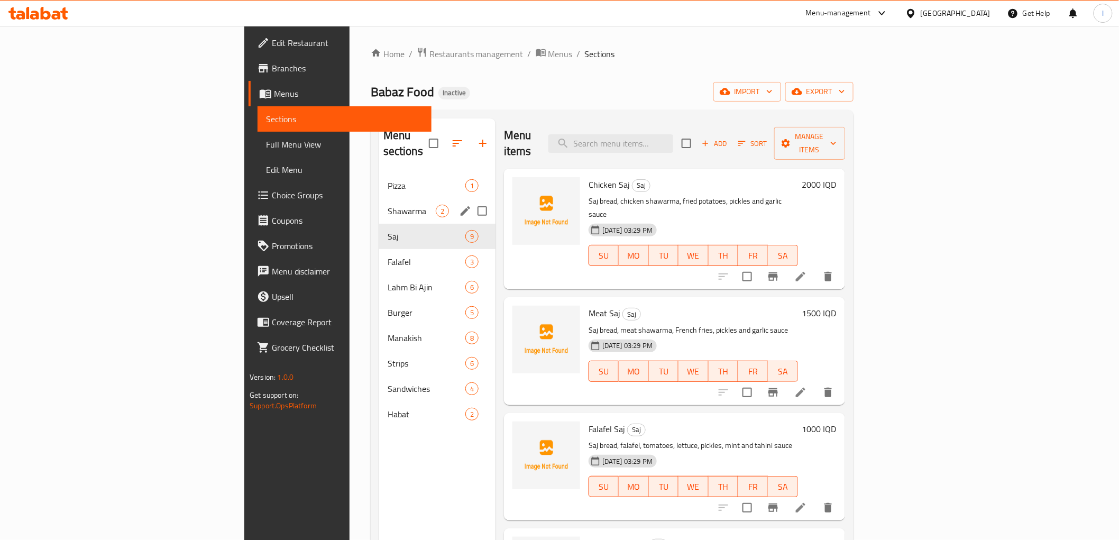
click at [379, 198] on div "Shawarma 2" at bounding box center [437, 210] width 116 height 25
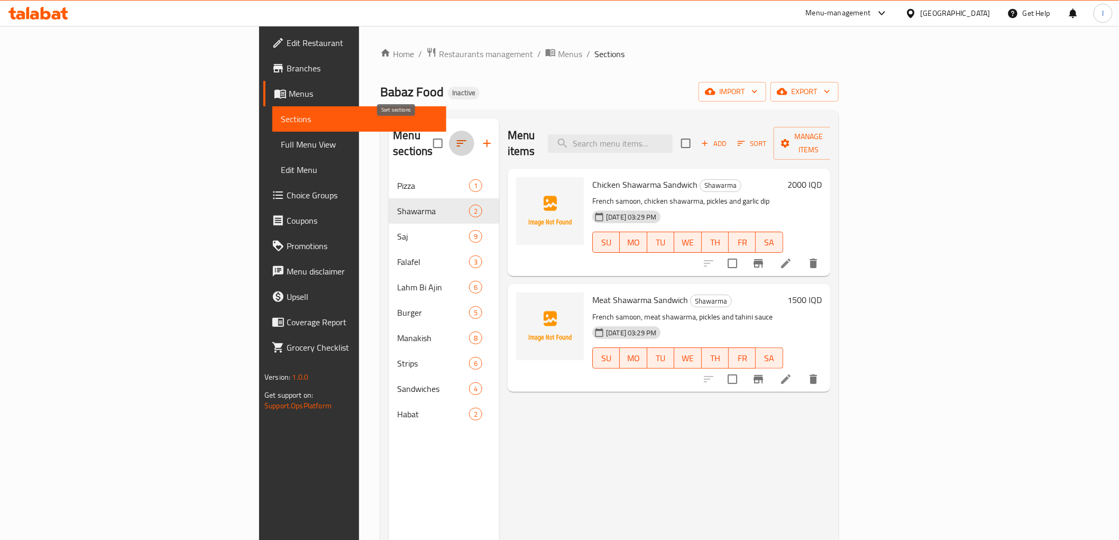
click at [455, 137] on icon "button" at bounding box center [461, 143] width 13 height 13
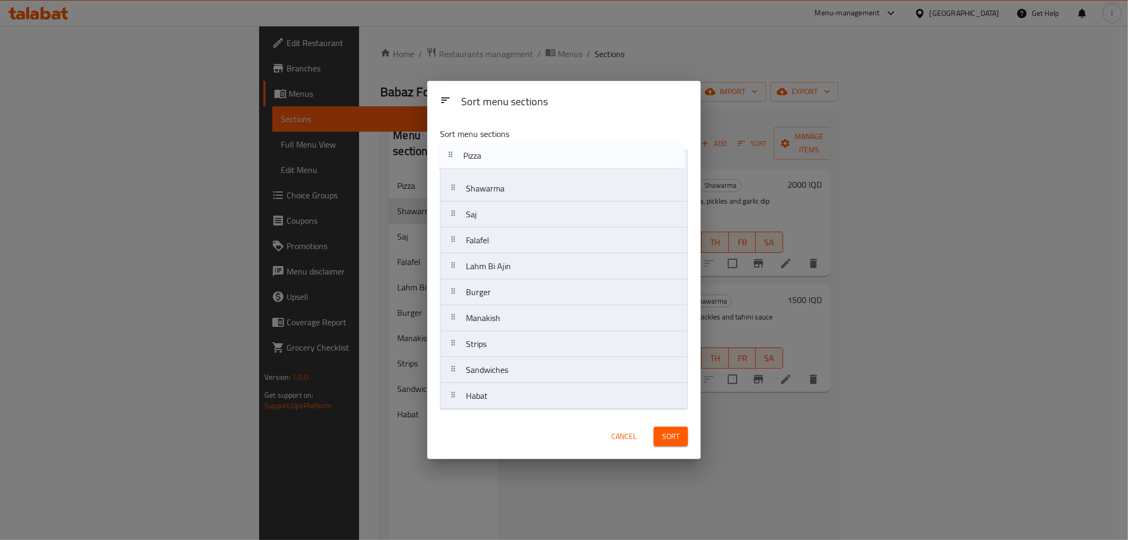
drag, startPoint x: 501, startPoint y: 161, endPoint x: 471, endPoint y: 159, distance: 30.7
click at [499, 160] on nav "Pizza Shawarma Saj Falafel Lahm Bi Ajin Burger Manakish Strips Sandwiches Habat" at bounding box center [564, 279] width 248 height 260
drag, startPoint x: 512, startPoint y: 374, endPoint x: 482, endPoint y: 159, distance: 217.3
click at [482, 159] on nav "Pizza Shawarma Saj Falafel Lahm Bi Ajin Burger Manakish Strips Sandwiches Habat" at bounding box center [564, 279] width 248 height 260
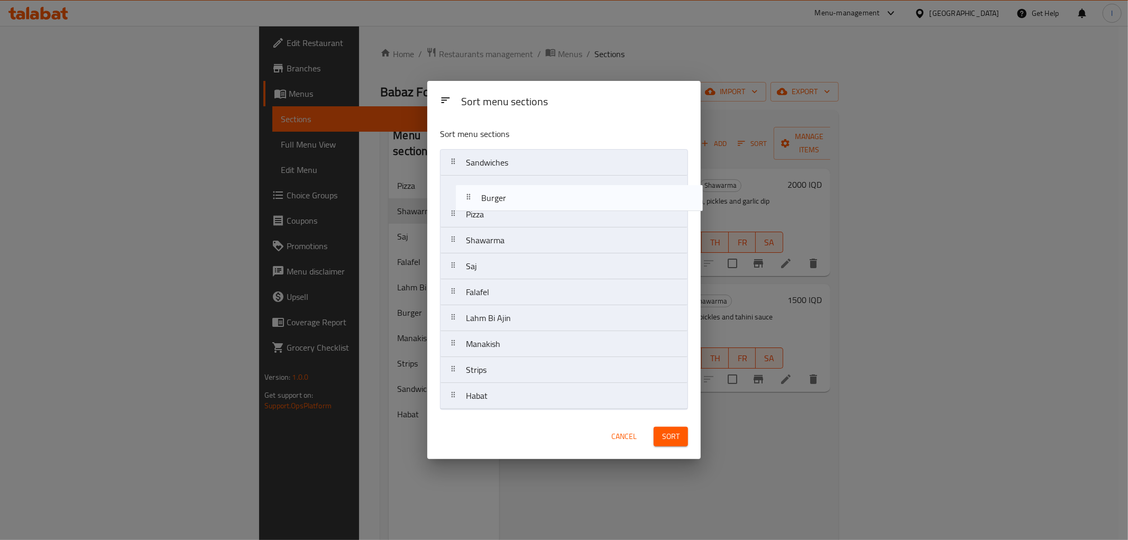
drag, startPoint x: 495, startPoint y: 325, endPoint x: 516, endPoint y: 192, distance: 134.4
click at [516, 192] on nav "Sandwiches Pizza Shawarma Saj Falafel Lahm Bi Ajin Burger Manakish Strips Habat" at bounding box center [564, 279] width 248 height 260
drag, startPoint x: 503, startPoint y: 244, endPoint x: 504, endPoint y: 205, distance: 39.7
click at [504, 205] on nav "Sandwiches Burger Pizza Shawarma Saj Falafel Lahm Bi Ajin Manakish Strips Habat" at bounding box center [564, 279] width 248 height 260
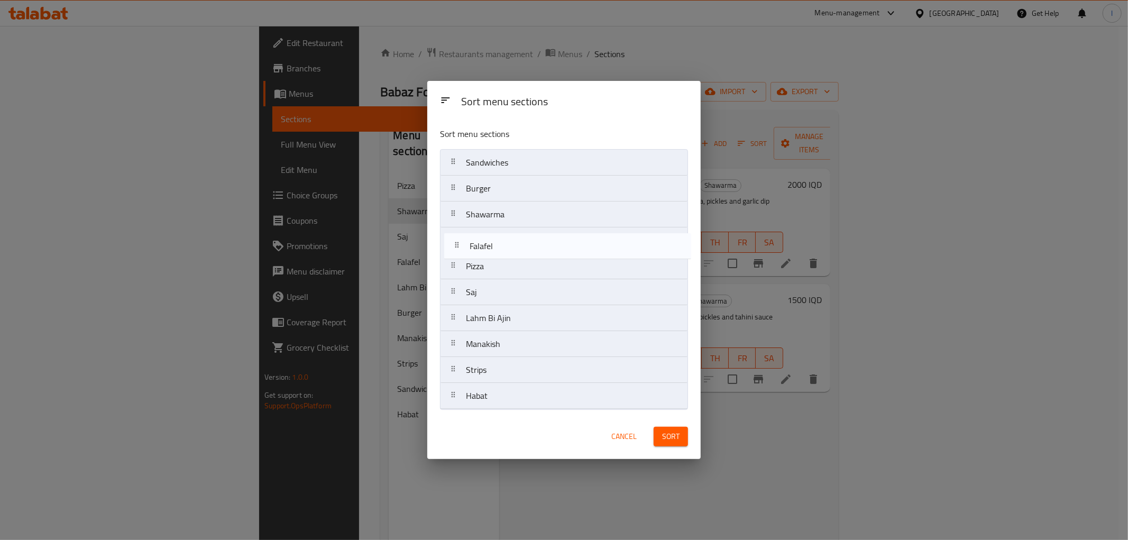
drag, startPoint x: 493, startPoint y: 299, endPoint x: 498, endPoint y: 246, distance: 53.7
click at [498, 246] on nav "Sandwiches Burger Shawarma Pizza Saj Falafel Lahm Bi Ajin Manakish Strips Habat" at bounding box center [564, 279] width 248 height 260
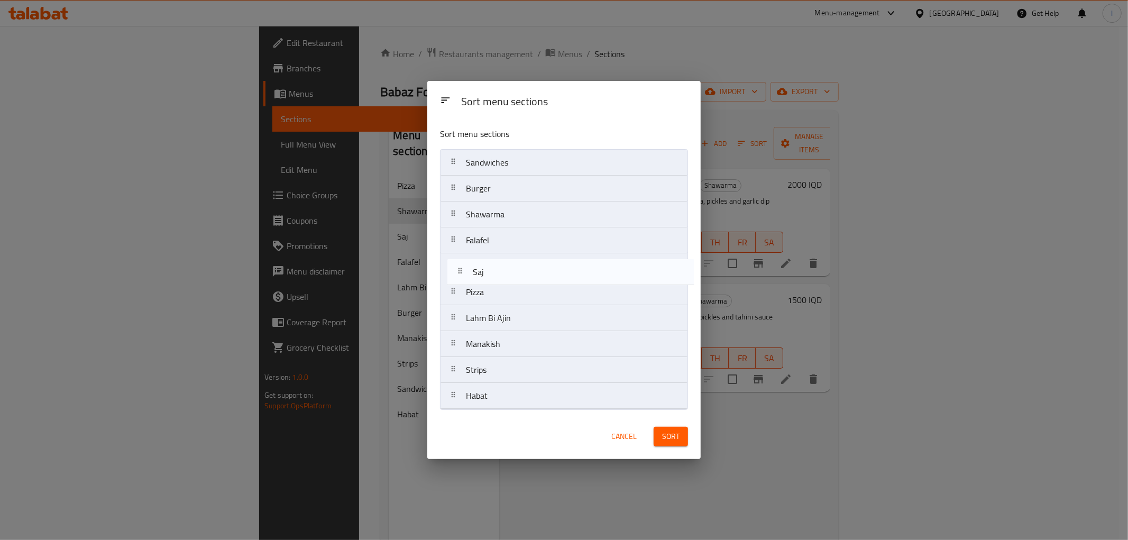
drag, startPoint x: 486, startPoint y: 298, endPoint x: 495, endPoint y: 274, distance: 25.9
click at [495, 274] on nav "Sandwiches Burger Shawarma Falafel Pizza Saj Lahm Bi Ajin Manakish Strips Habat" at bounding box center [564, 279] width 248 height 260
drag, startPoint x: 509, startPoint y: 325, endPoint x: 521, endPoint y: 293, distance: 34.3
click at [521, 293] on nav "Sandwiches Burger Shawarma Falafel Saj Pizza Lahm Bi Ajin Manakish Strips Habat" at bounding box center [564, 279] width 248 height 260
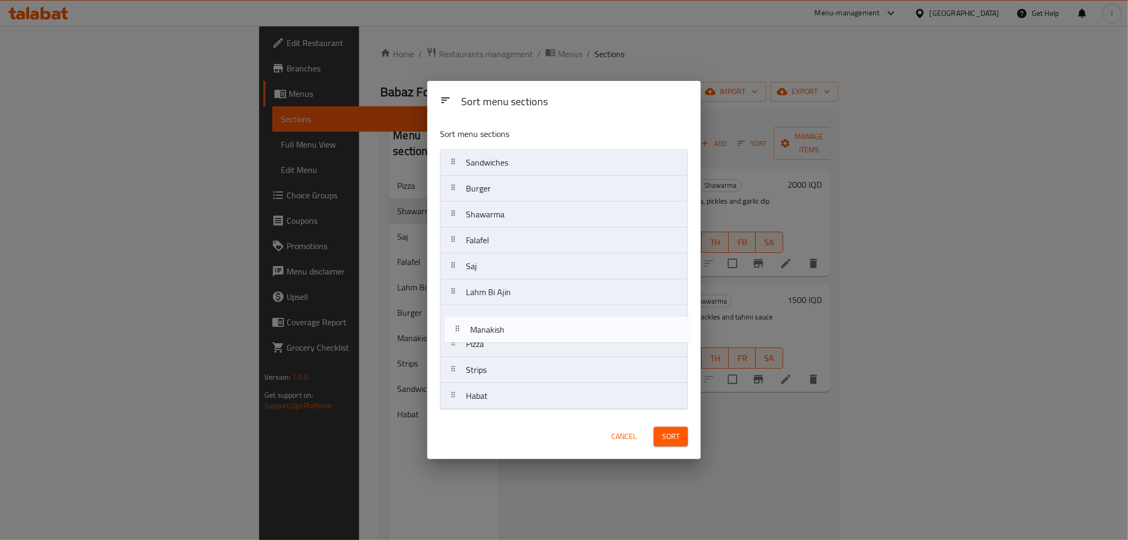
drag, startPoint x: 488, startPoint y: 340, endPoint x: 496, endPoint y: 315, distance: 26.4
click at [496, 315] on nav "Sandwiches Burger Shawarma Falafel Saj Lahm Bi Ajin Pizza Manakish Strips Habat" at bounding box center [564, 279] width 248 height 260
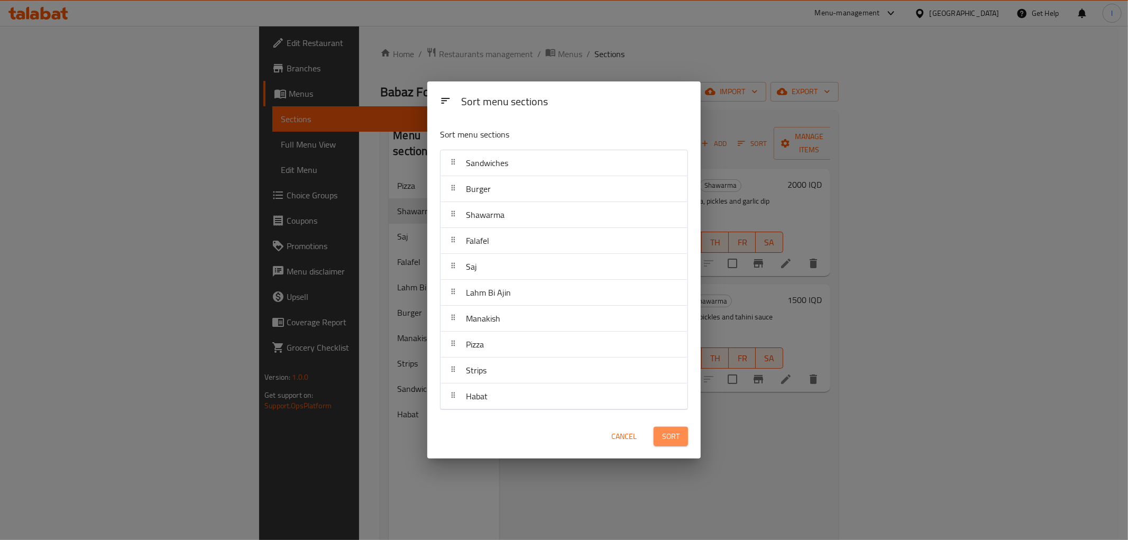
click at [683, 440] on button "Sort" at bounding box center [671, 437] width 34 height 20
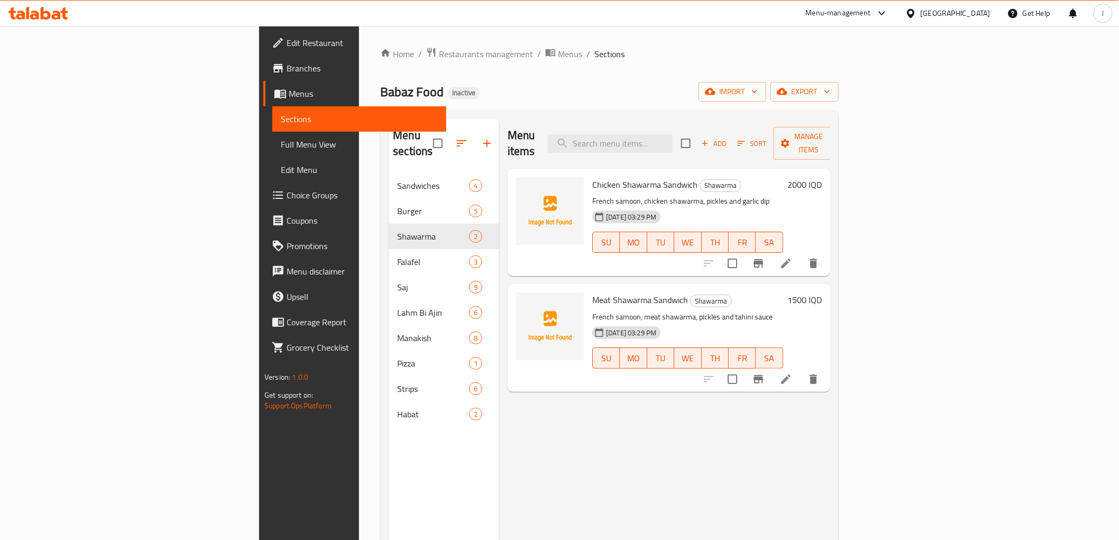
click at [389, 432] on div "Menu sections Sandwiches 4 Burger 5 Shawarma 2 Falafel 3 Saj 9 Lahm Bi Ajin 6 M…" at bounding box center [444, 388] width 111 height 540
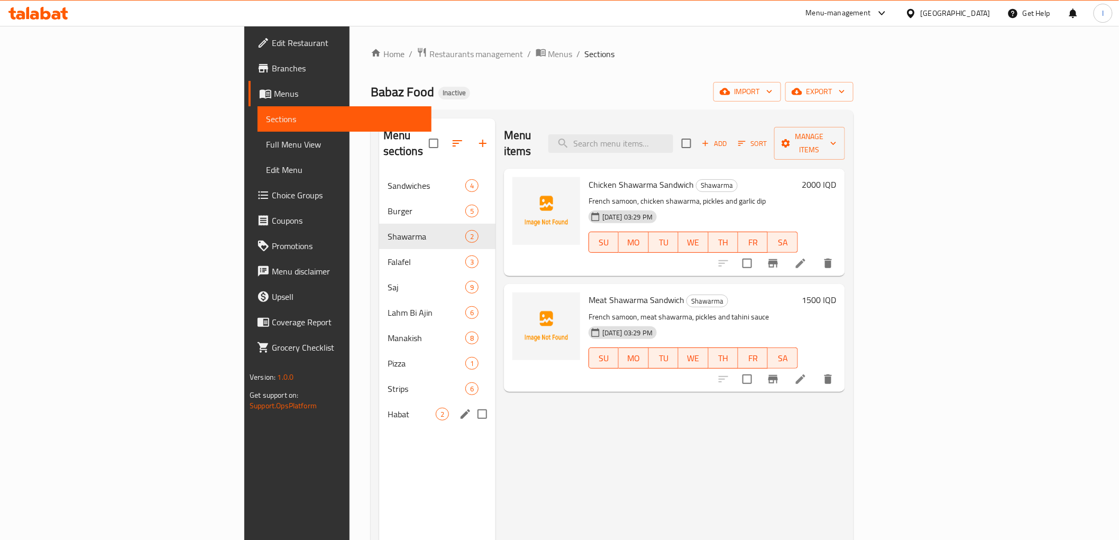
click at [388, 408] on span "Habat" at bounding box center [412, 414] width 48 height 13
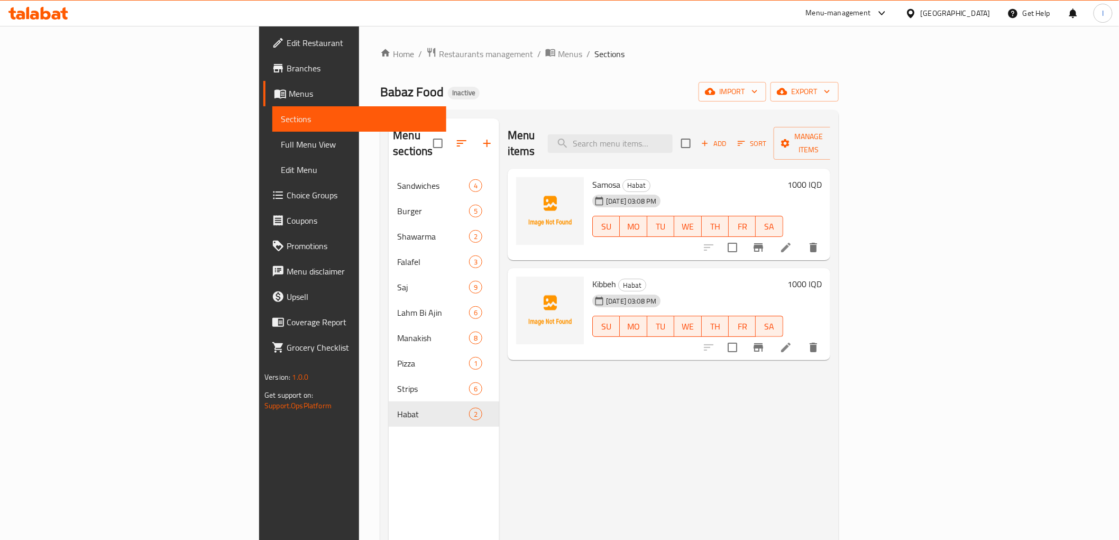
click at [52, 12] on icon at bounding box center [38, 13] width 60 height 13
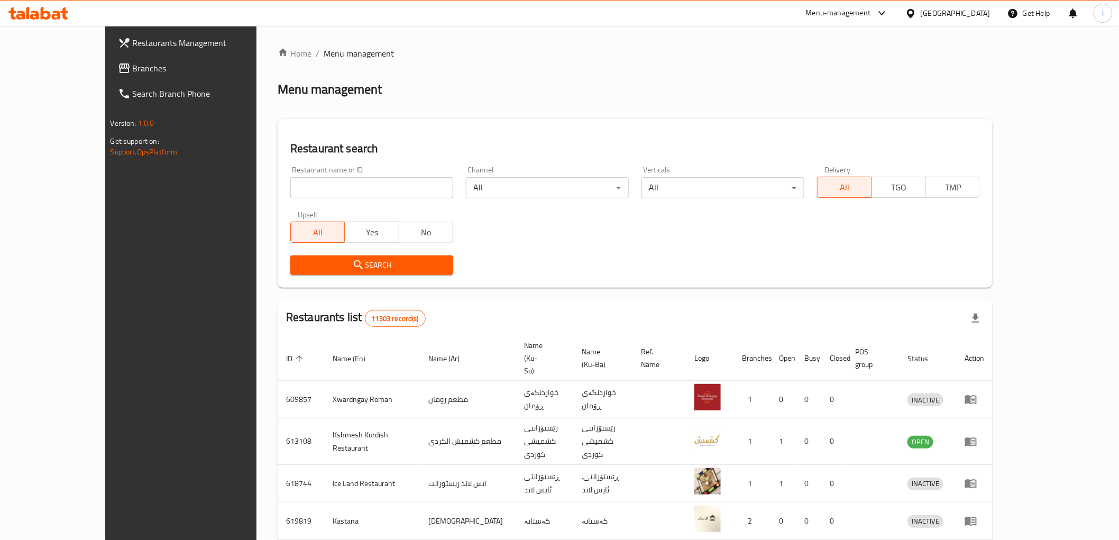
click at [358, 191] on input "search" at bounding box center [371, 187] width 163 height 21
paste input "754124"
type input "754124"
click at [133, 74] on span "Branches" at bounding box center [208, 68] width 151 height 13
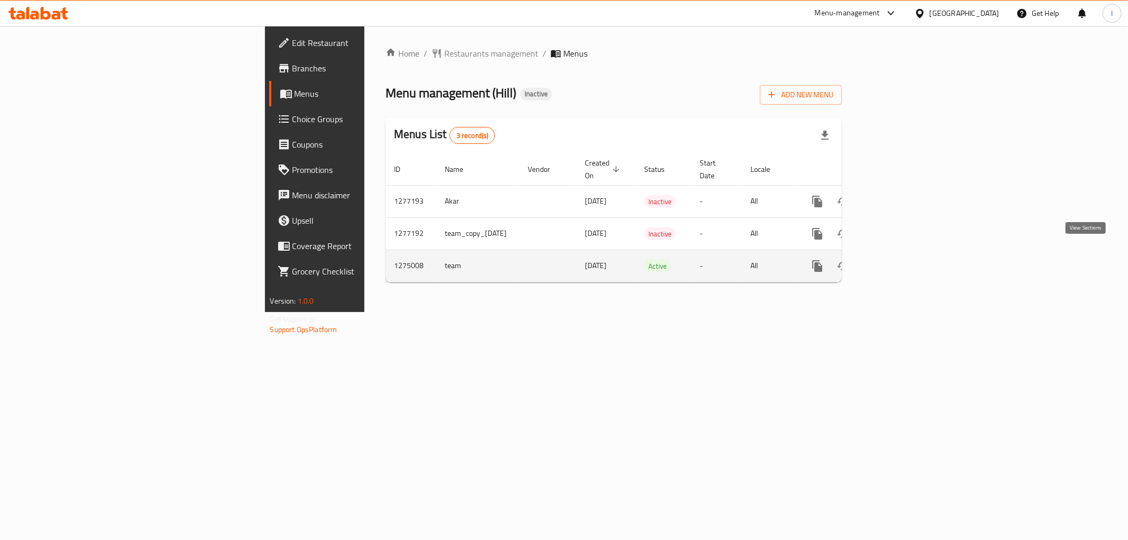
click at [900, 260] on icon "enhanced table" at bounding box center [894, 266] width 13 height 13
